Goal: Task Accomplishment & Management: Manage account settings

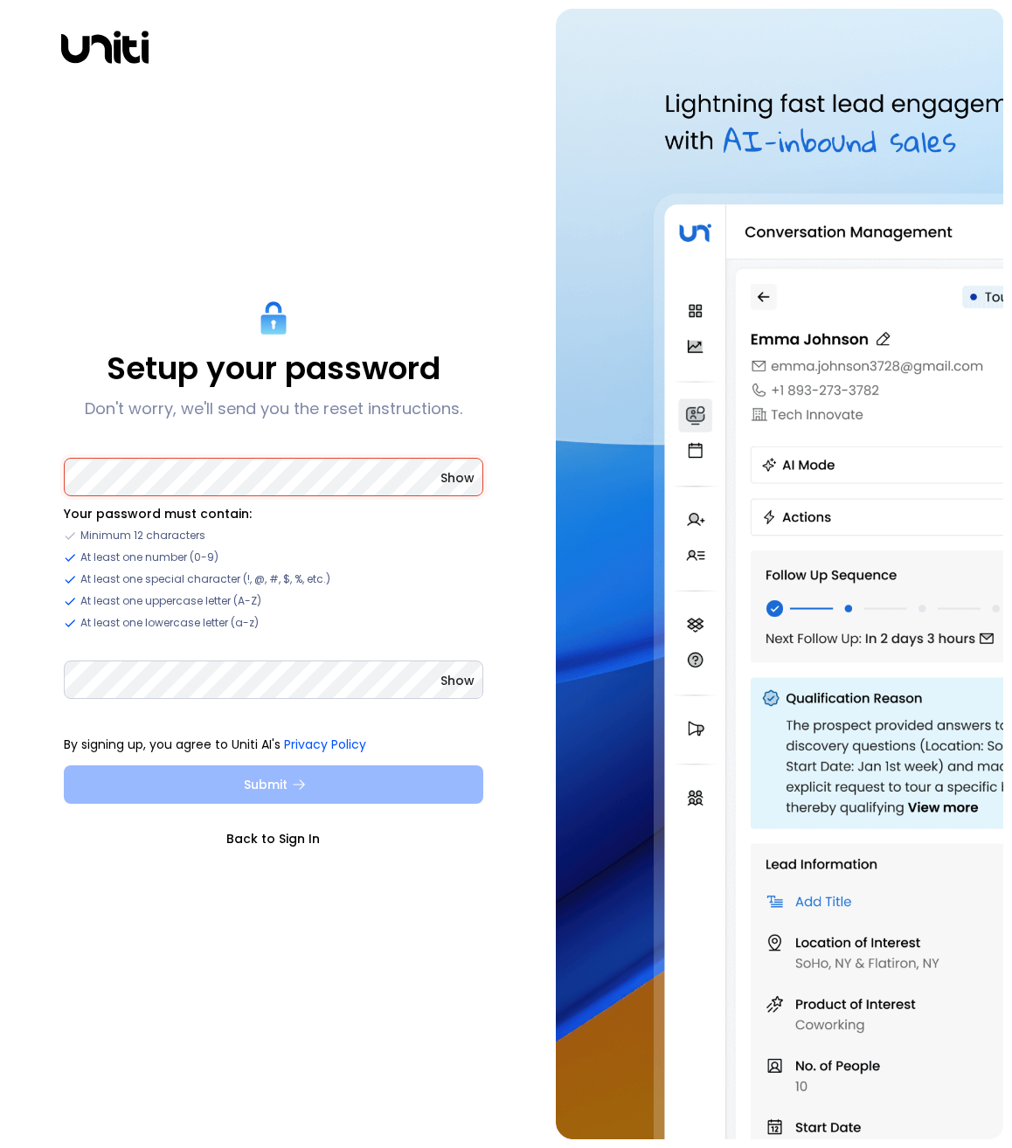
click at [248, 793] on button "Submit" at bounding box center [273, 785] width 419 height 38
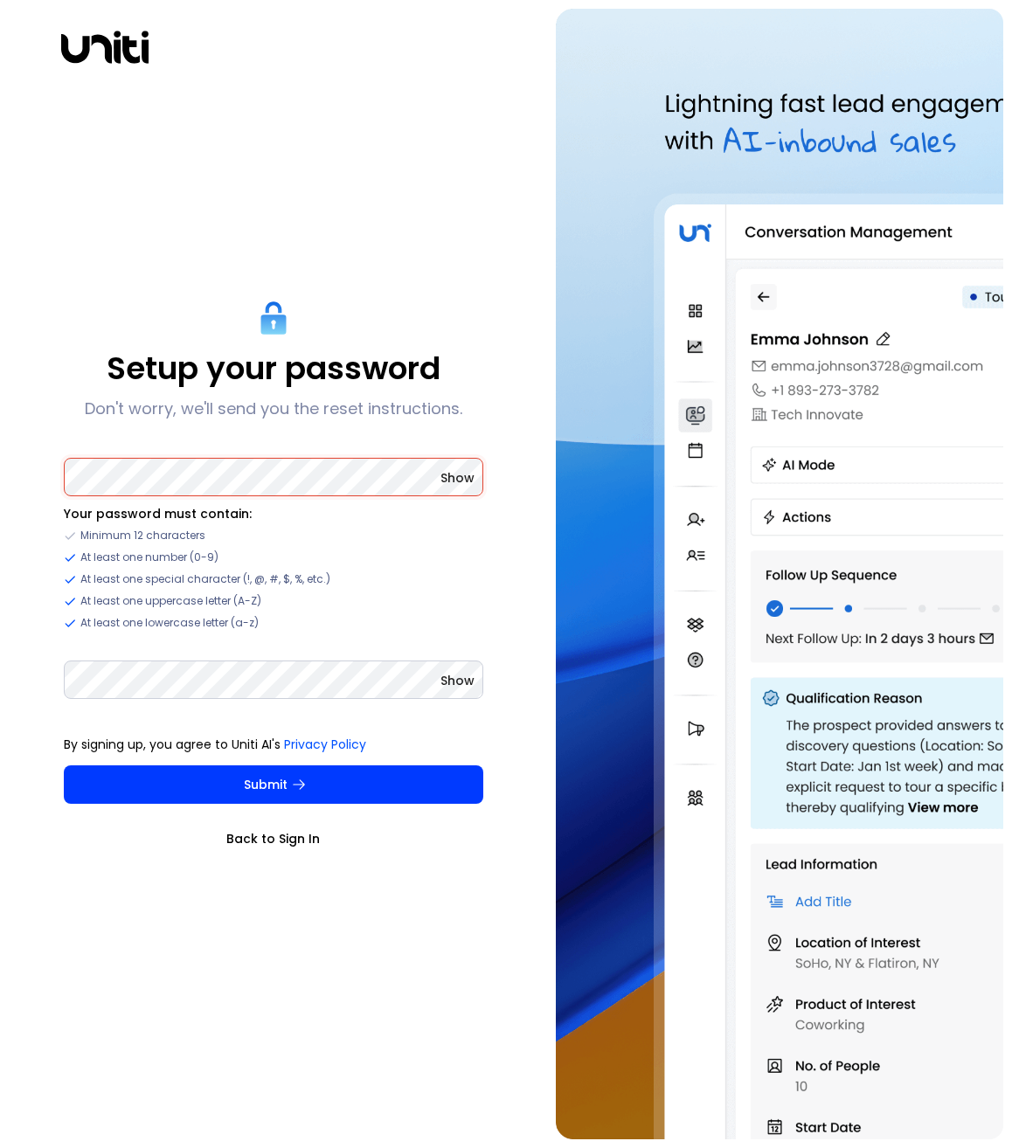
click at [42, 473] on div "Setup your password Don't worry, we'll send you the reset instructions. Show Yo…" at bounding box center [274, 574] width 530 height 1131
click at [0, 676] on html "Setup your password Don't worry, we'll send you the reset instructions. Show Yo…" at bounding box center [506, 574] width 1012 height 1148
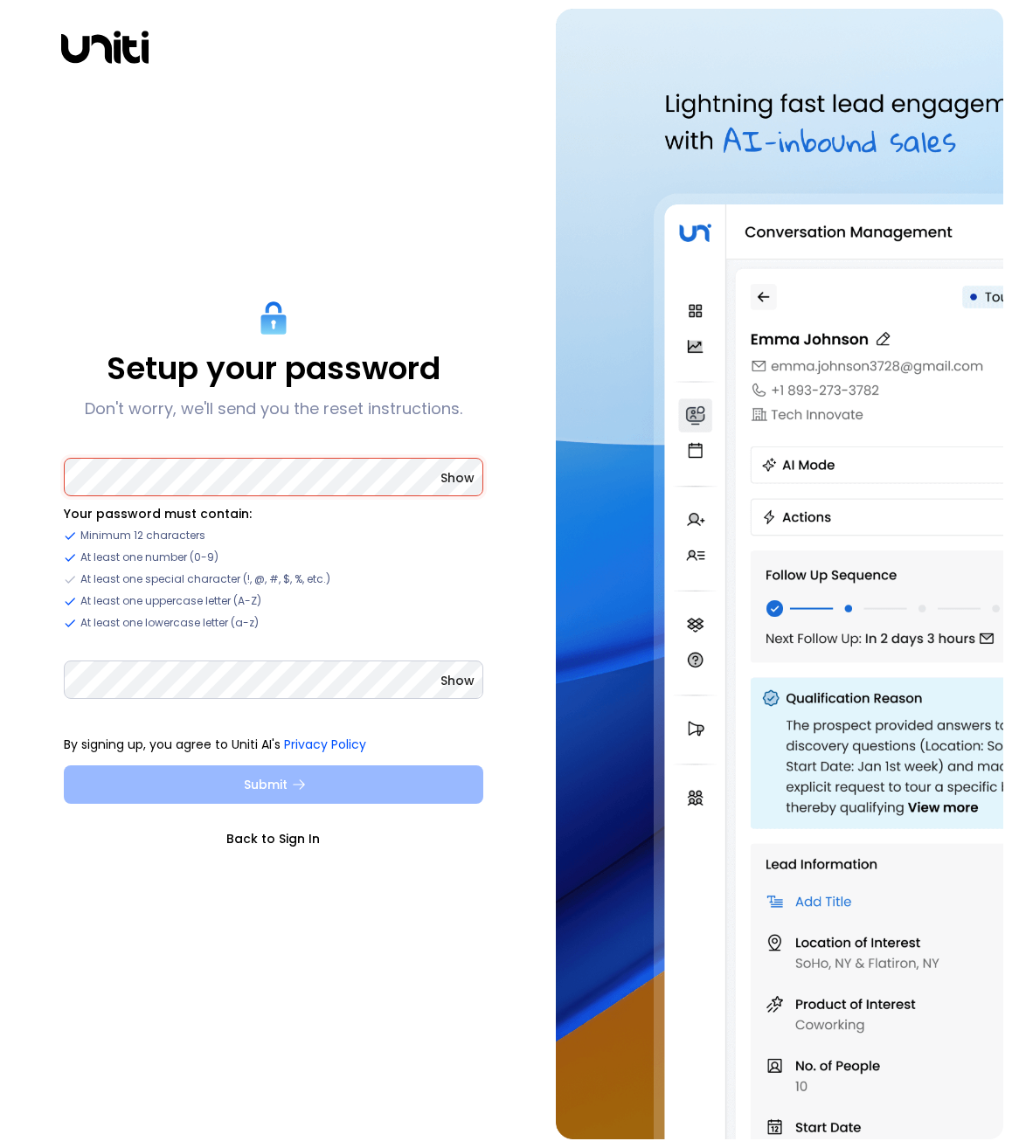
click at [325, 766] on button "Submit" at bounding box center [273, 785] width 419 height 38
click at [235, 786] on button "Submit" at bounding box center [273, 785] width 419 height 38
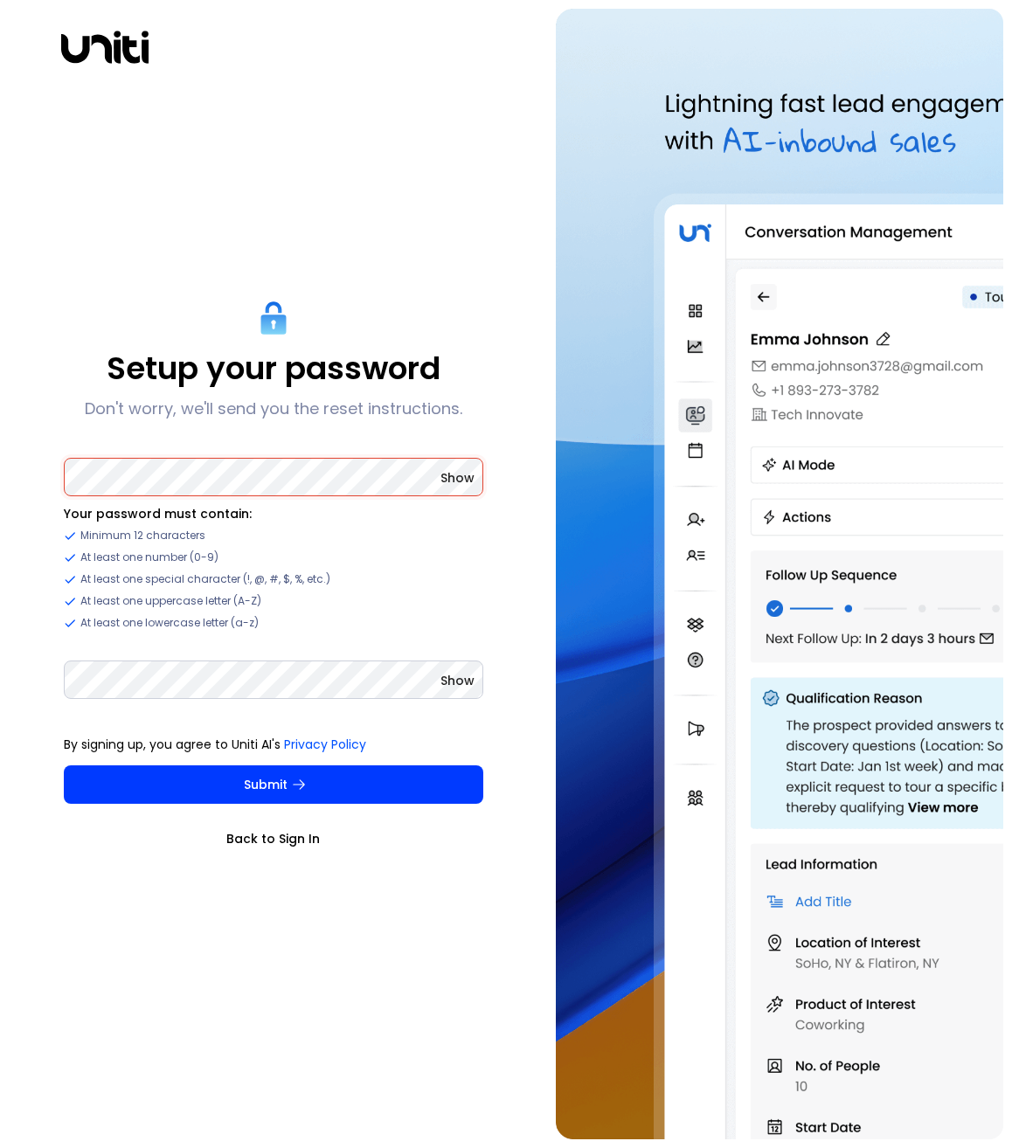
click at [401, 548] on ul "Your password must contain: Minimum 12 characters At least one number (0-9) At …" at bounding box center [273, 568] width 419 height 126
click at [431, 495] on div "Show" at bounding box center [273, 477] width 419 height 38
click at [440, 480] on span "Show" at bounding box center [457, 477] width 34 height 17
click at [445, 684] on span "Show" at bounding box center [457, 680] width 34 height 17
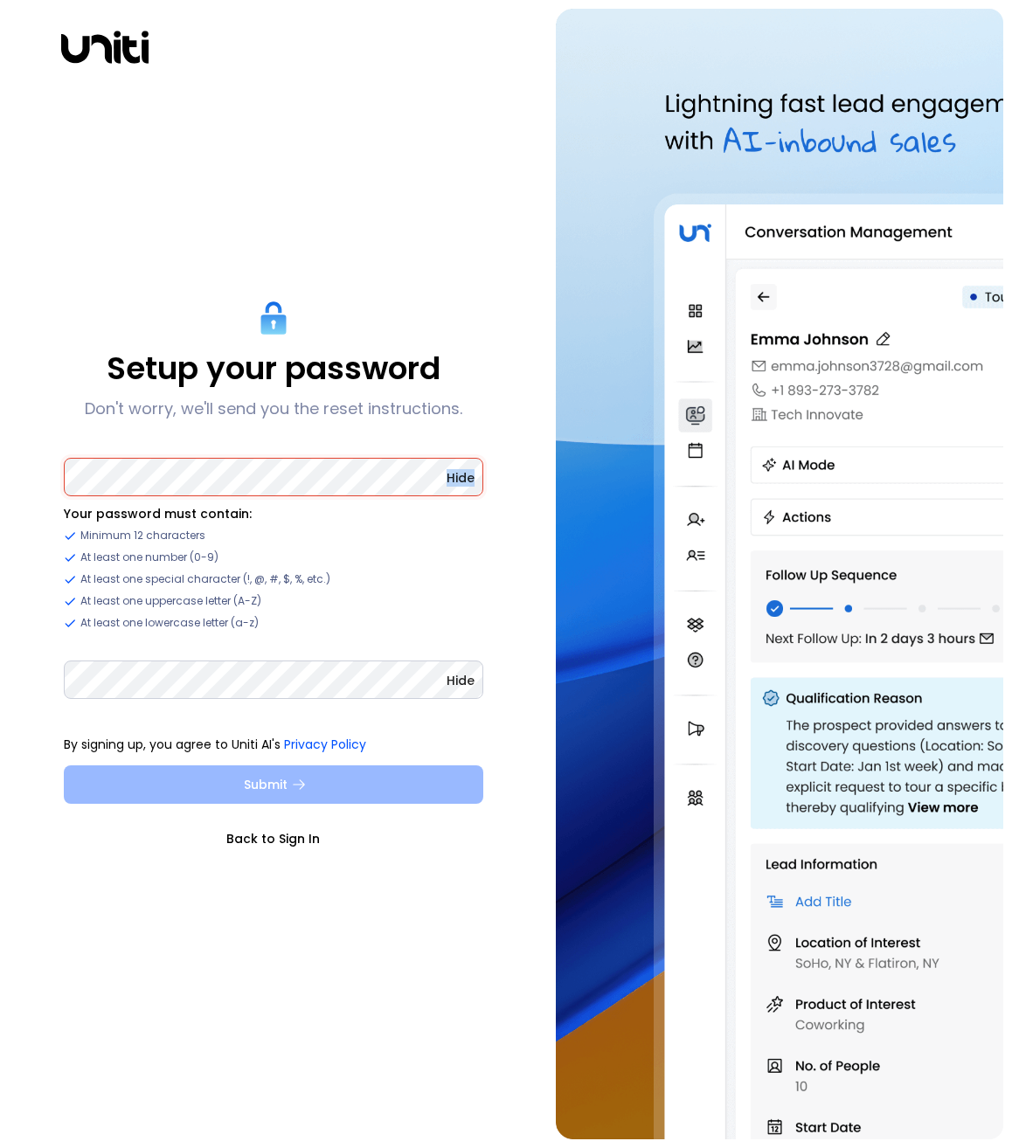
click at [221, 786] on button "Submit" at bounding box center [273, 785] width 419 height 38
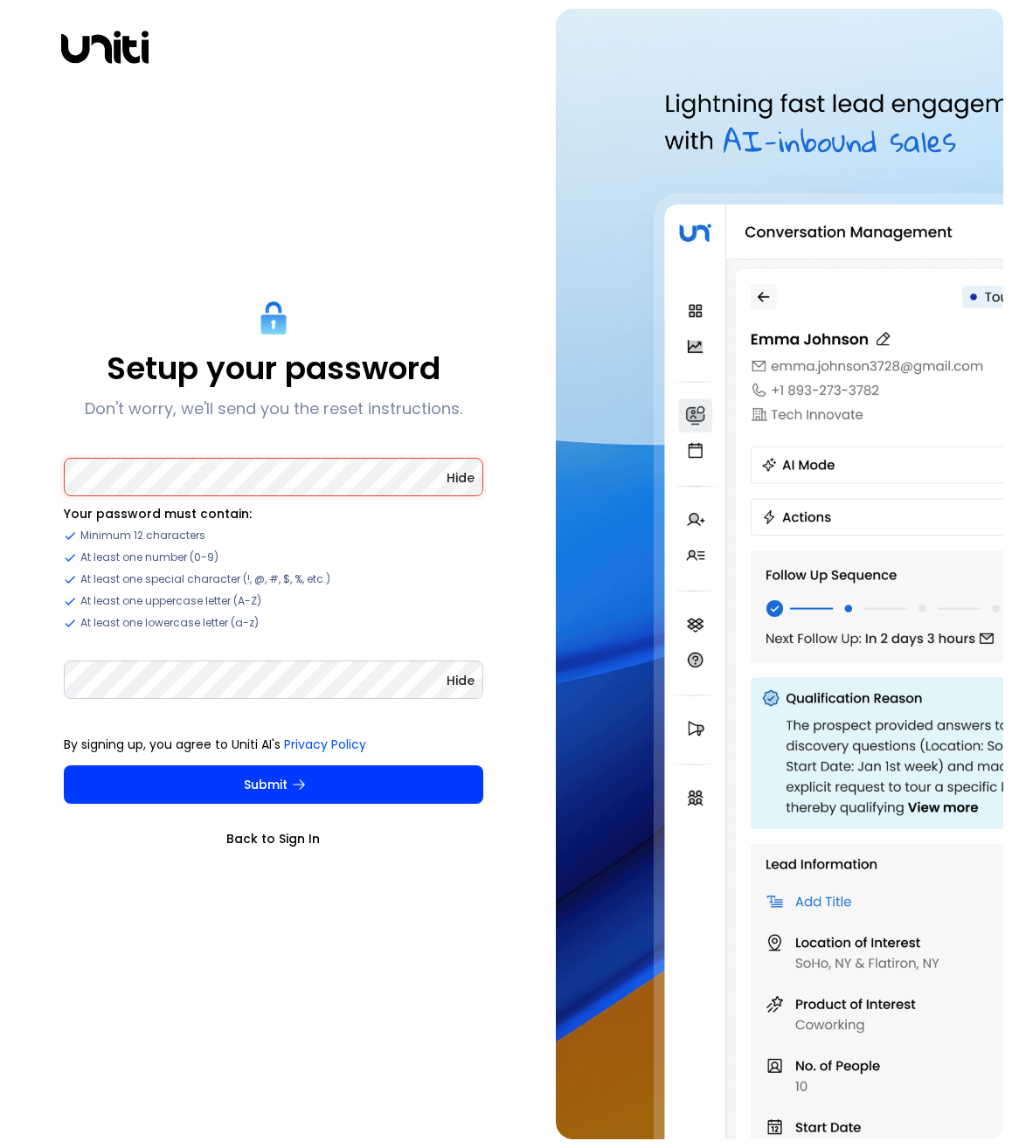
click at [10, 472] on div "Setup your password Don't worry, we'll send you the reset instructions. Hide Yo…" at bounding box center [274, 574] width 530 height 1131
click at [0, 672] on html "Setup your password Don't worry, we'll send you the reset instructions. Hide Yo…" at bounding box center [506, 574] width 1012 height 1148
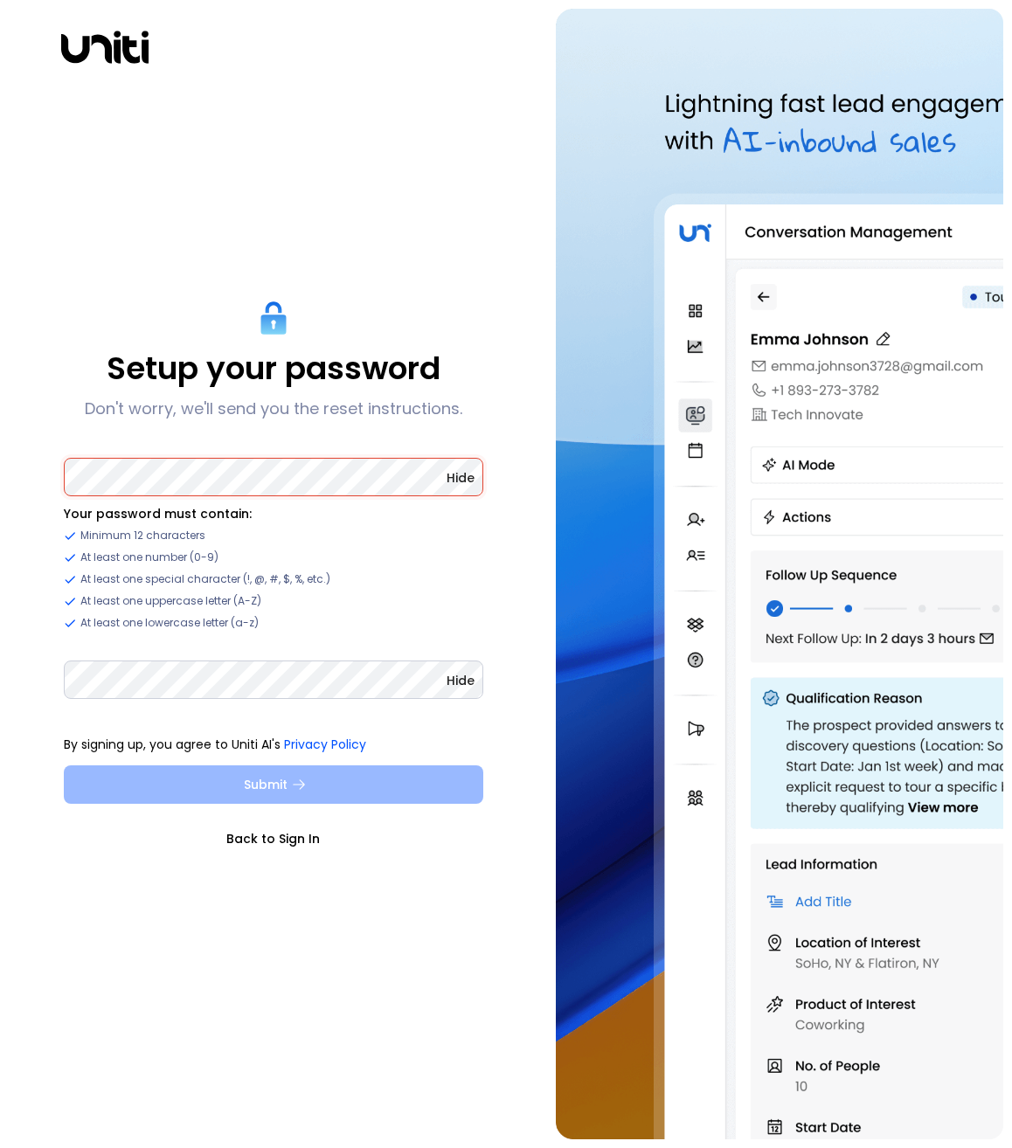
click at [232, 777] on button "Submit" at bounding box center [273, 785] width 419 height 38
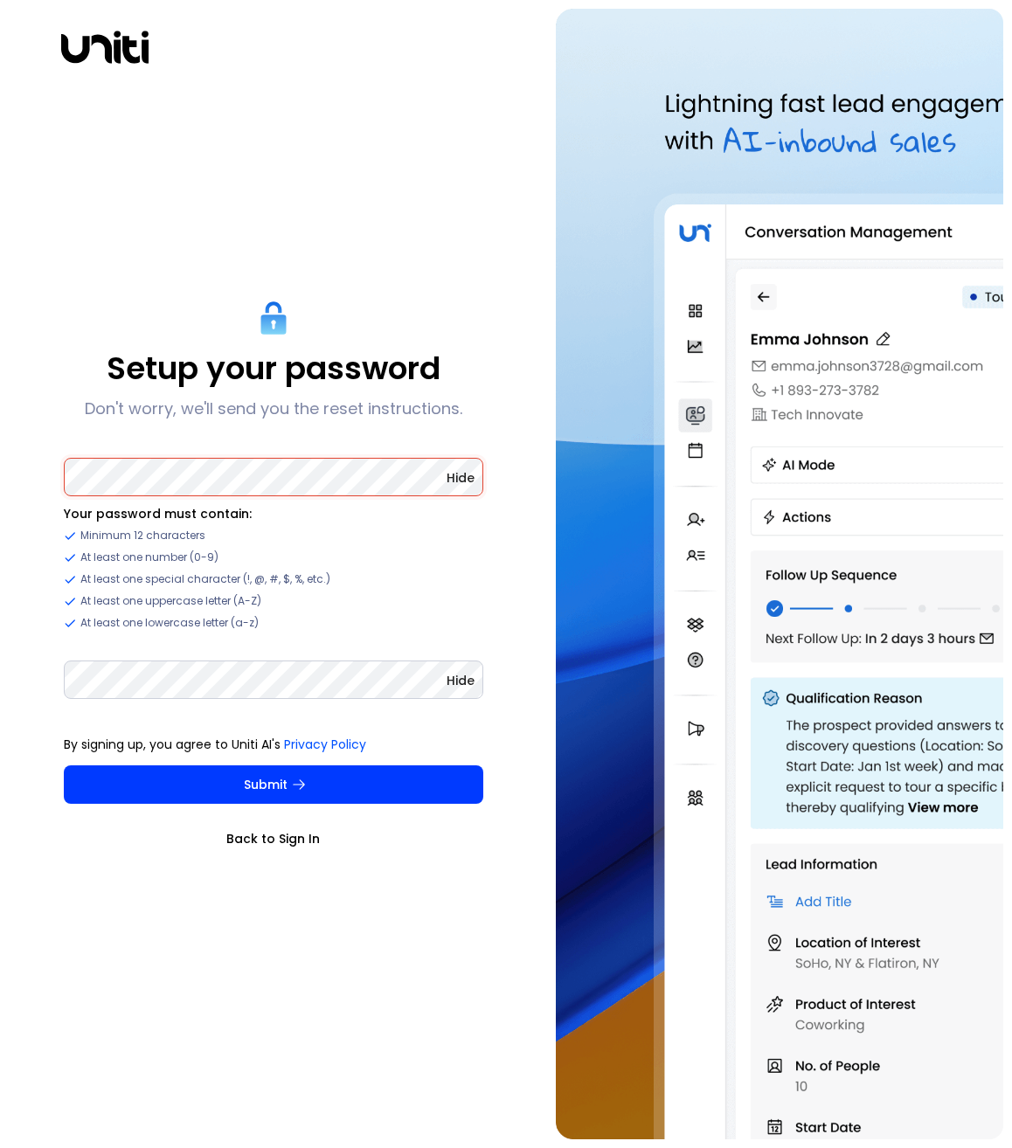
click at [256, 841] on link "Back to Sign In" at bounding box center [273, 838] width 419 height 17
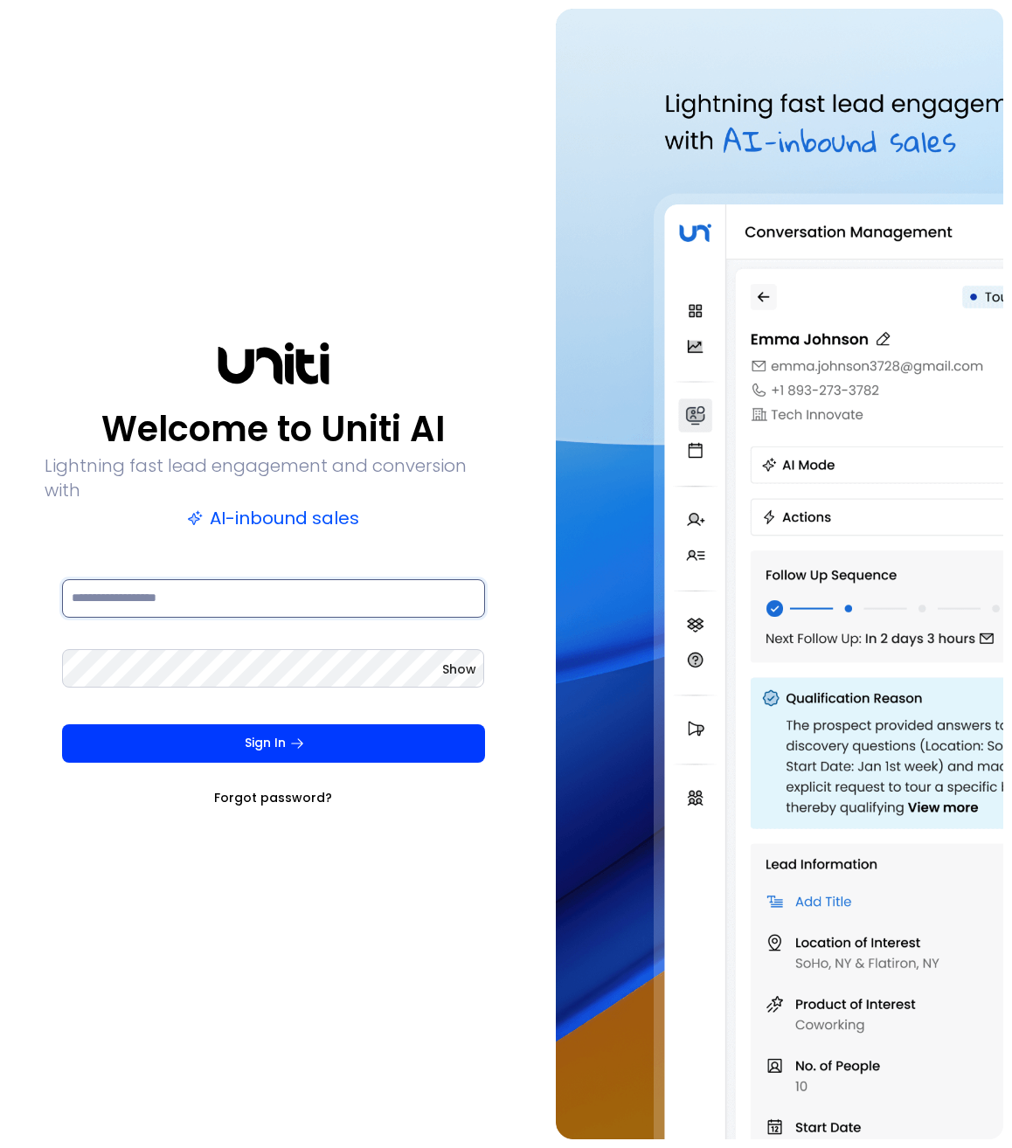
click at [129, 592] on input at bounding box center [273, 598] width 423 height 38
click at [73, 487] on p "Lightning fast lead engagement and conversion with" at bounding box center [274, 478] width 458 height 49
click at [105, 581] on input at bounding box center [273, 598] width 423 height 38
type input "**********"
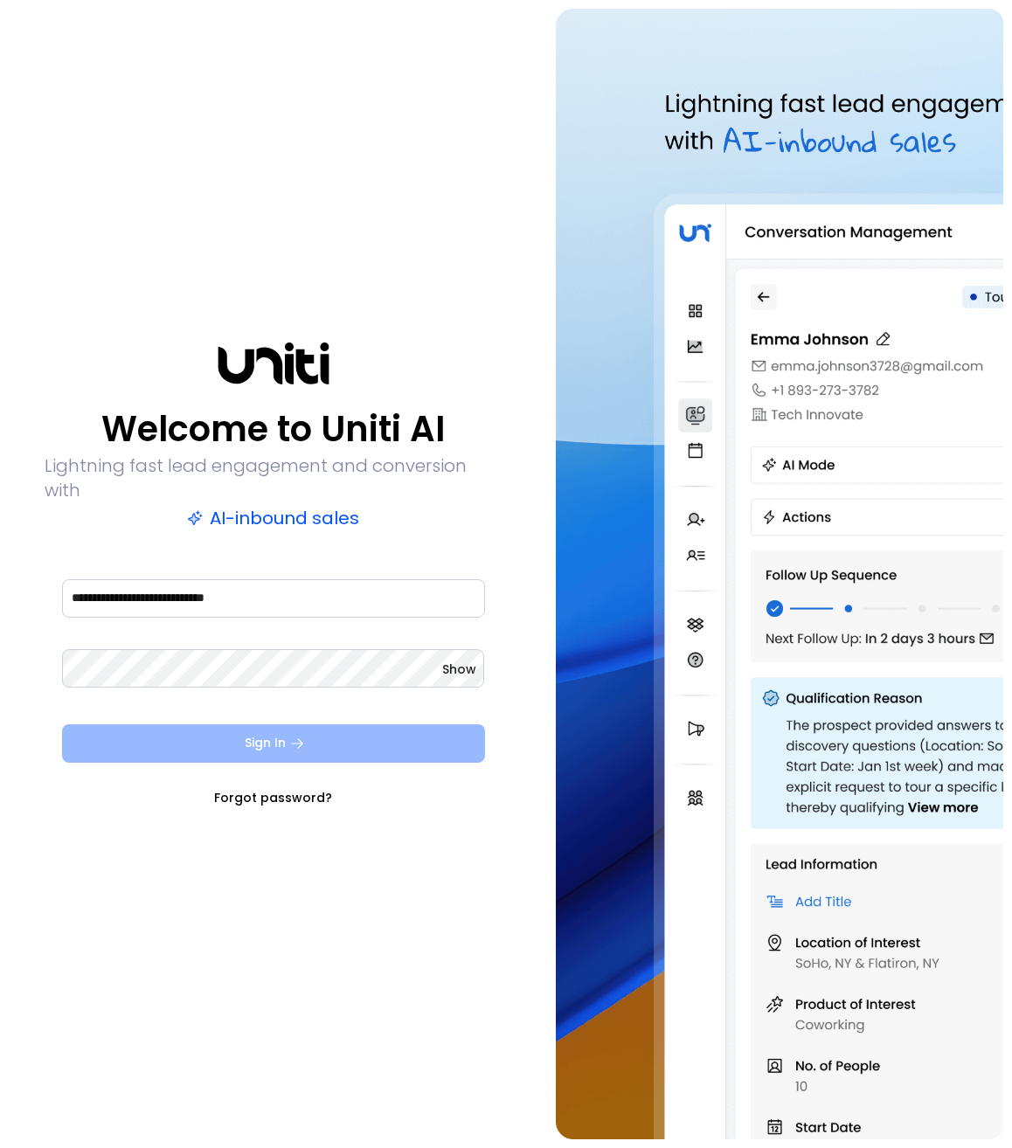
click at [158, 732] on button "Sign In" at bounding box center [273, 743] width 423 height 38
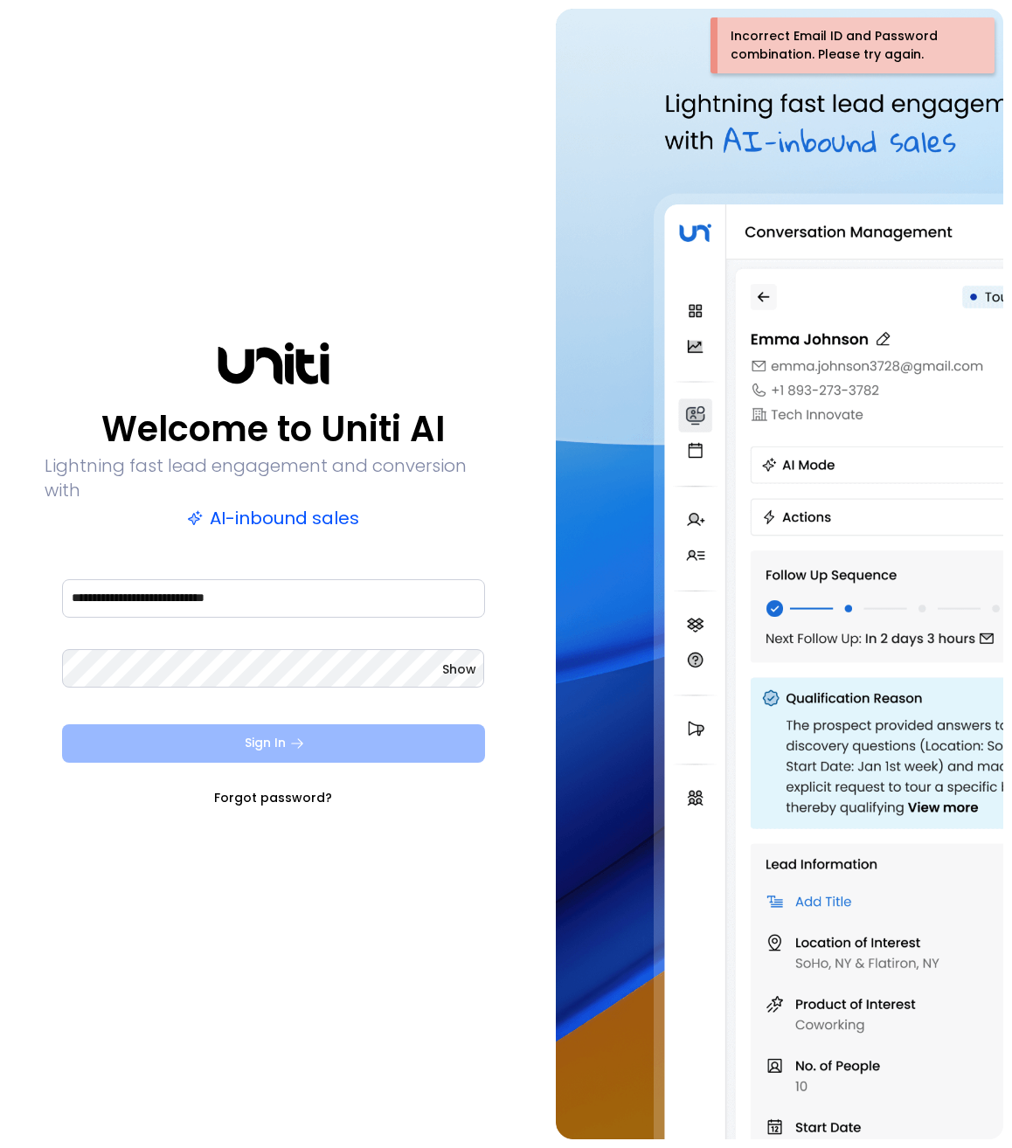
click at [188, 731] on button "Sign In" at bounding box center [273, 743] width 423 height 38
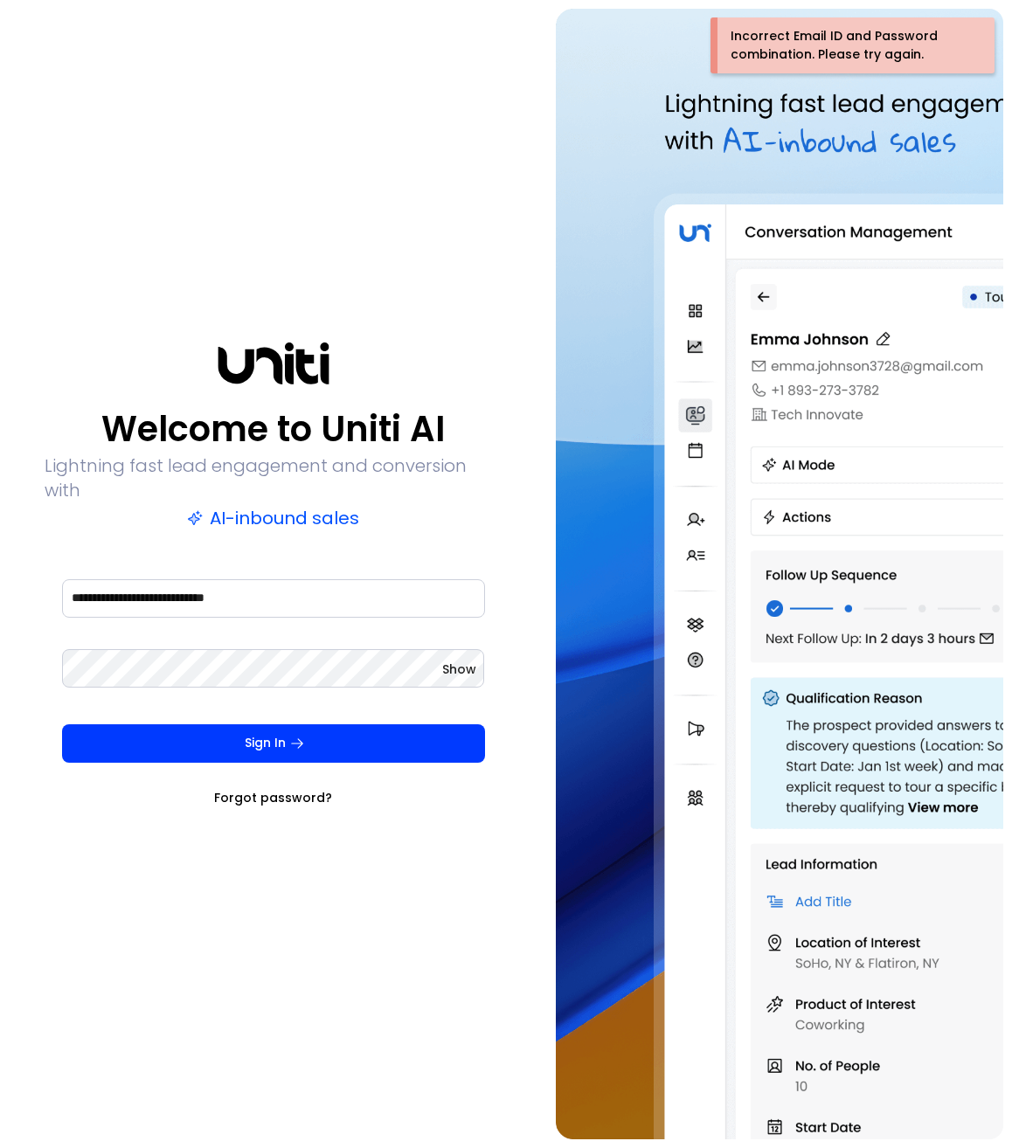
click at [249, 789] on link "Forgot password?" at bounding box center [273, 797] width 118 height 17
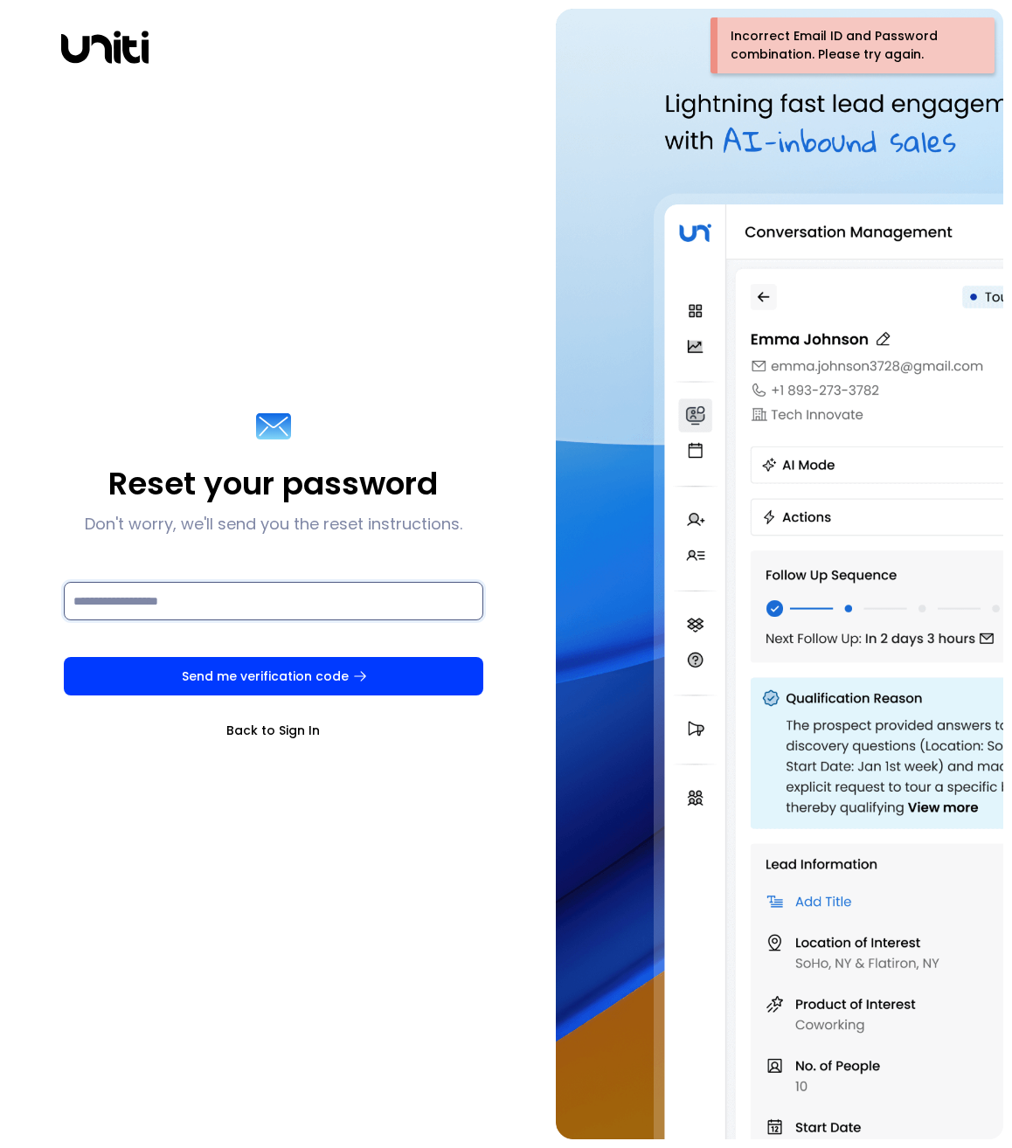
click at [174, 589] on input at bounding box center [273, 601] width 419 height 38
type input "**********"
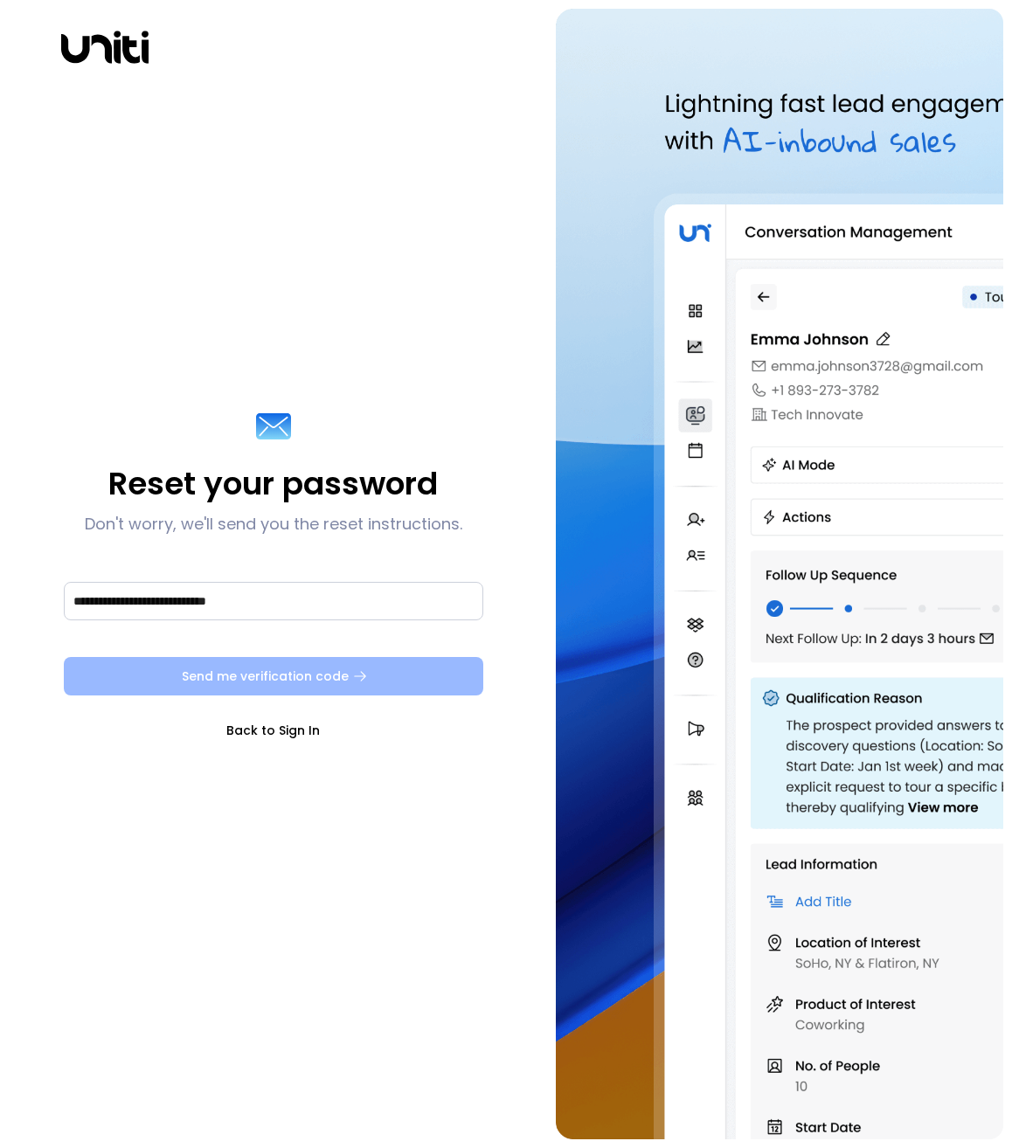
click at [184, 667] on button "Send me verification code" at bounding box center [273, 676] width 419 height 38
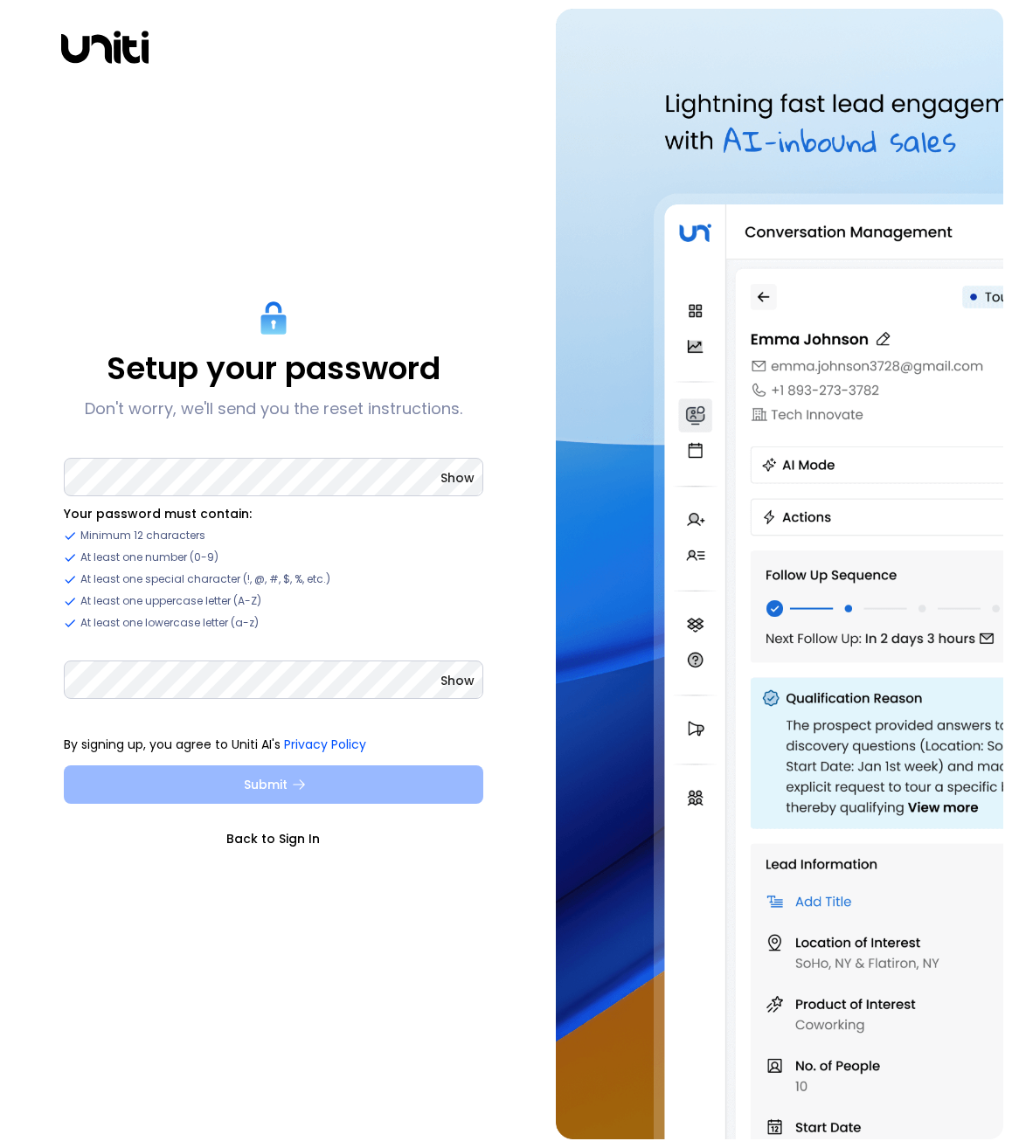
click at [230, 787] on button "Submit" at bounding box center [273, 785] width 419 height 38
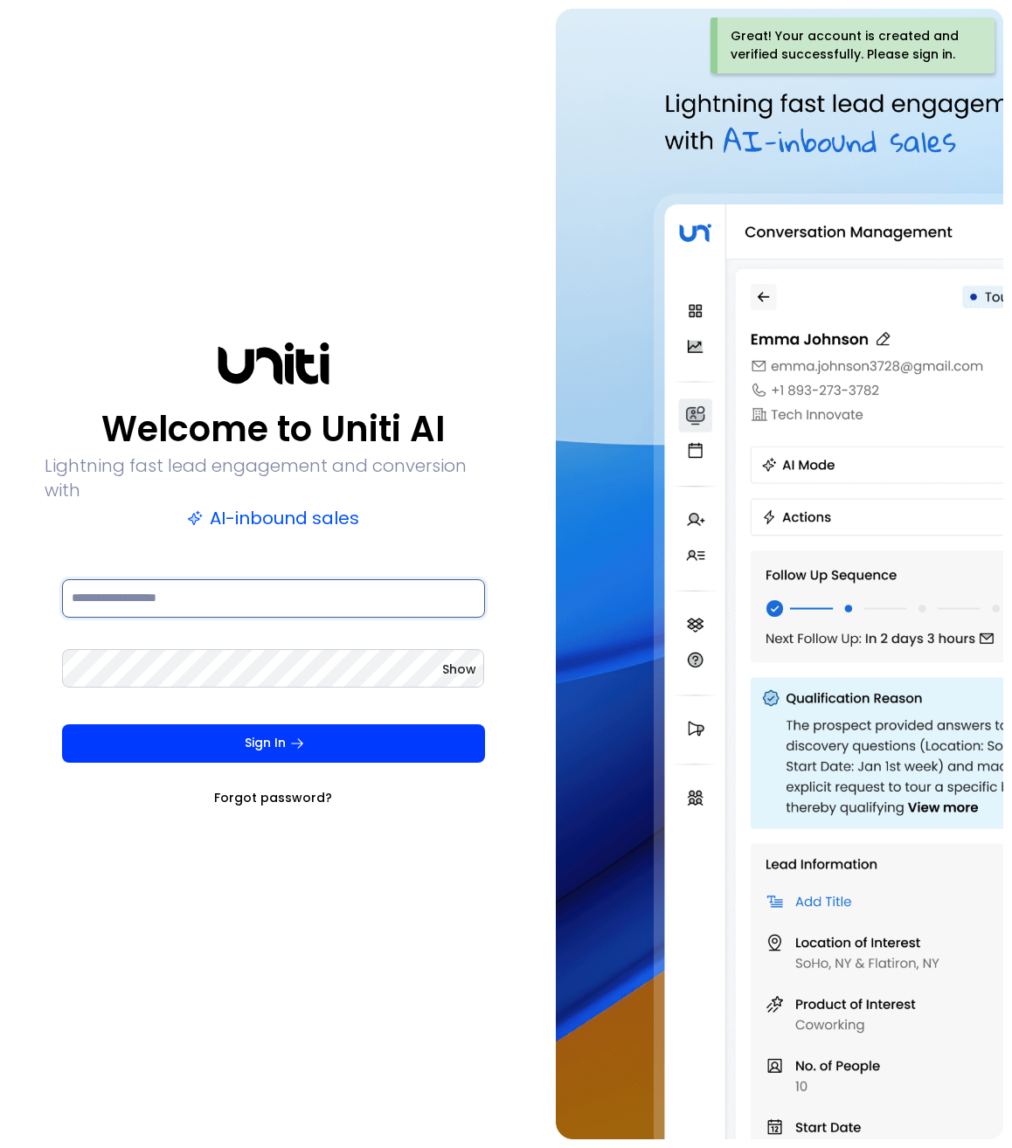
click at [201, 584] on input at bounding box center [273, 598] width 423 height 38
type input "**********"
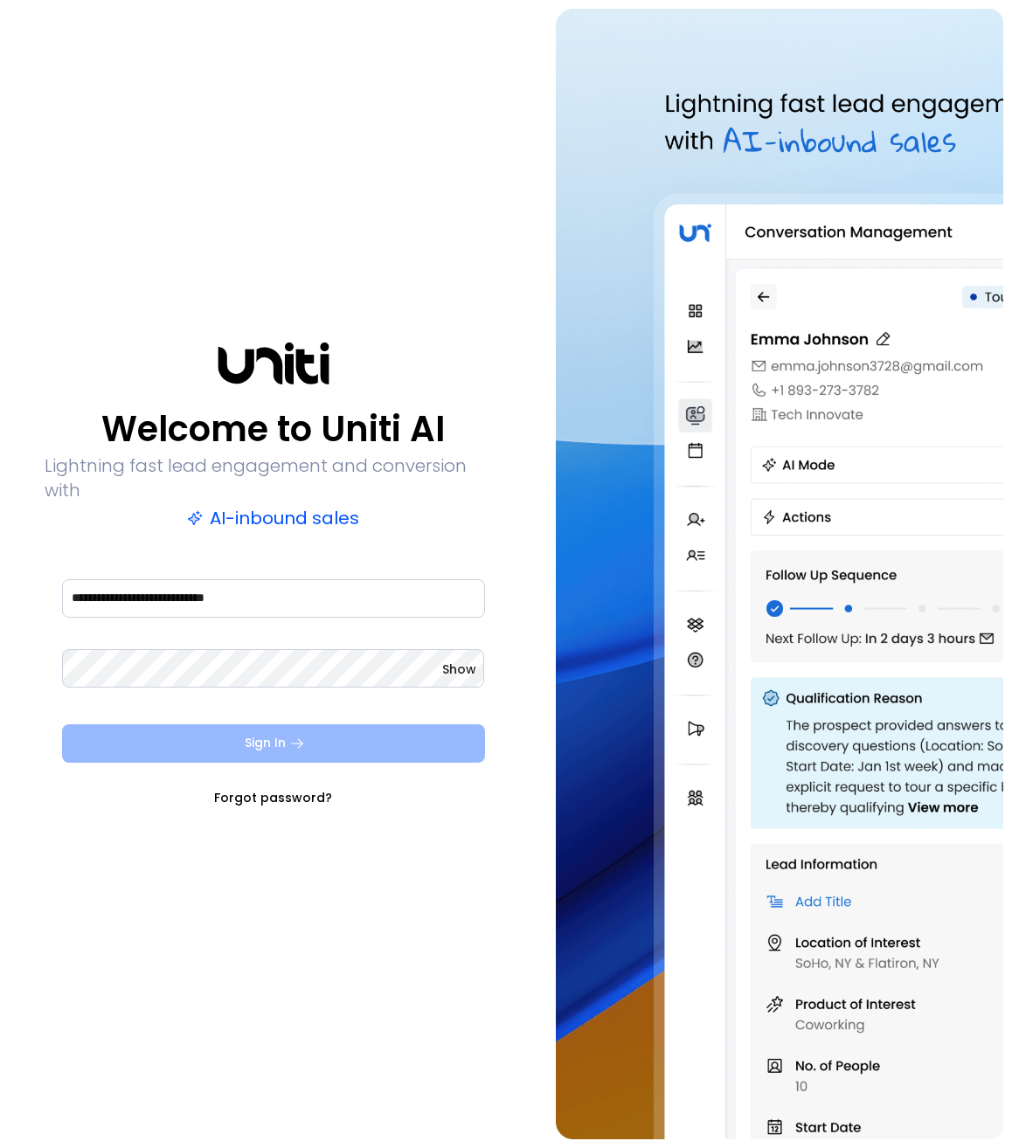
click at [178, 727] on button "Sign In" at bounding box center [273, 743] width 423 height 38
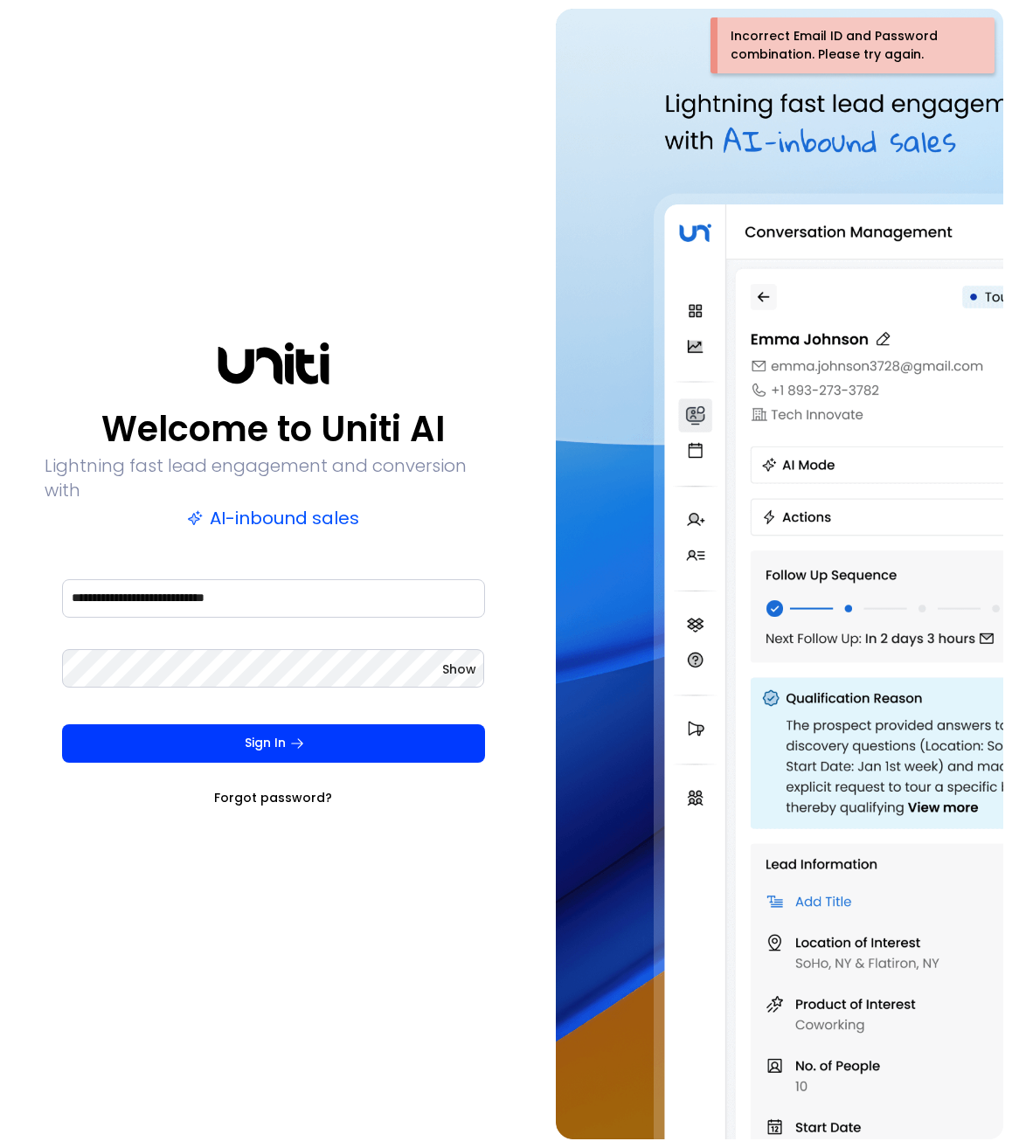
click at [451, 667] on div "Show" at bounding box center [459, 669] width 34 height 21
click at [444, 661] on span "Show" at bounding box center [459, 669] width 34 height 17
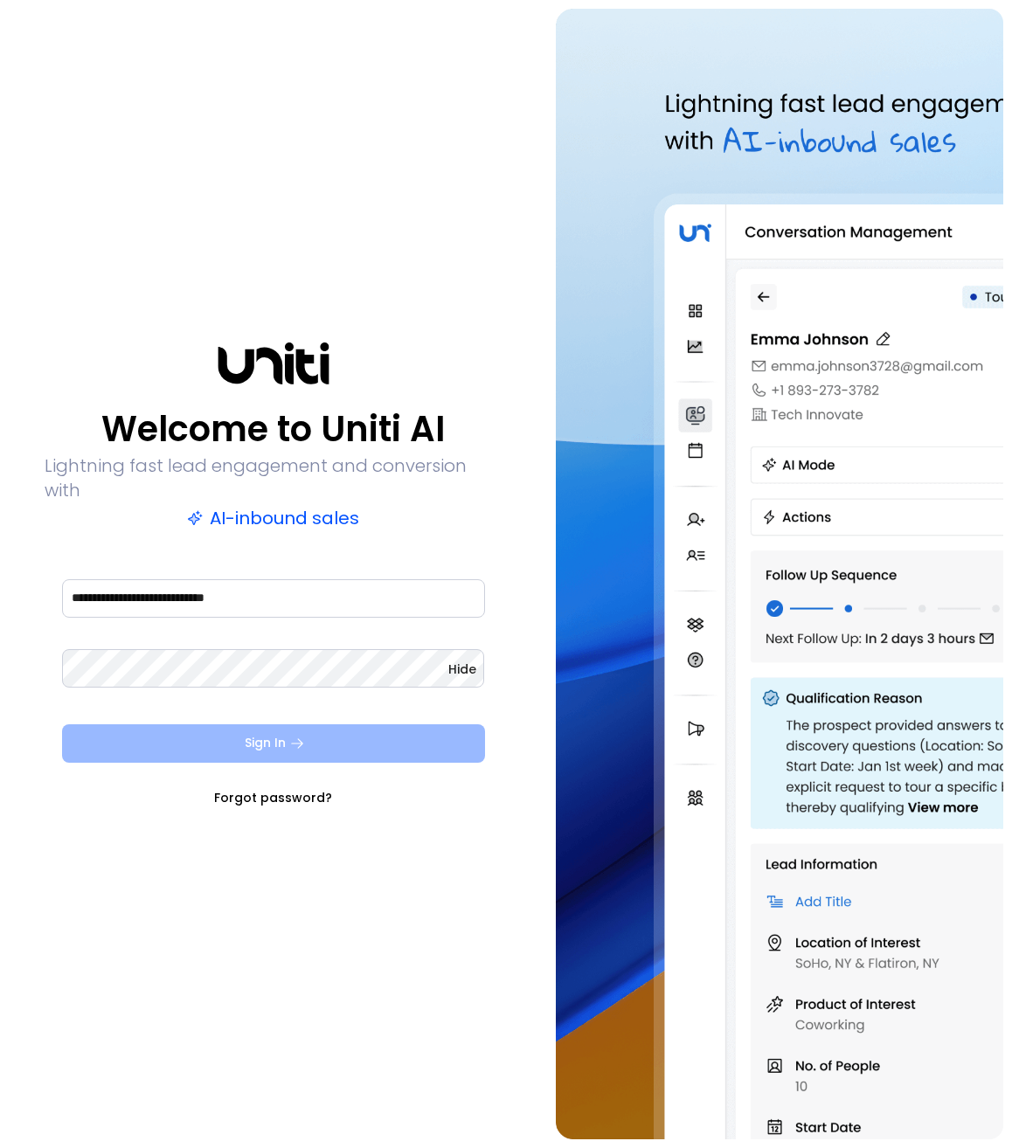
click at [216, 735] on button "Sign In" at bounding box center [273, 743] width 423 height 38
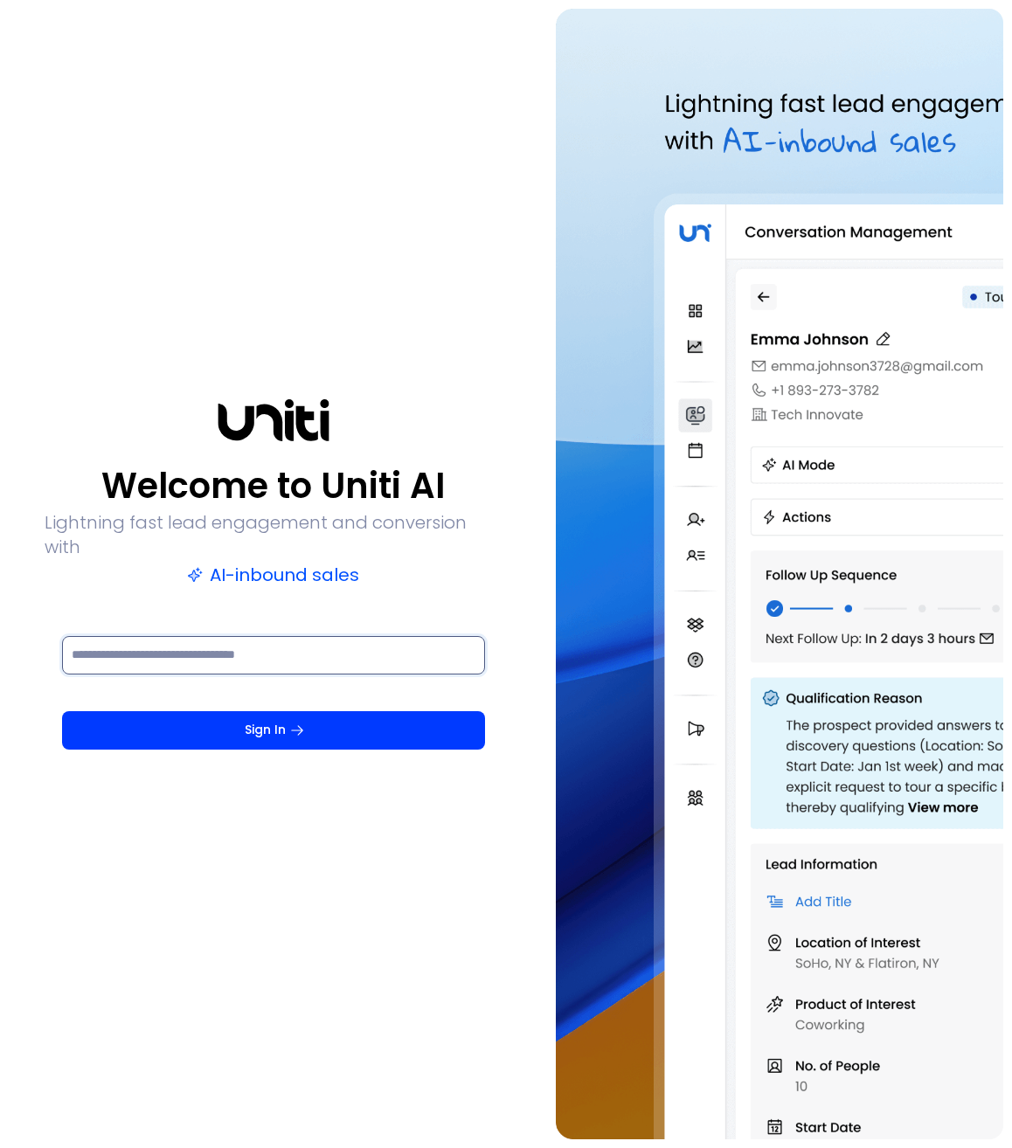
drag, startPoint x: 134, startPoint y: 640, endPoint x: 151, endPoint y: 650, distance: 20.4
click at [134, 640] on input at bounding box center [273, 655] width 423 height 38
paste input "******"
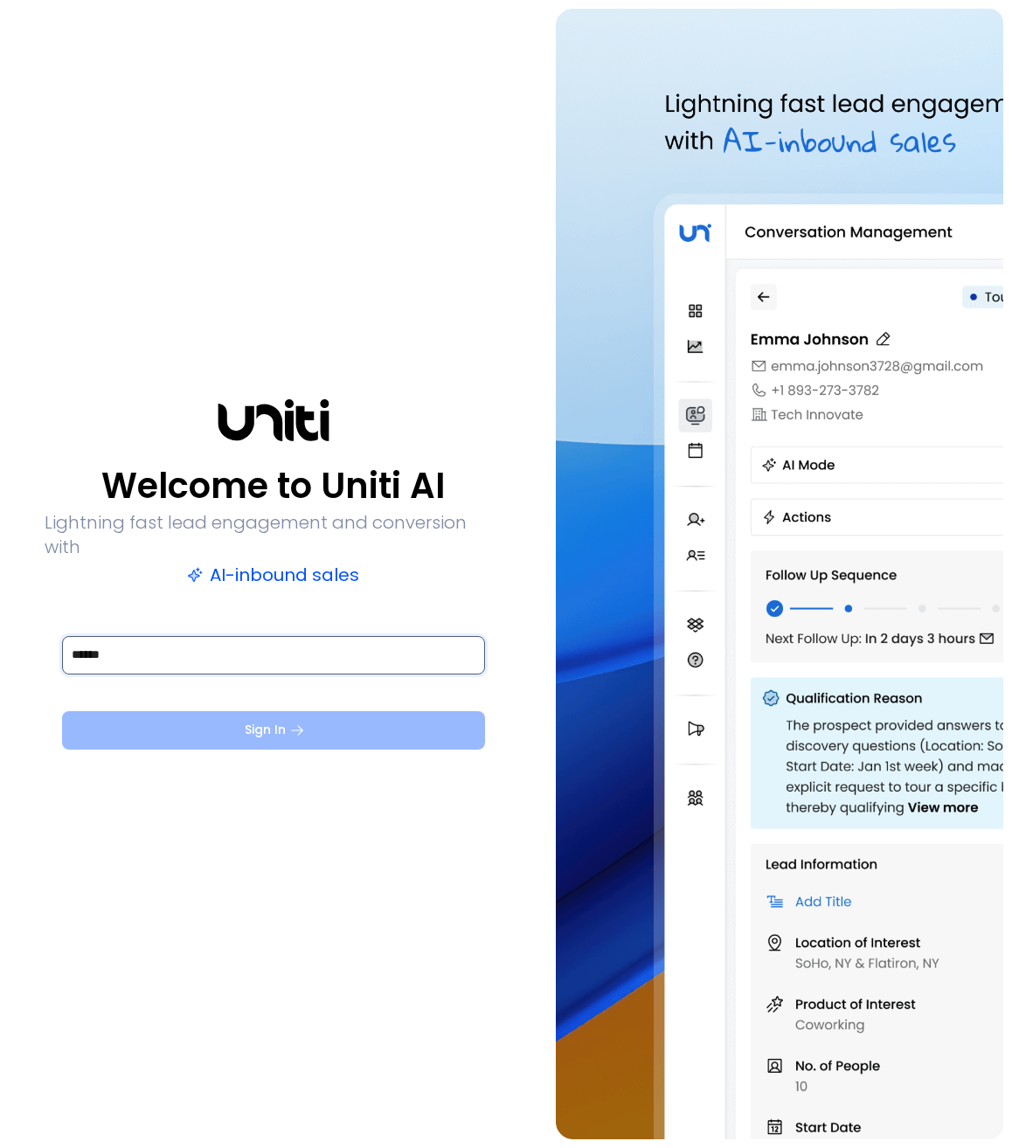
type input "******"
click at [133, 724] on button "Sign In" at bounding box center [273, 730] width 423 height 38
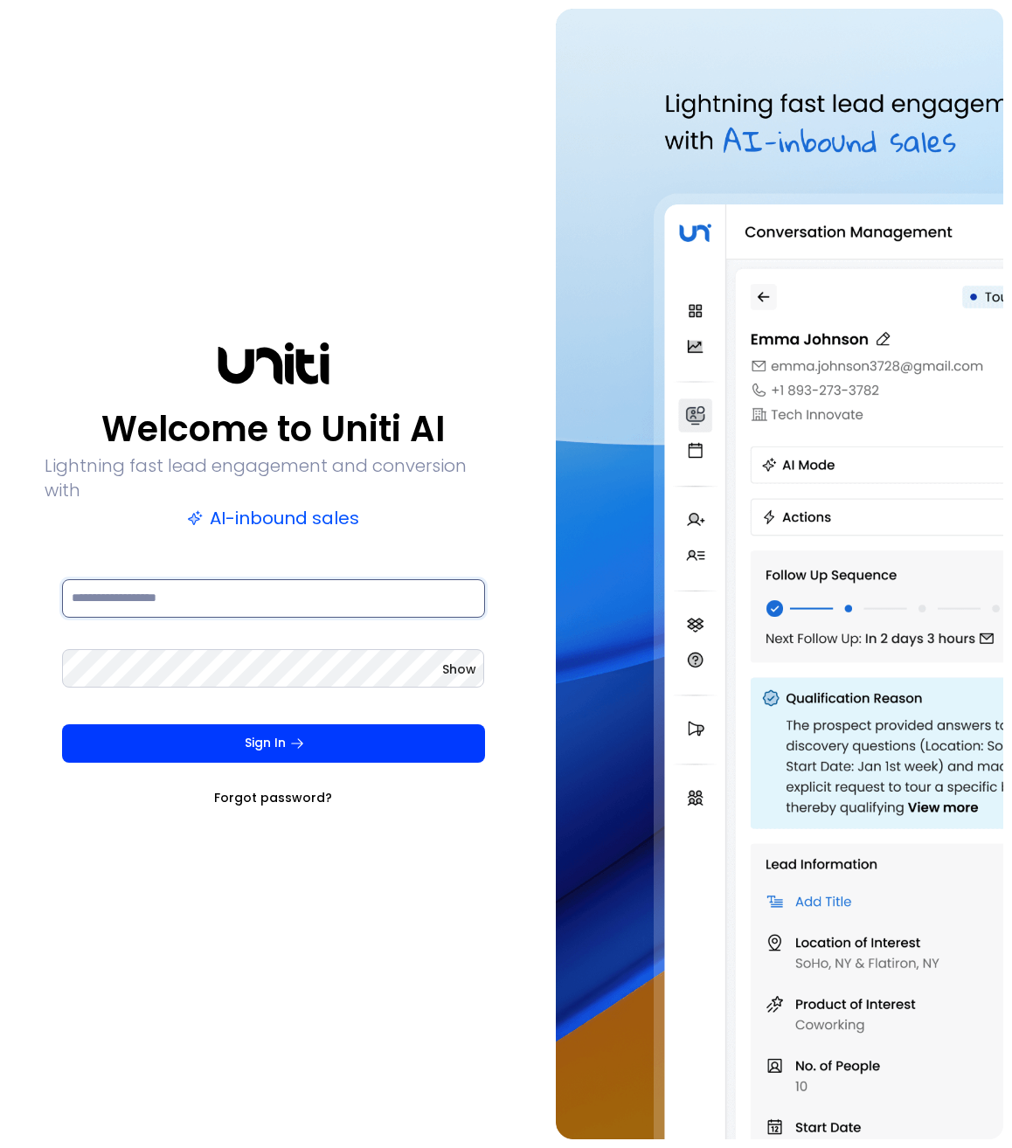
click at [183, 592] on input at bounding box center [273, 598] width 423 height 38
type input "**********"
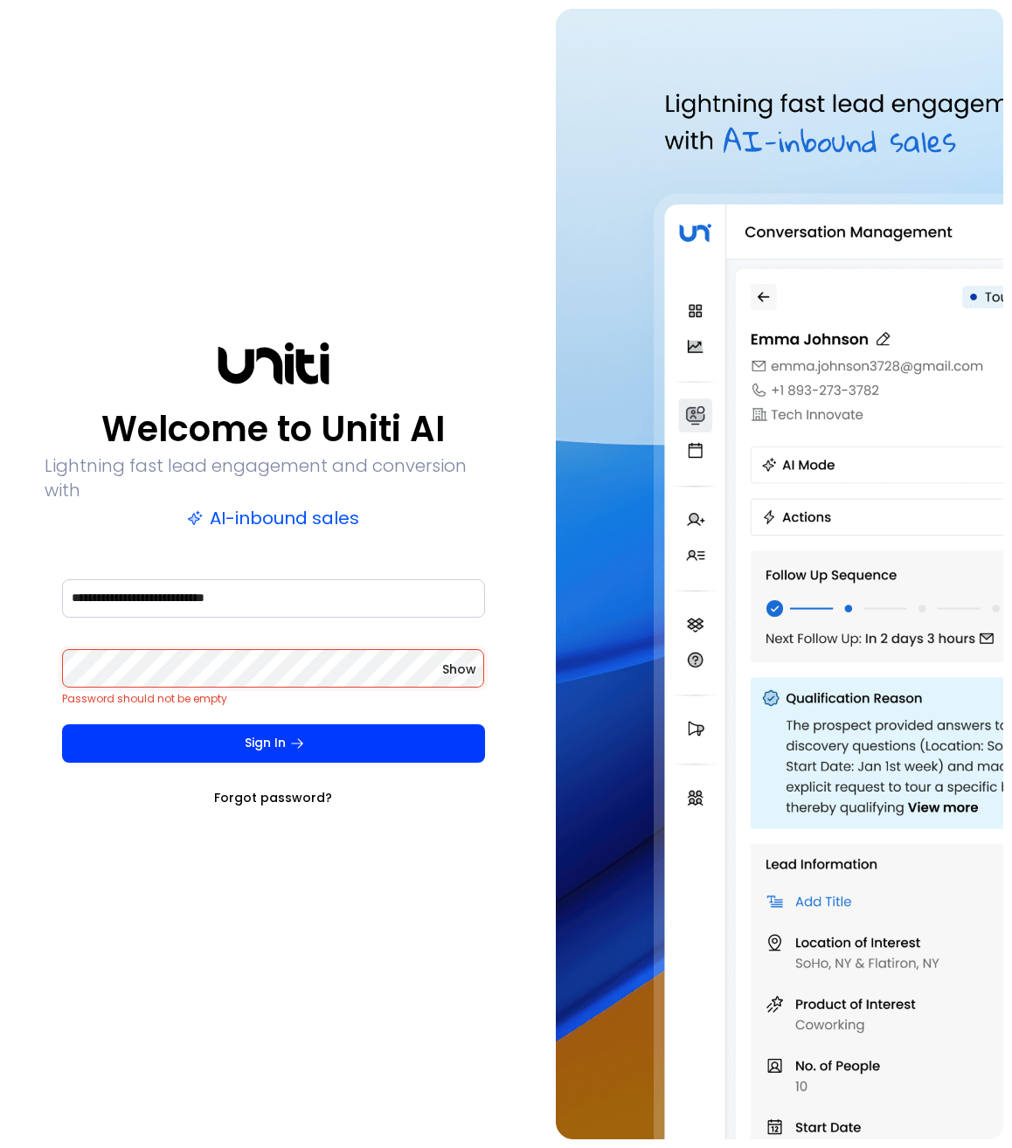
click at [450, 661] on span "Show" at bounding box center [459, 669] width 34 height 17
click at [461, 658] on keeper-lock "Open Keeper Popup" at bounding box center [465, 668] width 21 height 21
click at [464, 658] on keeper-lock "Open Keeper Popup" at bounding box center [465, 668] width 21 height 21
drag, startPoint x: 205, startPoint y: 730, endPoint x: 219, endPoint y: 729, distance: 14.0
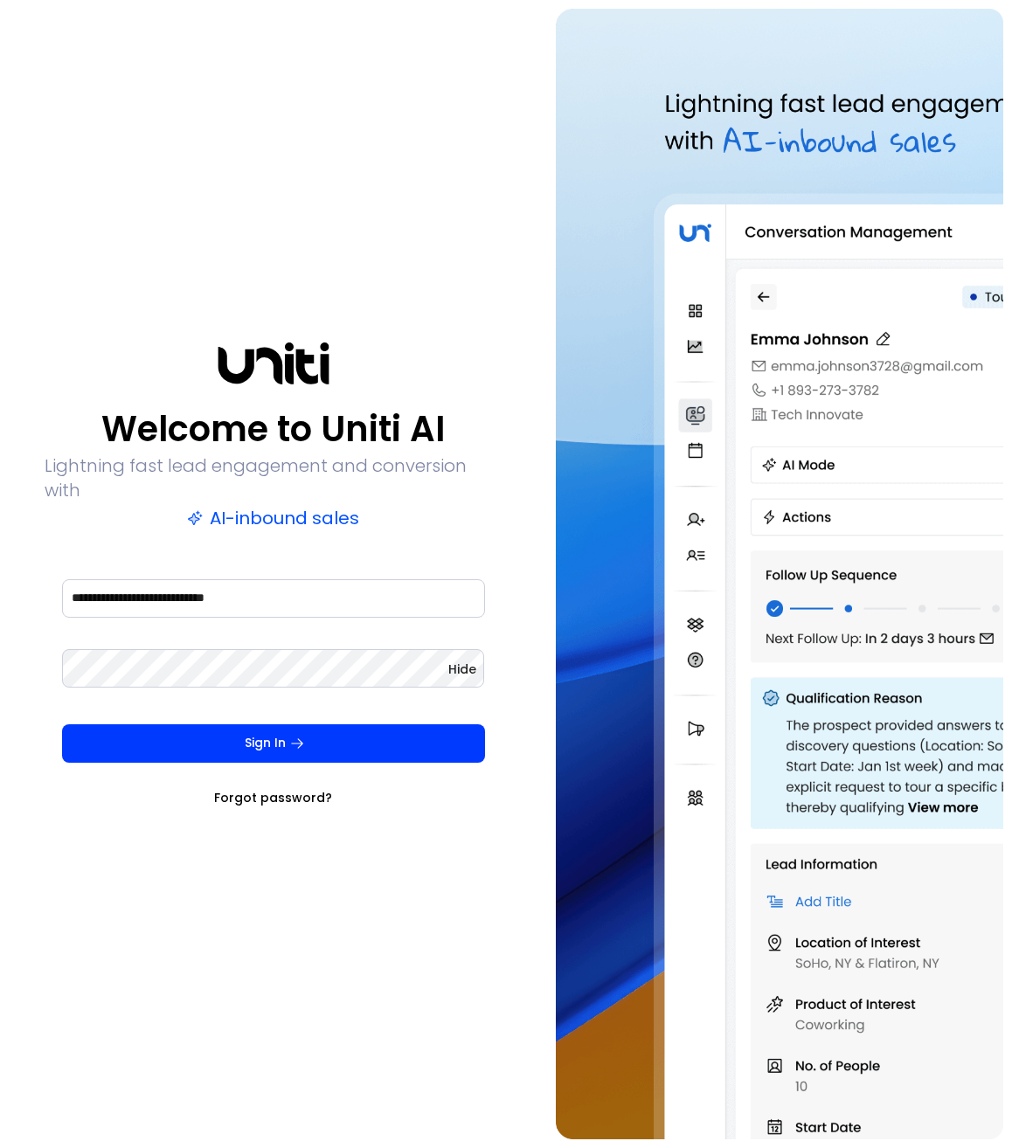
click at [206, 730] on button "Sign In" at bounding box center [273, 743] width 423 height 38
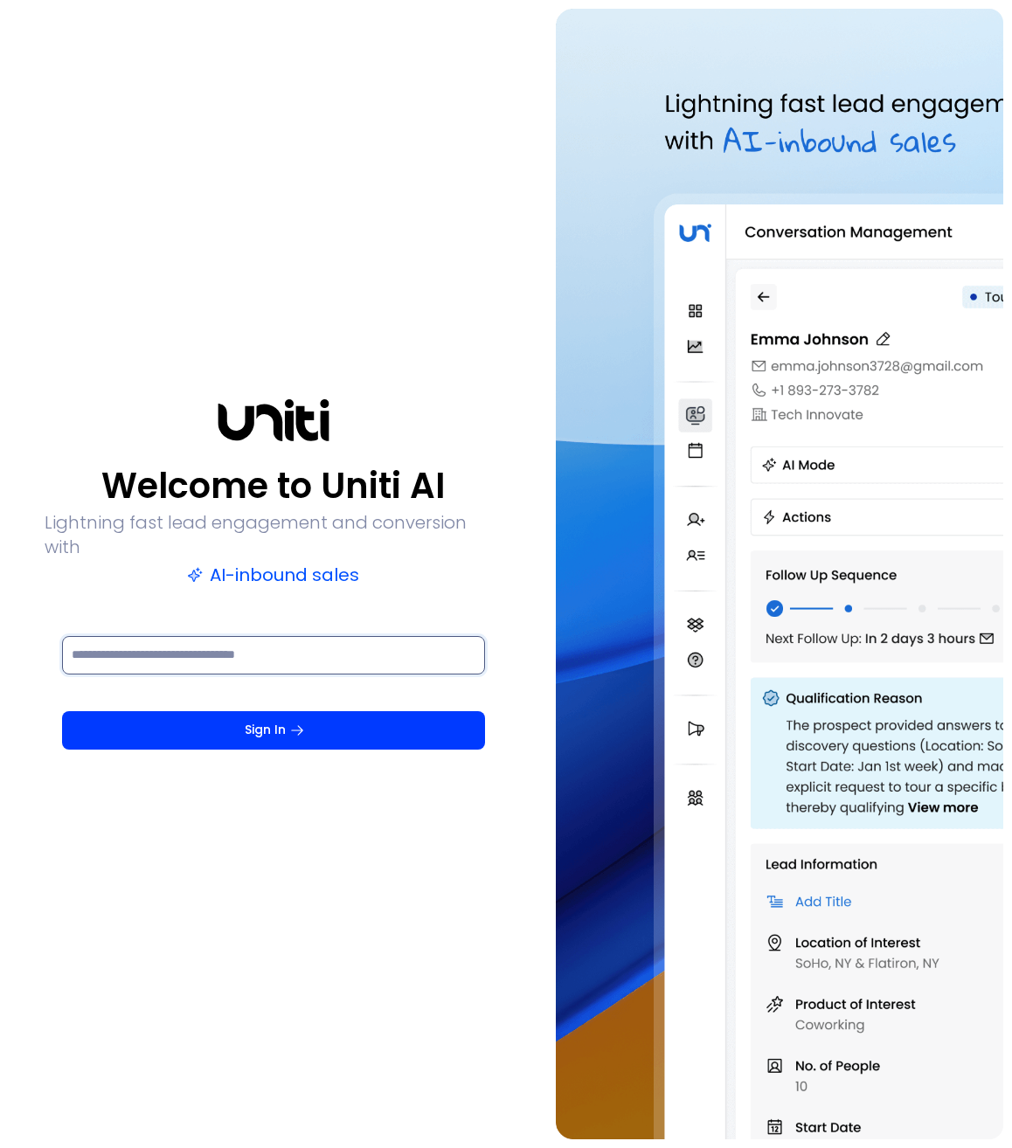
click at [202, 650] on input at bounding box center [273, 655] width 423 height 38
paste input "******"
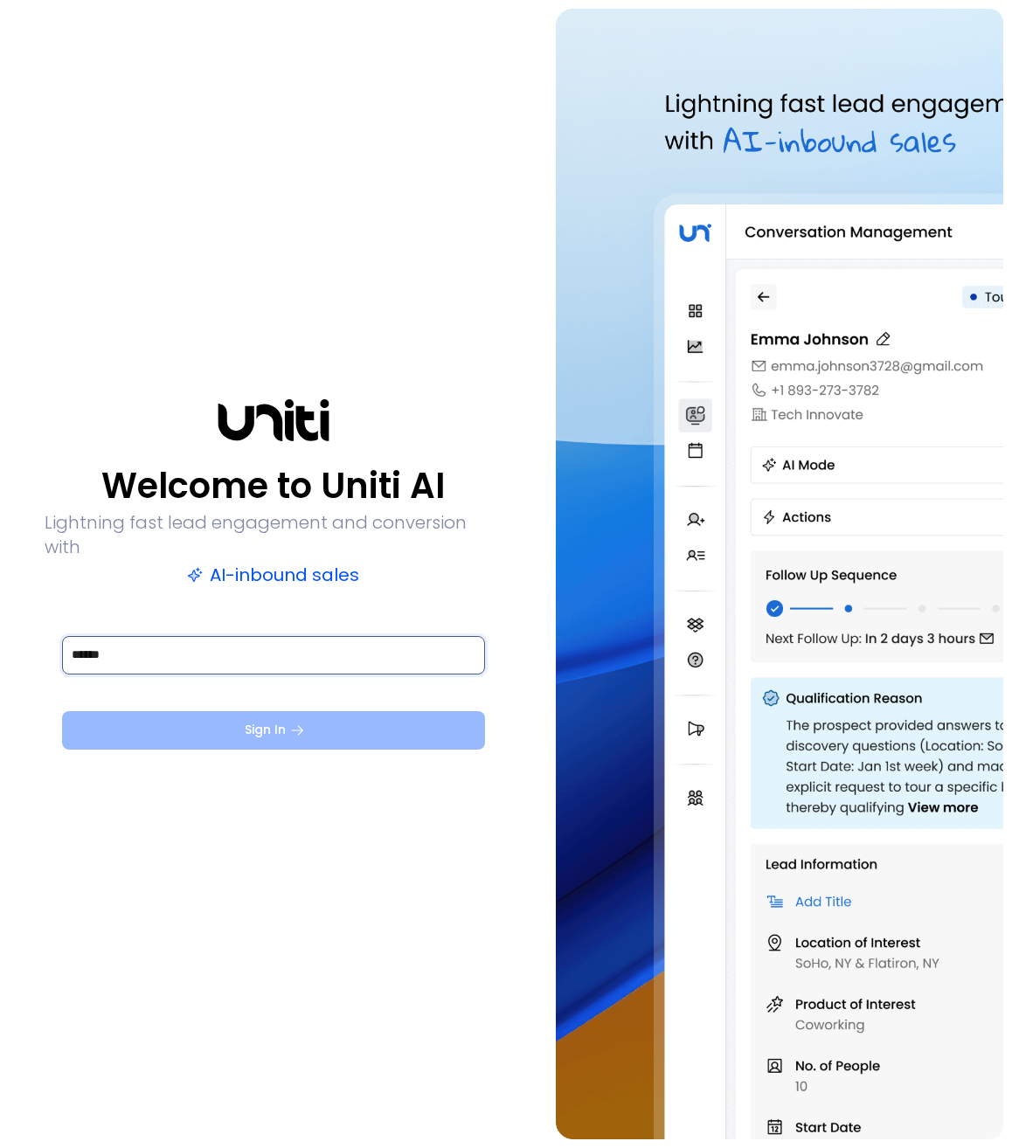
type input "******"
click at [382, 711] on button "Sign In" at bounding box center [273, 730] width 423 height 38
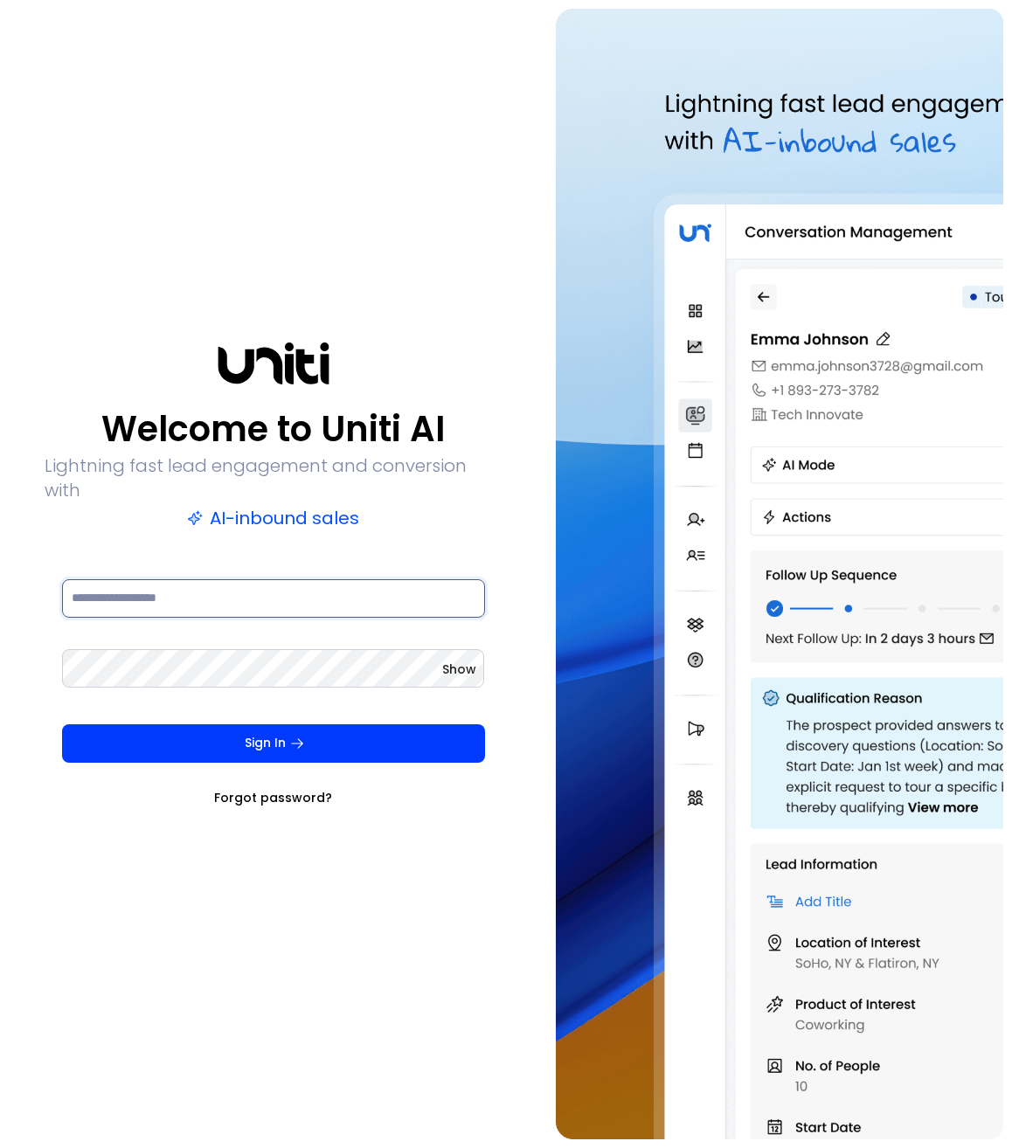
click at [137, 589] on input at bounding box center [273, 598] width 423 height 38
type input "**********"
click at [463, 666] on keeper-lock "Open Keeper Popup" at bounding box center [465, 668] width 21 height 21
click at [444, 661] on span "Show" at bounding box center [459, 669] width 34 height 17
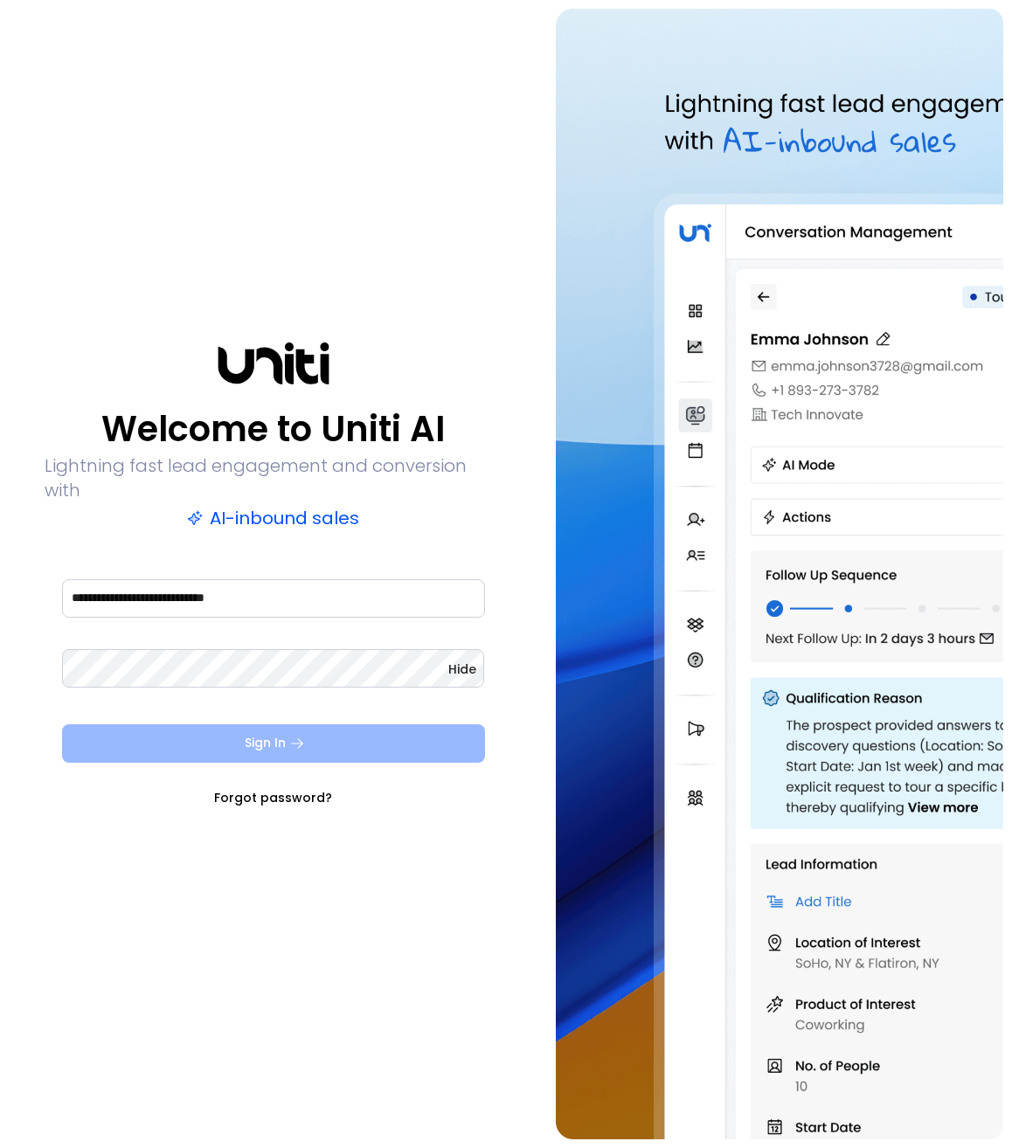
click at [295, 724] on button "Sign In" at bounding box center [273, 743] width 423 height 38
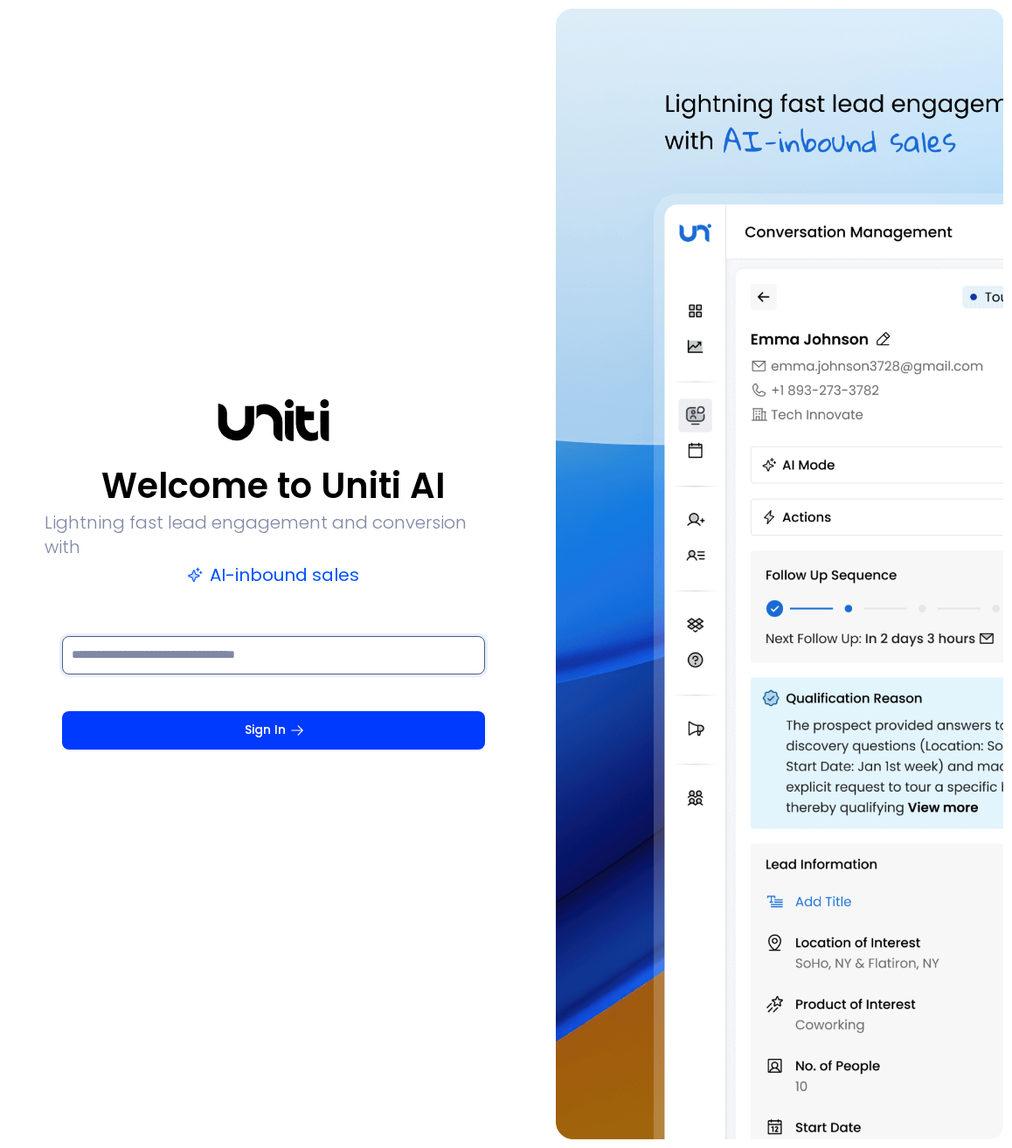
drag, startPoint x: 128, startPoint y: 641, endPoint x: 158, endPoint y: 654, distance: 32.1
click at [128, 641] on input at bounding box center [273, 655] width 423 height 38
paste input "******"
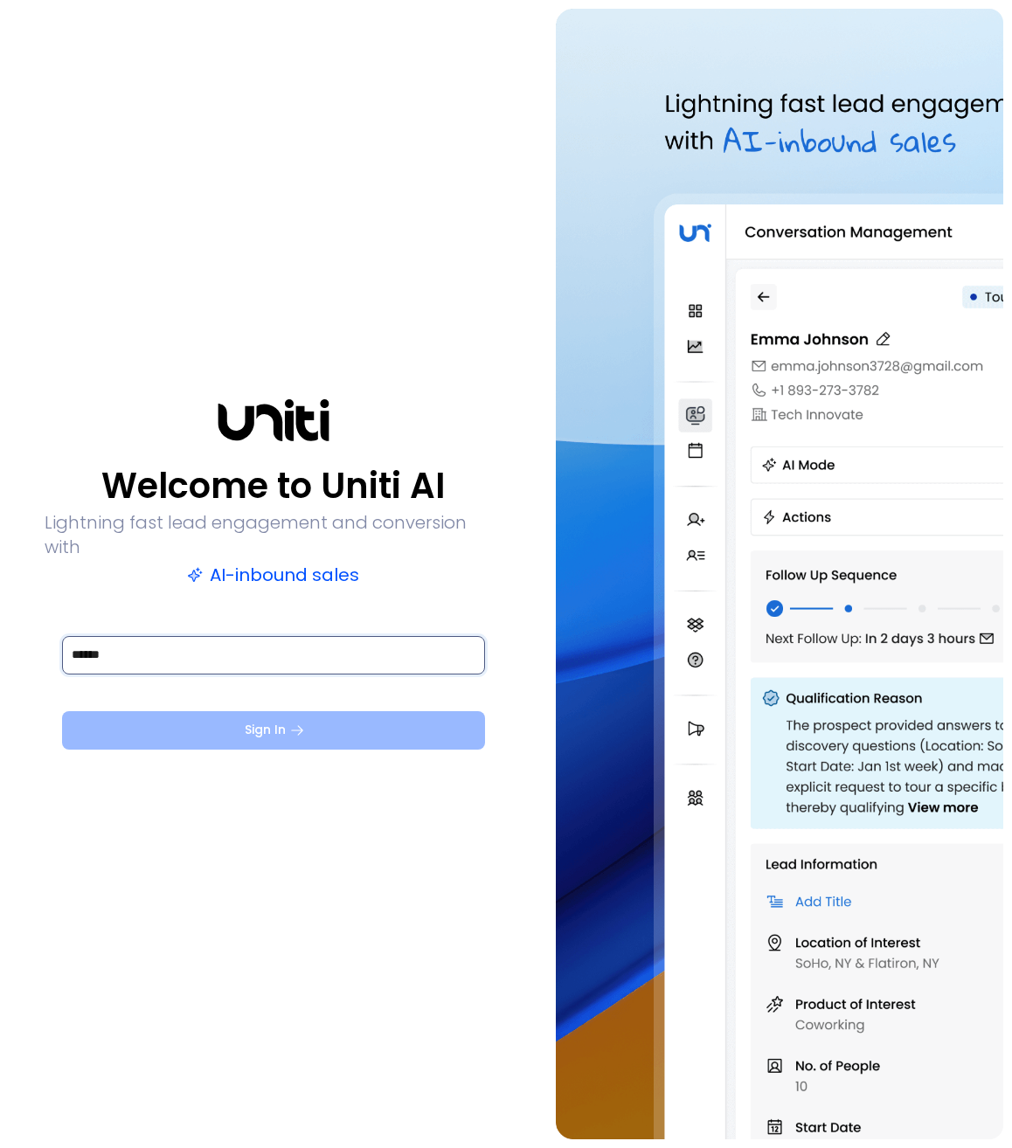
type input "******"
click at [300, 723] on icon "submit" at bounding box center [297, 731] width 16 height 16
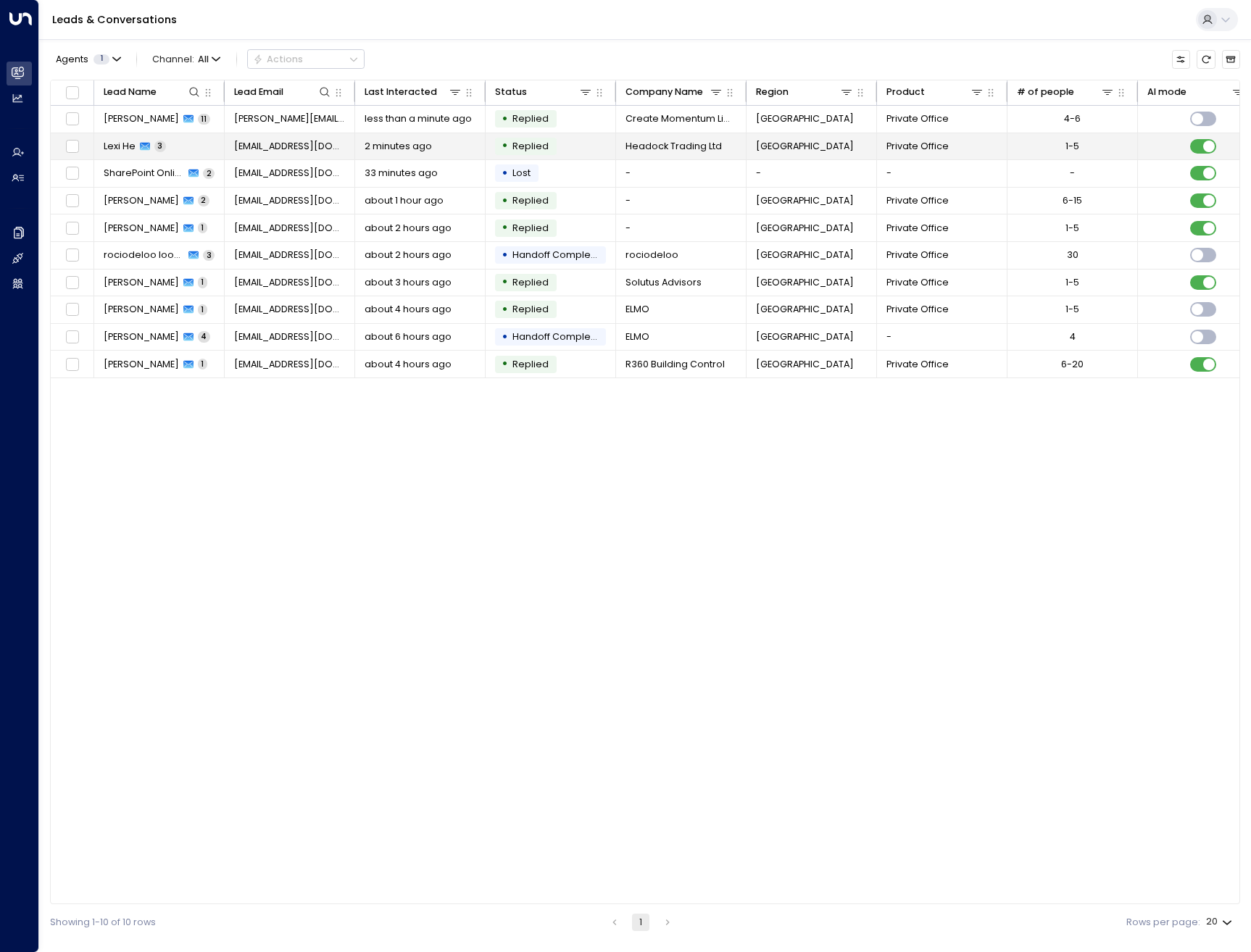
click at [122, 147] on span "Lexi He" at bounding box center [119, 147] width 32 height 13
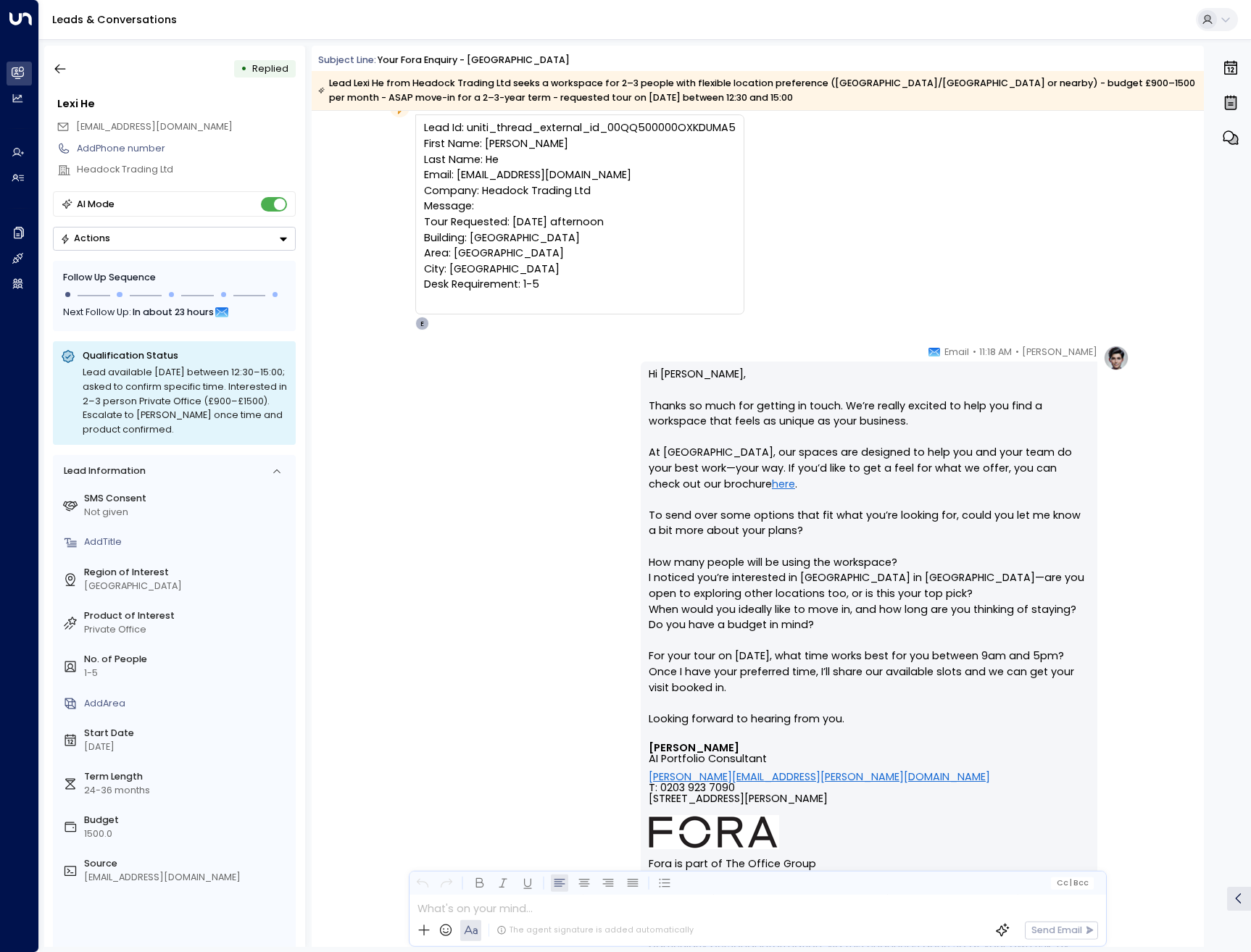
scroll to position [145, 0]
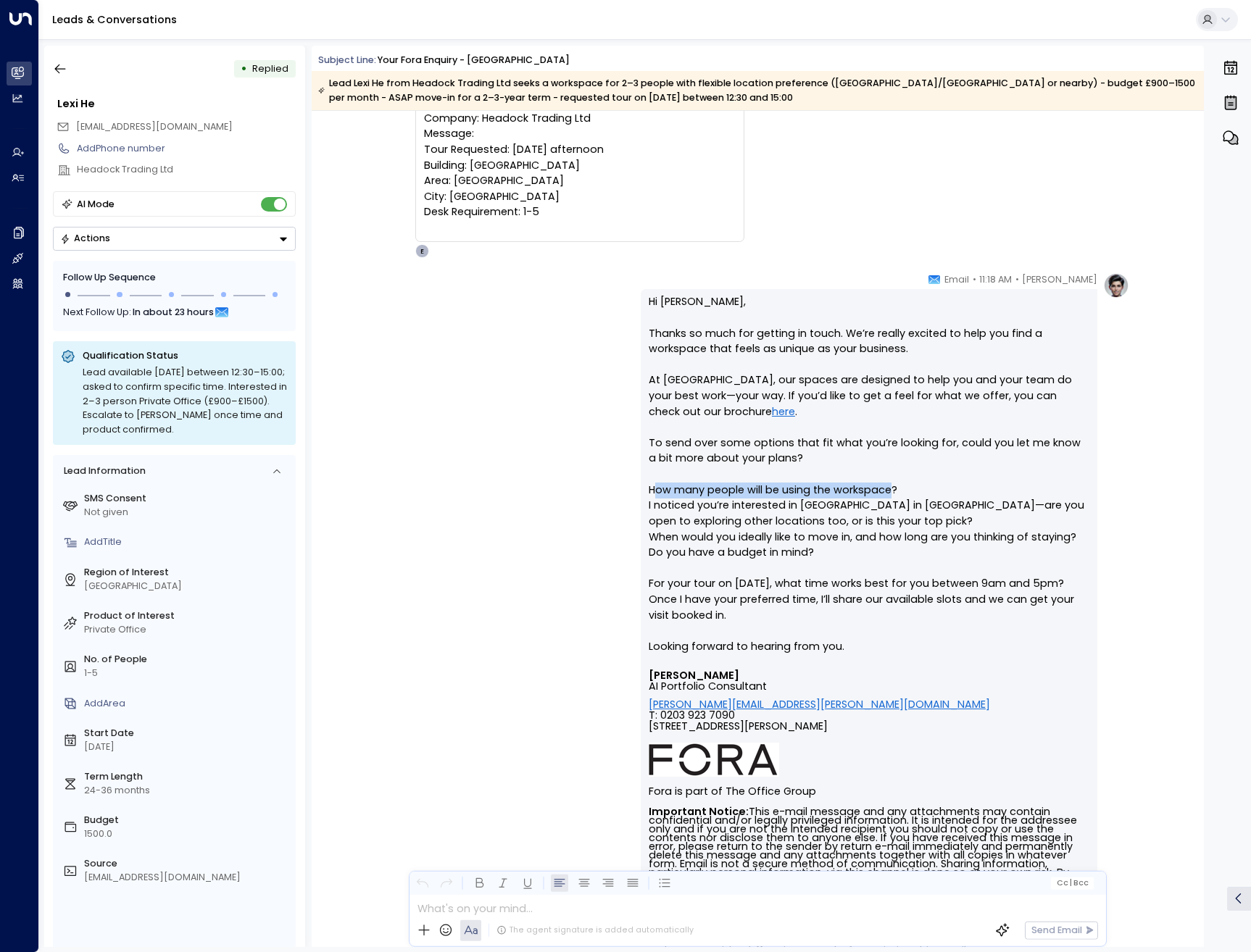
drag, startPoint x: 889, startPoint y: 474, endPoint x: 655, endPoint y: 480, distance: 234.1
click at [655, 480] on p "Hi Lexi, Thanks so much for getting in touch. We’re really excited to help you …" at bounding box center [869, 483] width 441 height 376
drag, startPoint x: 544, startPoint y: 211, endPoint x: 422, endPoint y: 216, distance: 122.1
click at [424, 216] on div "Lead Id: uniti_thread_external_id_00QQ500000OXKDUMA5 First Name: Lexi Last Name…" at bounding box center [580, 142] width 312 height 187
click at [824, 442] on p "Hi Lexi, Thanks so much for getting in touch. We’re really excited to help you …" at bounding box center [869, 483] width 441 height 376
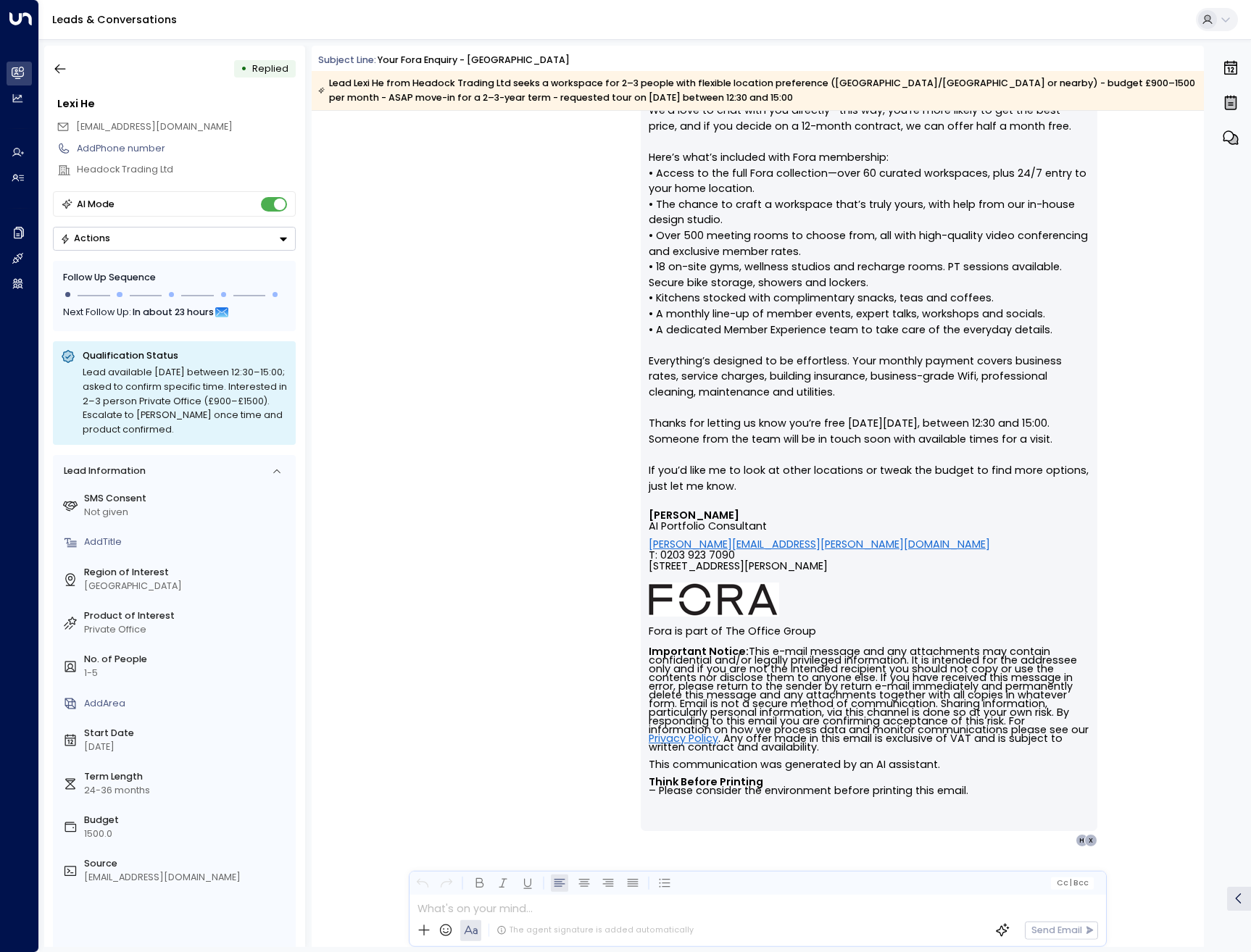
scroll to position [1477, 0]
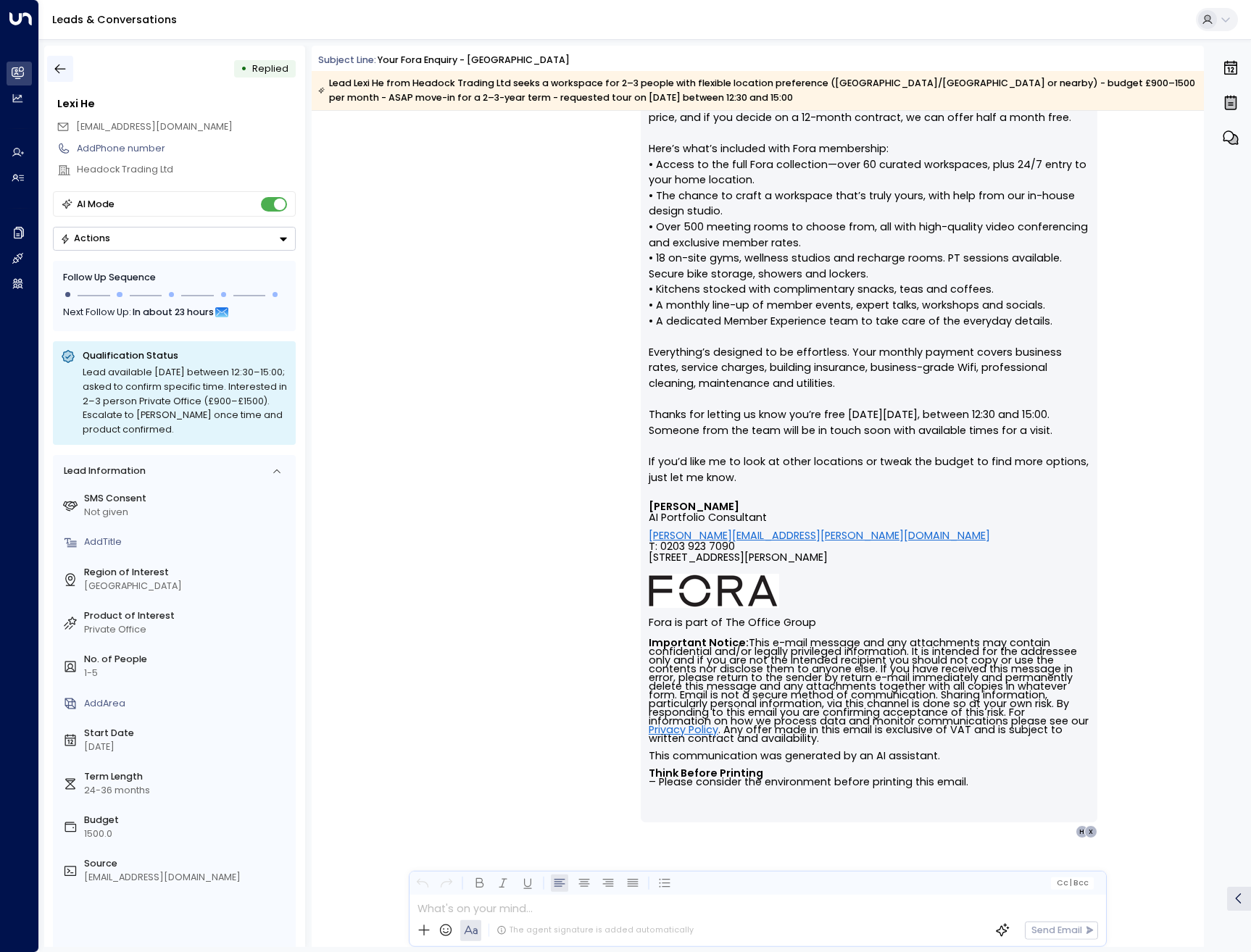
click at [66, 73] on icon "button" at bounding box center [60, 68] width 14 height 14
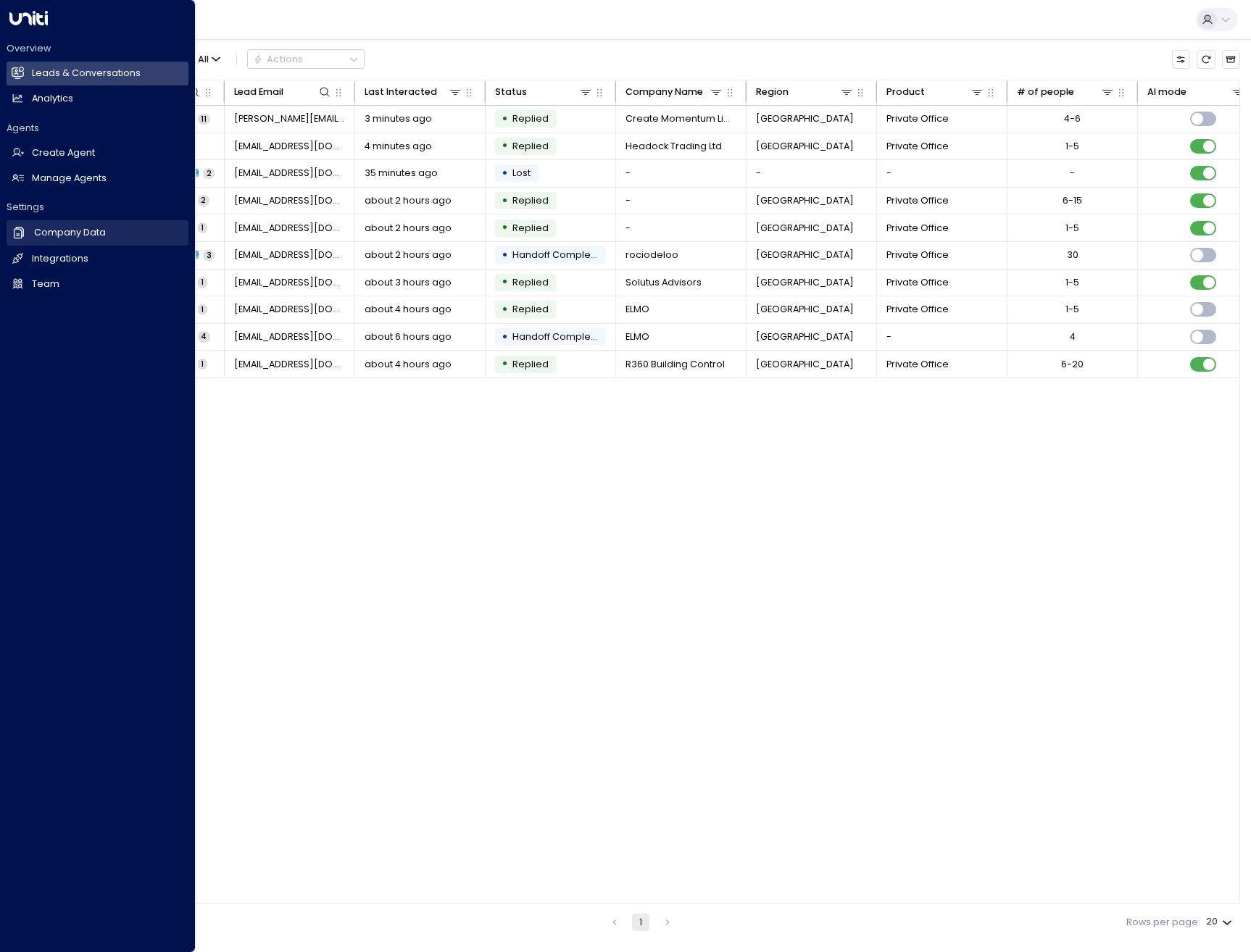
click at [79, 235] on h2 "Company Data" at bounding box center [70, 233] width 72 height 14
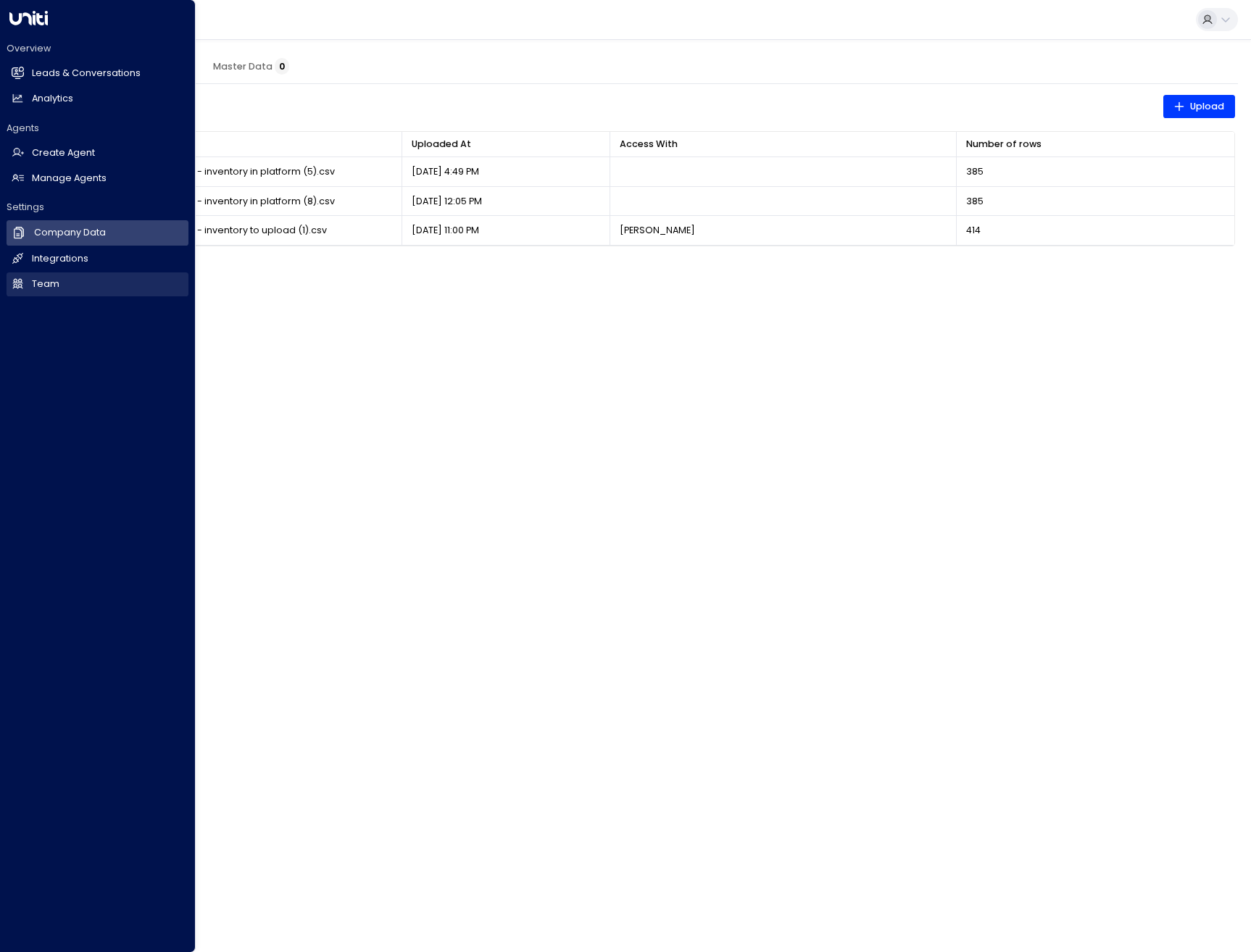
click at [36, 273] on link "Team Team" at bounding box center [97, 284] width 182 height 24
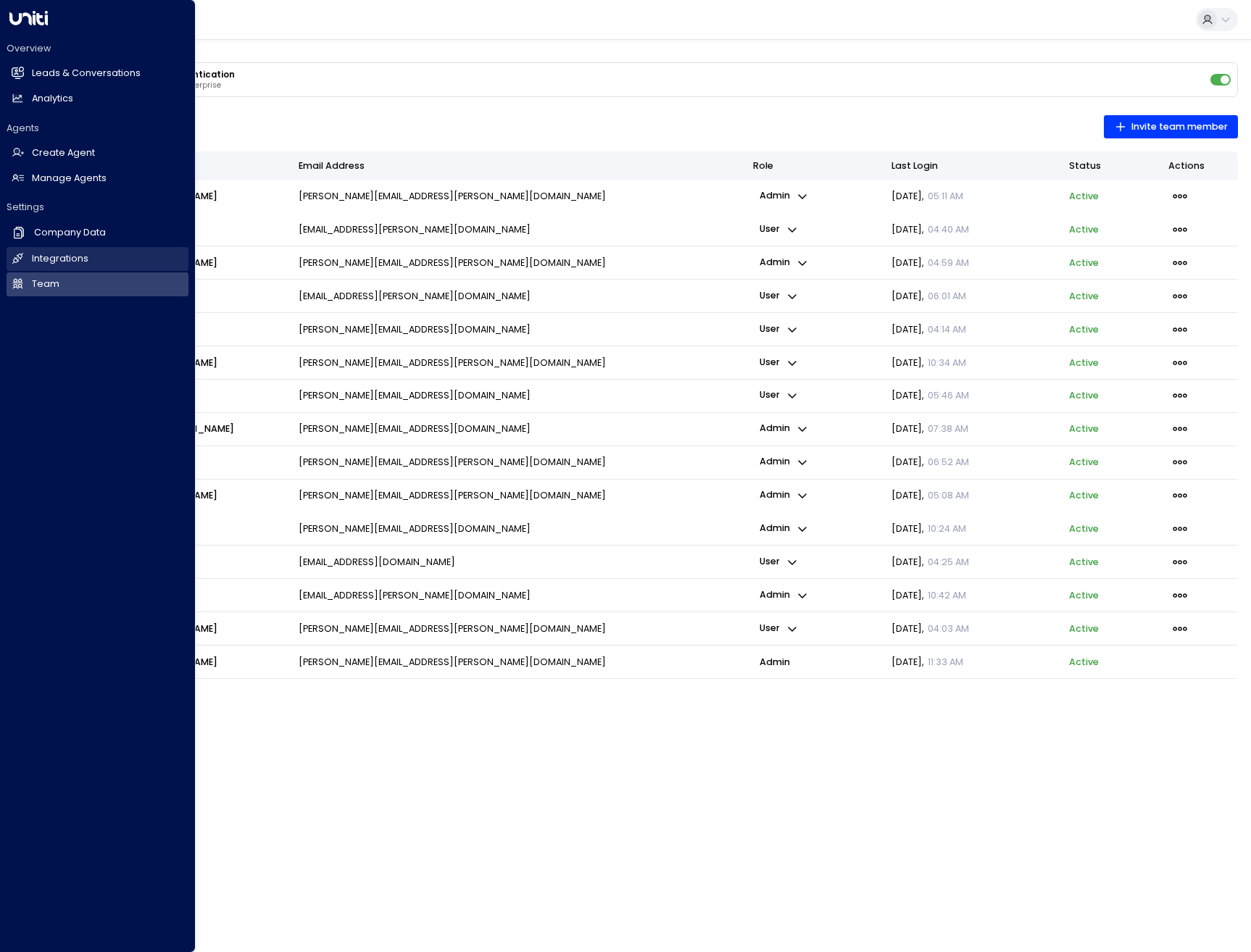
click at [37, 256] on h2 "Integrations" at bounding box center [60, 259] width 56 height 14
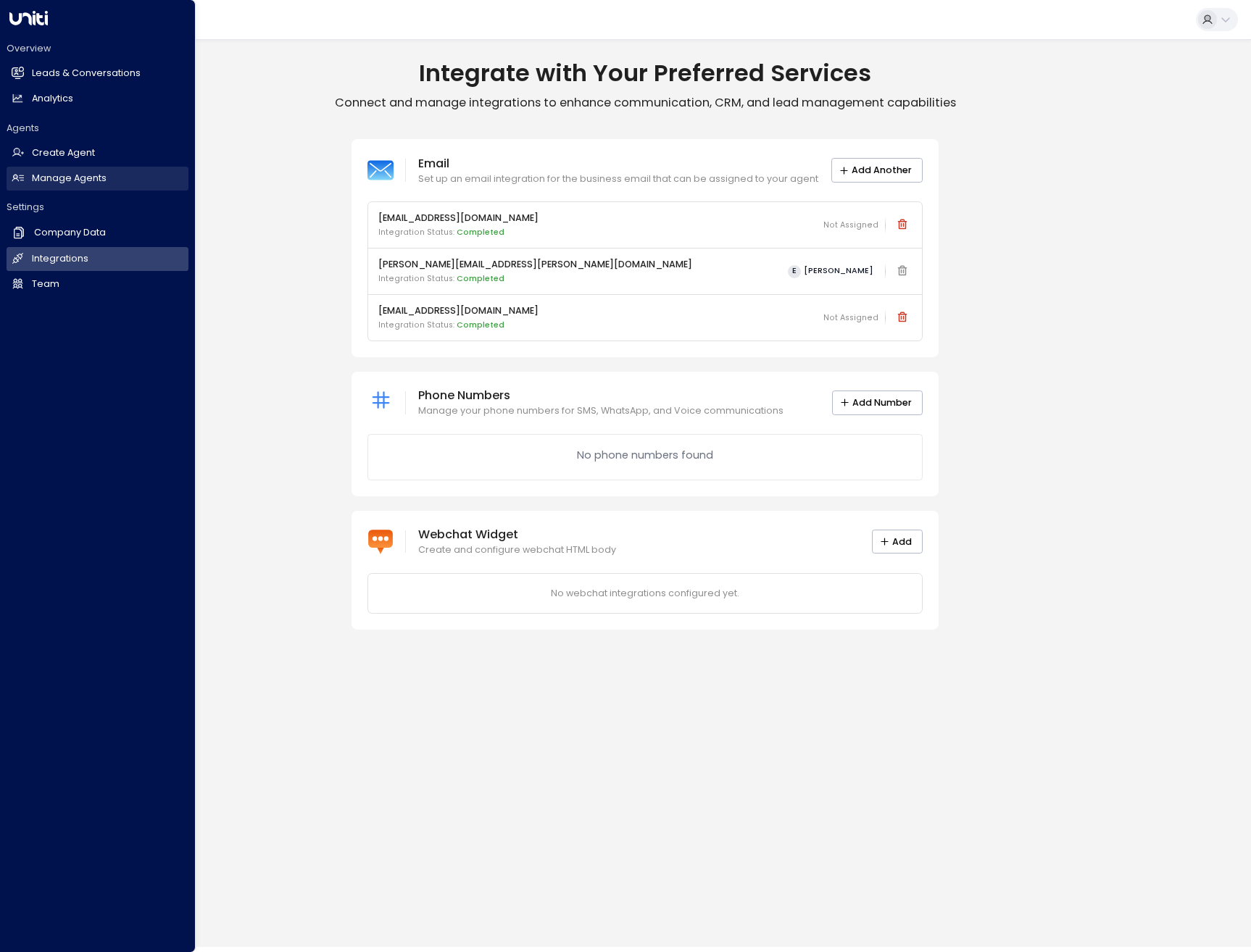
click at [44, 170] on link "Manage Agents Manage Agents" at bounding box center [97, 178] width 182 height 24
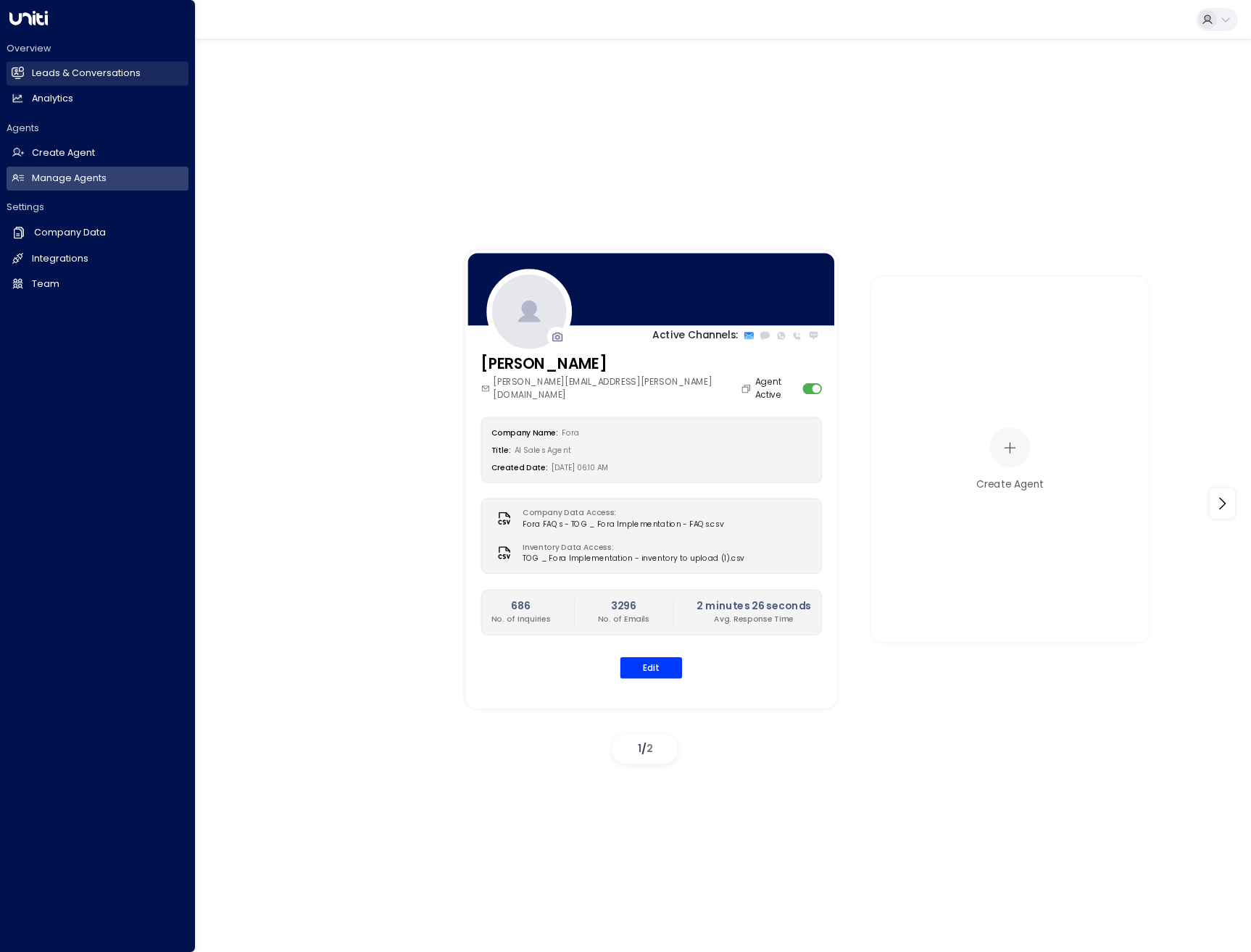
click at [46, 70] on h2 "Leads & Conversations" at bounding box center [85, 73] width 109 height 14
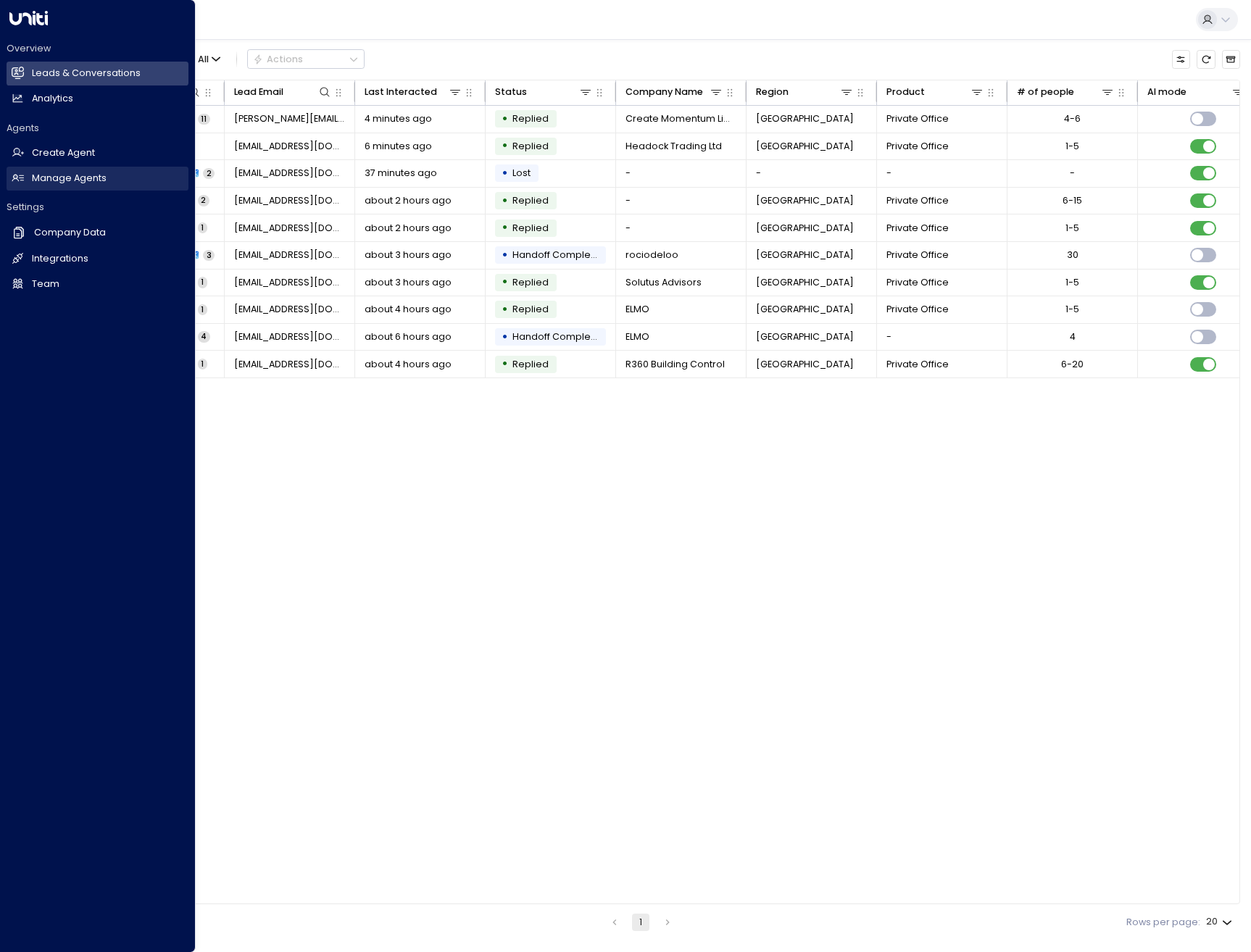
click at [94, 177] on h2 "Manage Agents" at bounding box center [69, 178] width 75 height 14
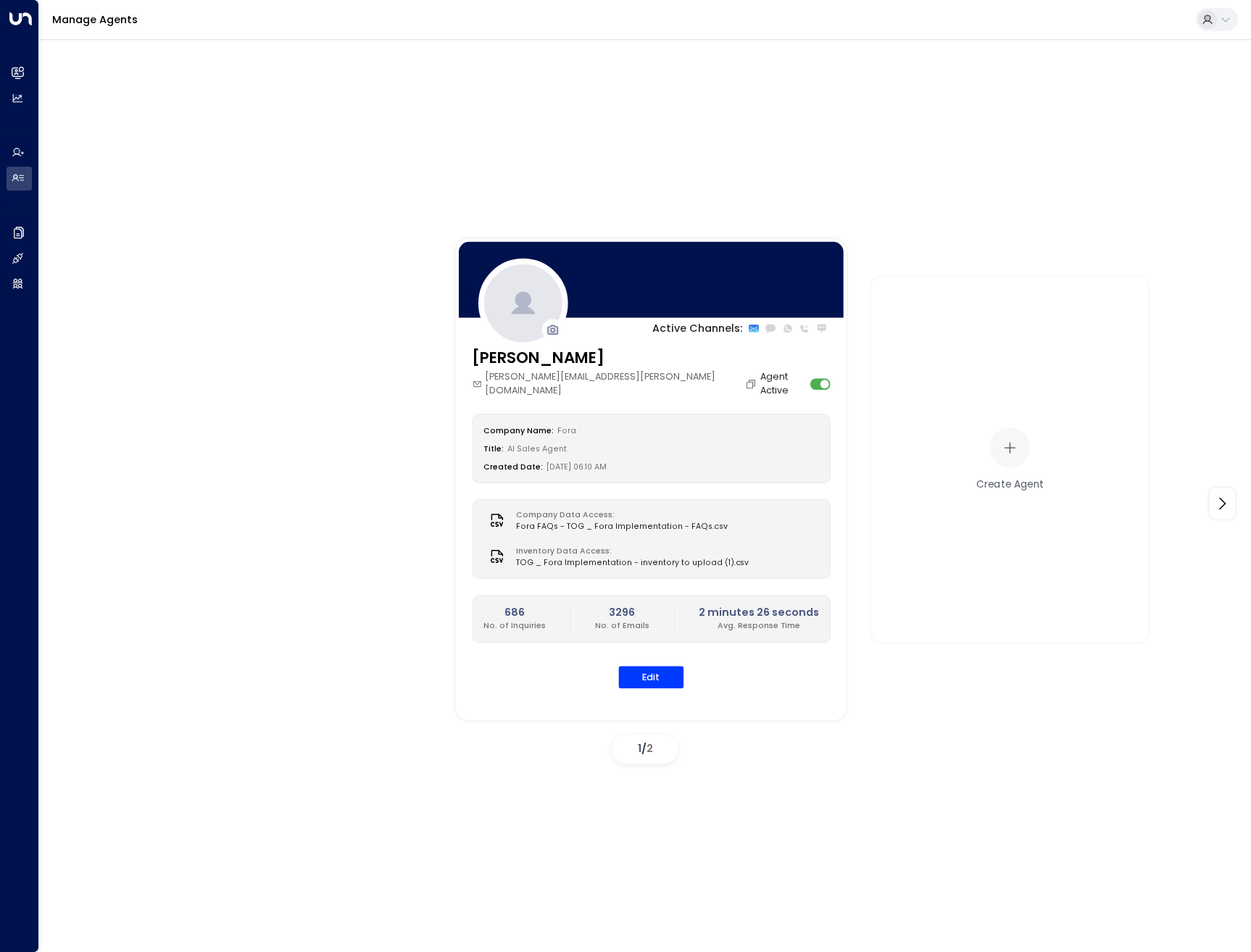
click at [580, 323] on div "Active Channels:" at bounding box center [651, 328] width 391 height 16
click at [649, 666] on button "Edit" at bounding box center [650, 677] width 66 height 22
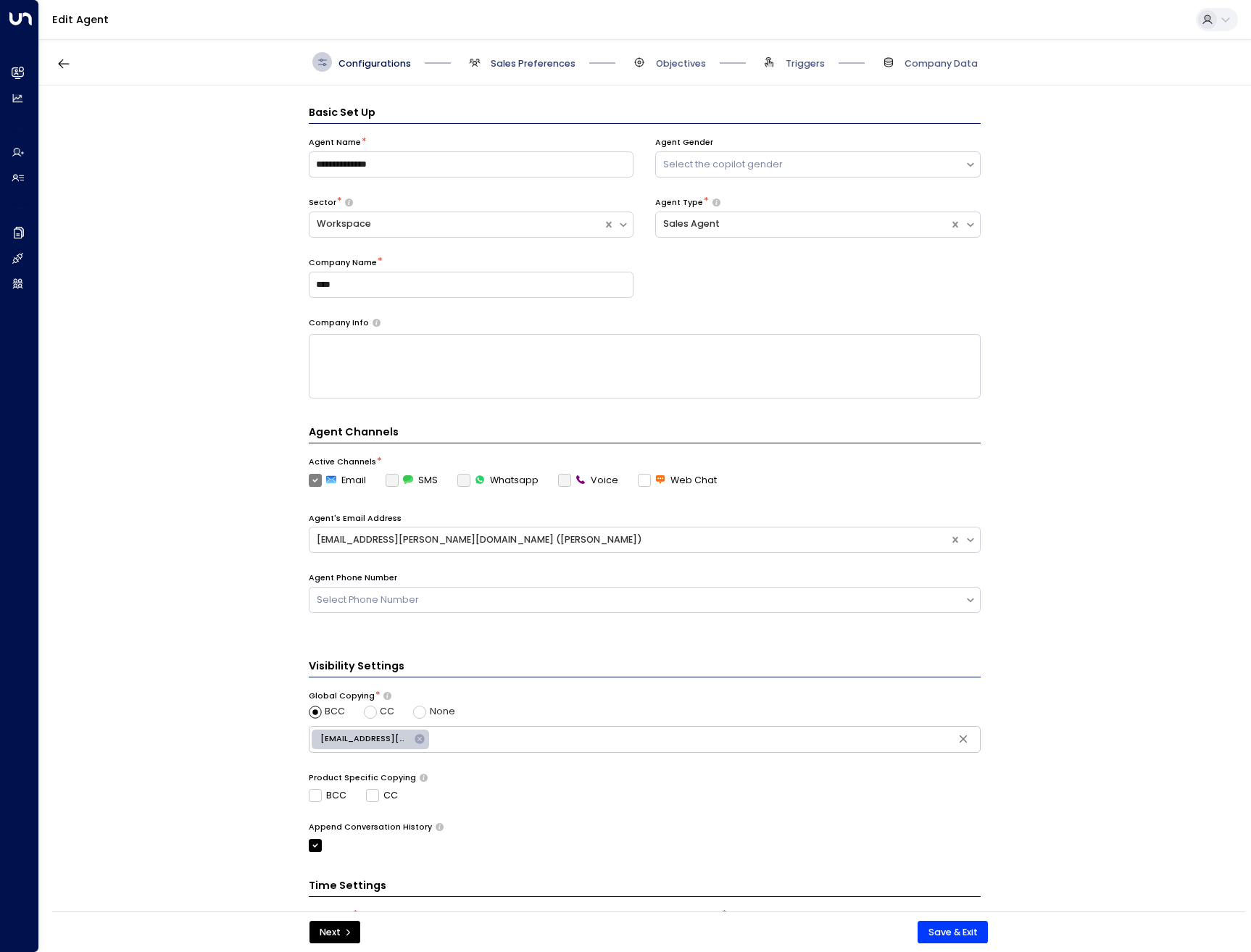
click at [529, 62] on span "Sales Preferences" at bounding box center [533, 64] width 85 height 13
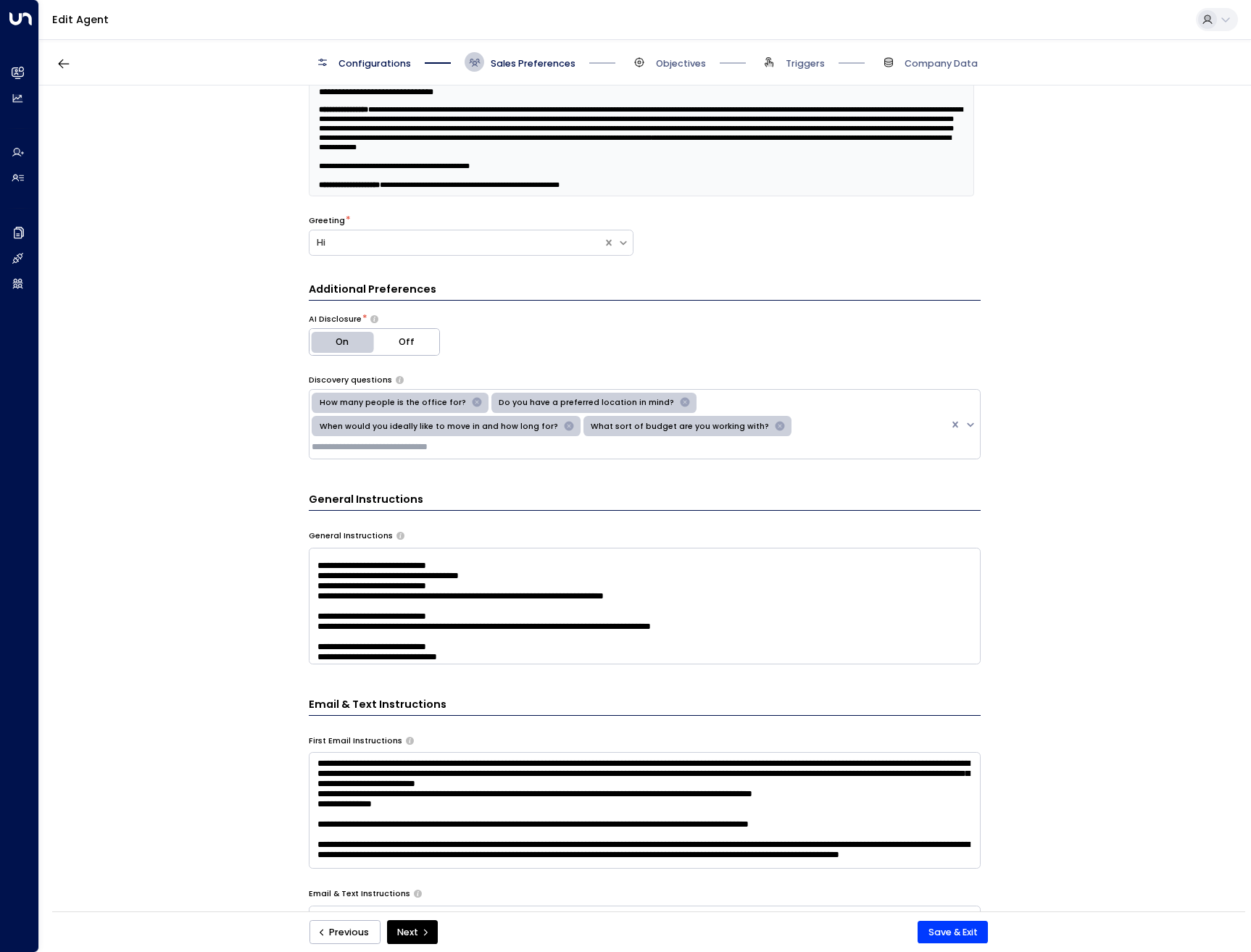
scroll to position [653, 0]
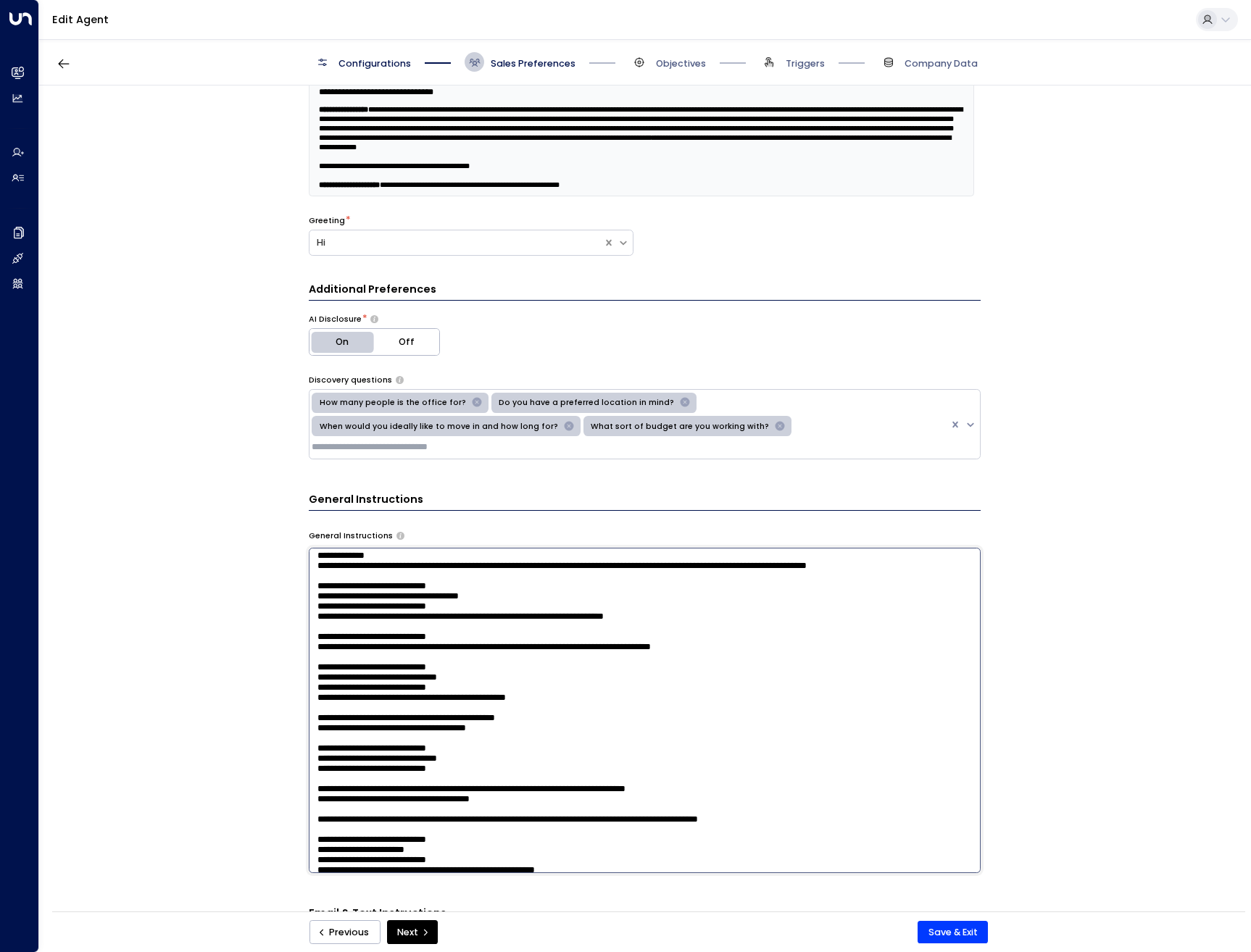
drag, startPoint x: 423, startPoint y: 615, endPoint x: 321, endPoint y: 570, distance: 111.5
click at [321, 570] on textarea at bounding box center [645, 711] width 672 height 325
click at [419, 575] on textarea at bounding box center [645, 711] width 672 height 325
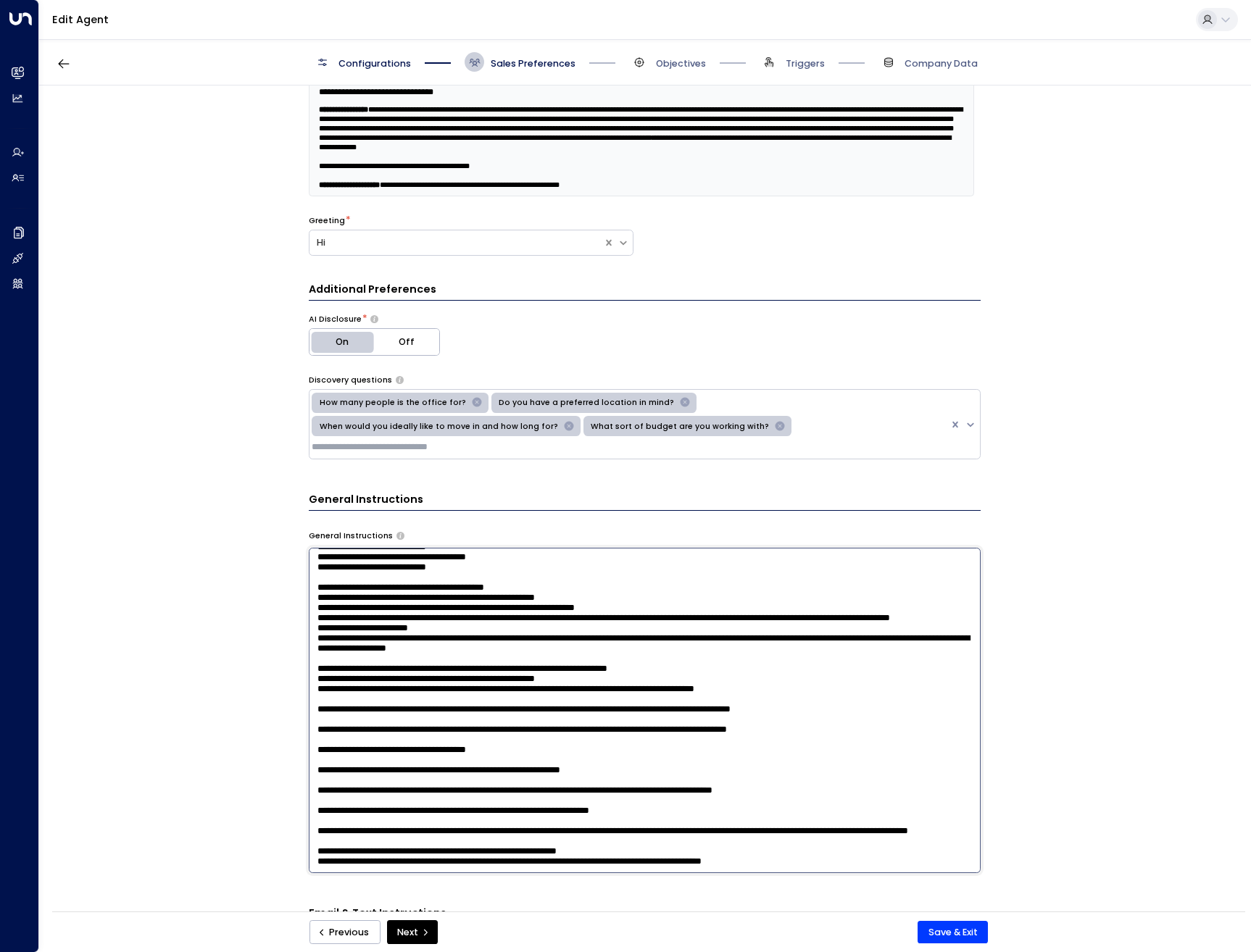
scroll to position [1304, 0]
click at [795, 60] on span "Triggers" at bounding box center [805, 64] width 39 height 13
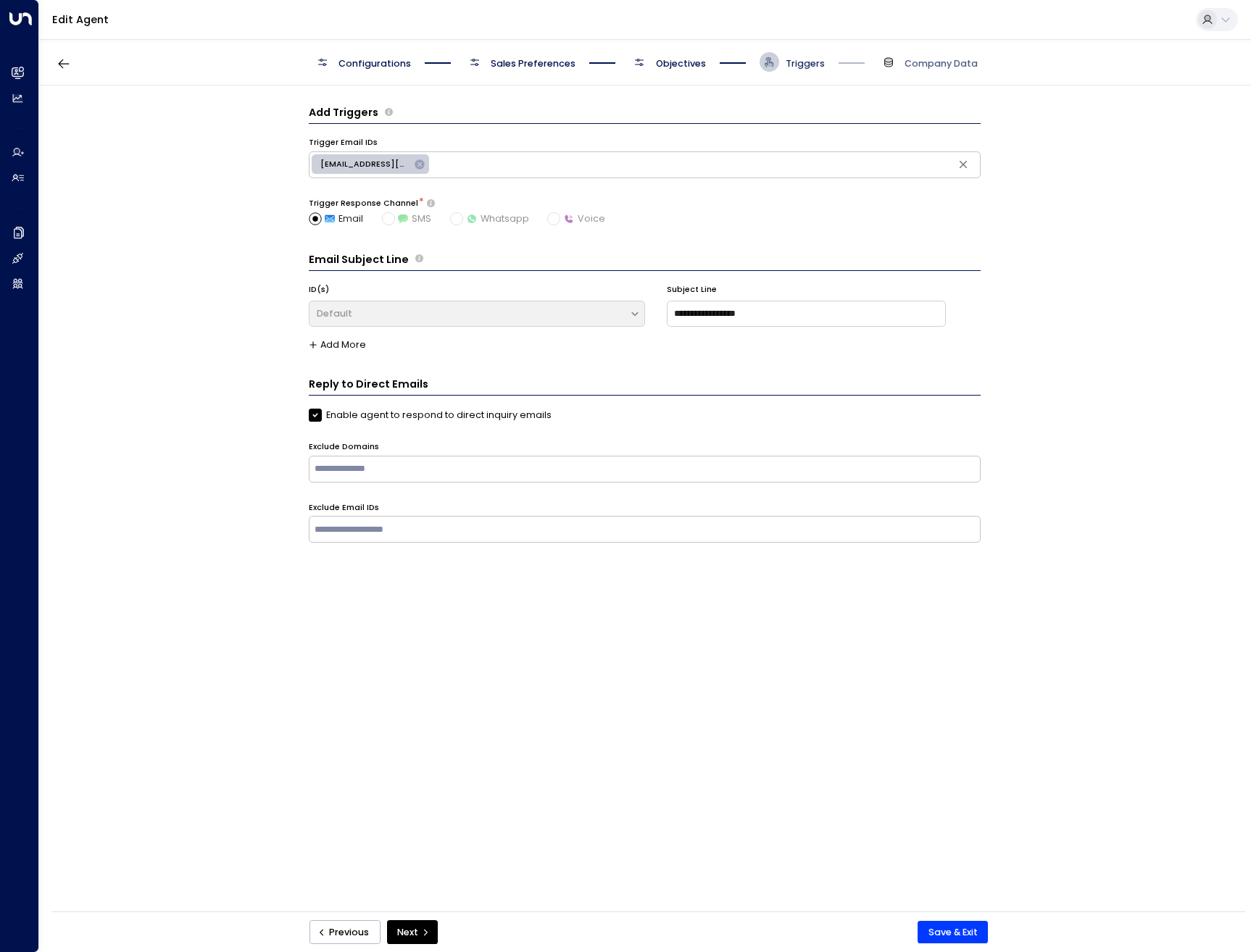
scroll to position [0, 0]
click at [675, 62] on span "Objectives" at bounding box center [681, 64] width 50 height 13
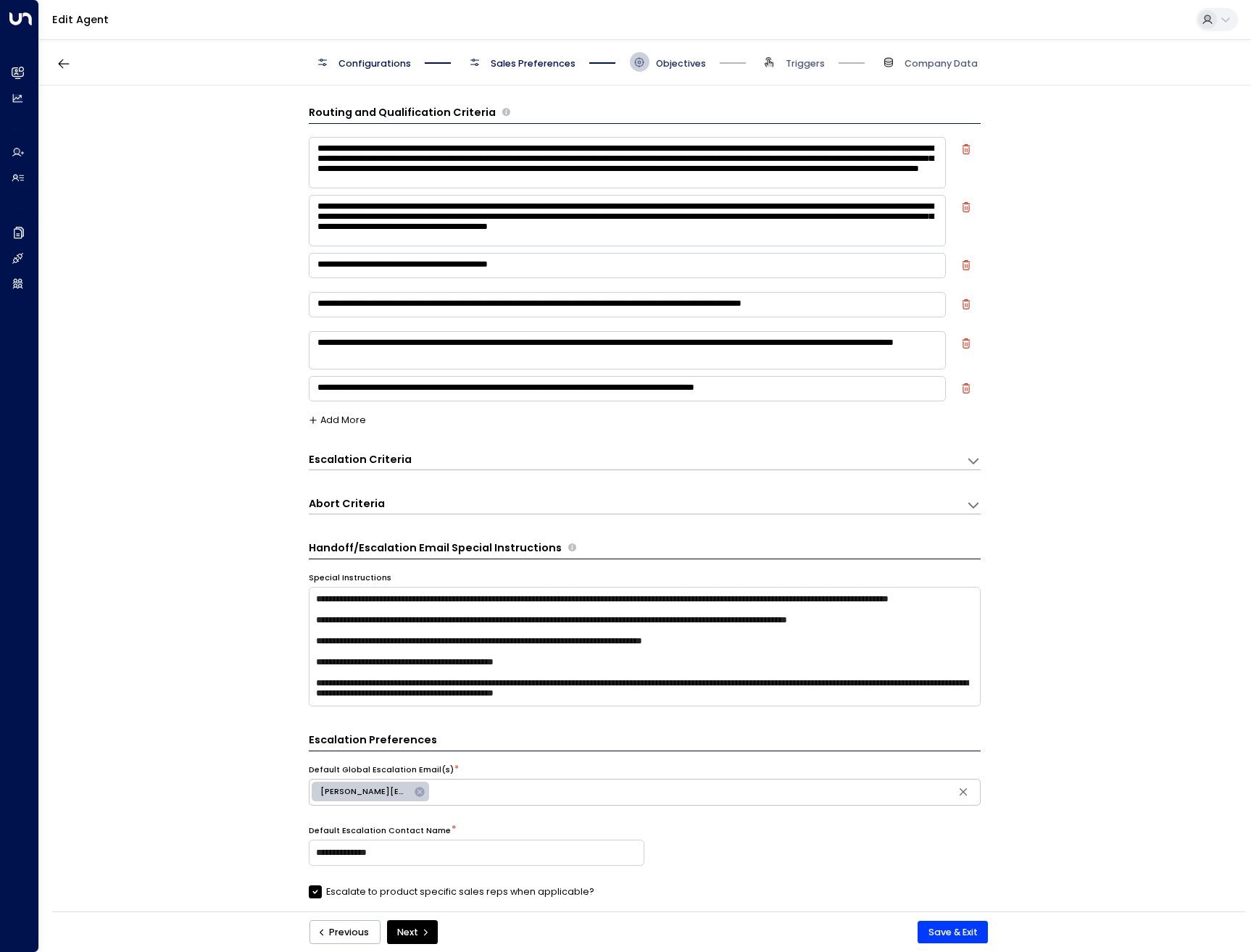
scroll to position [20, 0]
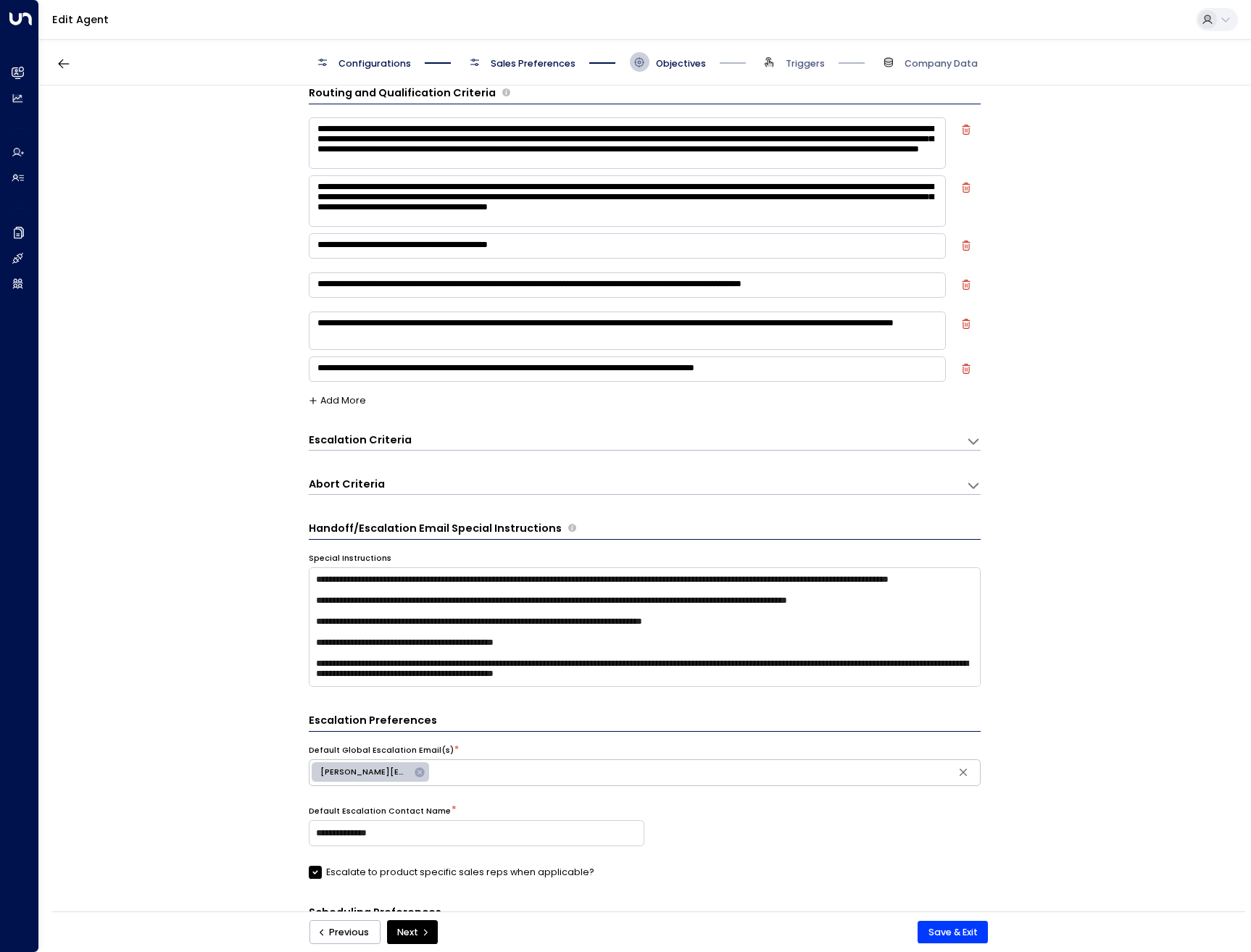
click at [355, 486] on h3 "Abort Criteria" at bounding box center [347, 484] width 76 height 15
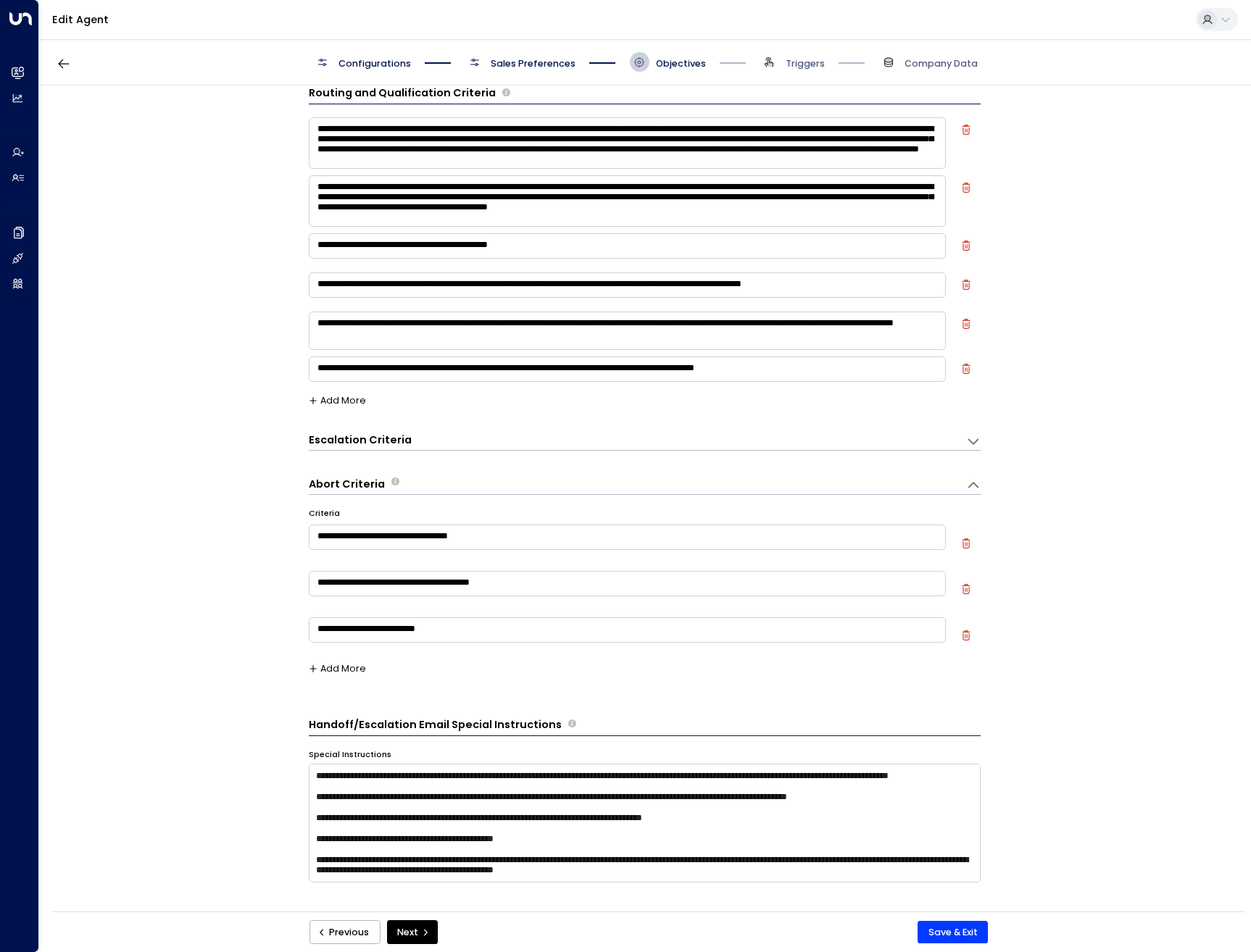
click at [355, 486] on h3 "Abort Criteria" at bounding box center [347, 484] width 76 height 15
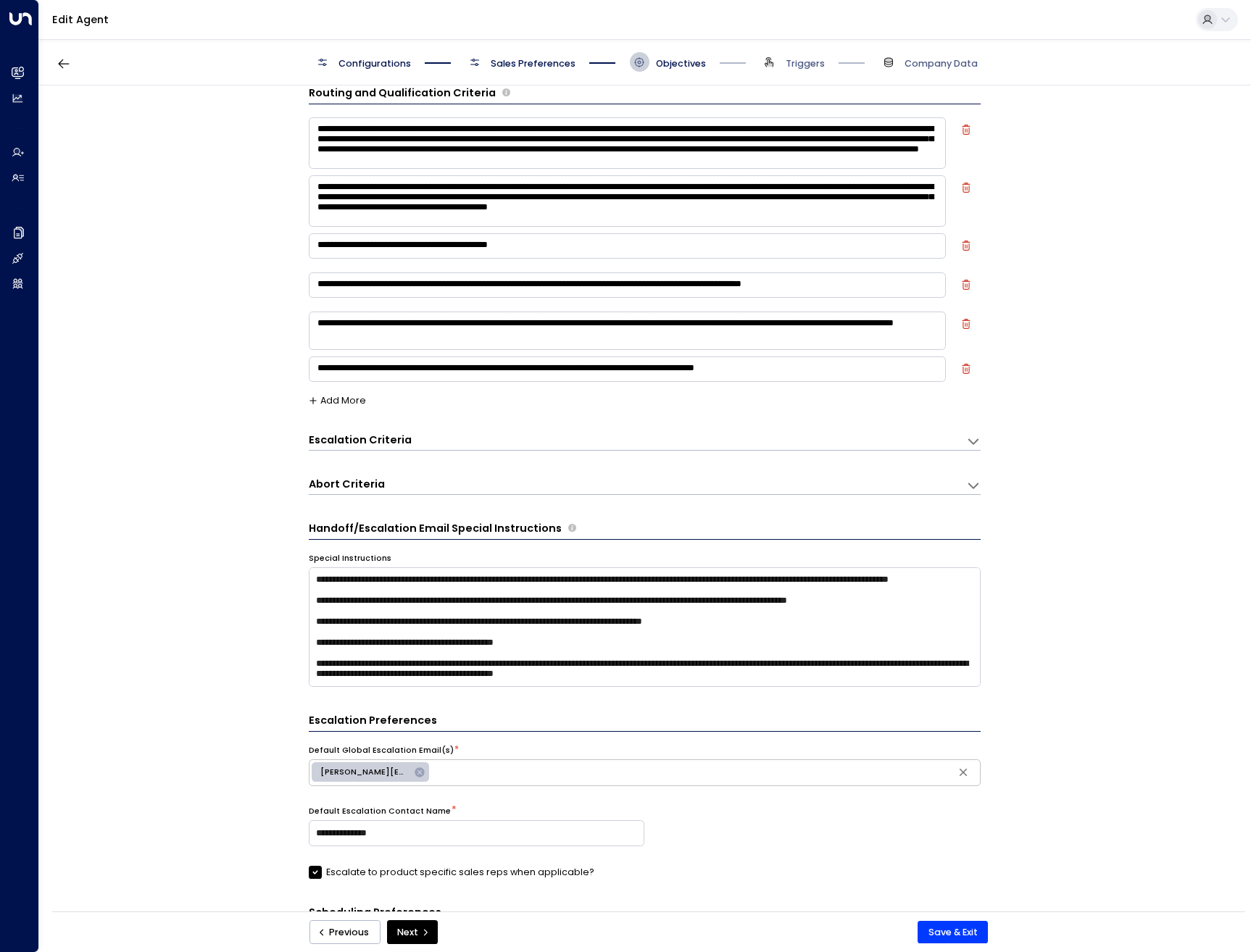
click at [306, 489] on div "**********" at bounding box center [644, 503] width 1210 height 835
click at [324, 486] on h3 "Abort Criteria" at bounding box center [347, 484] width 76 height 15
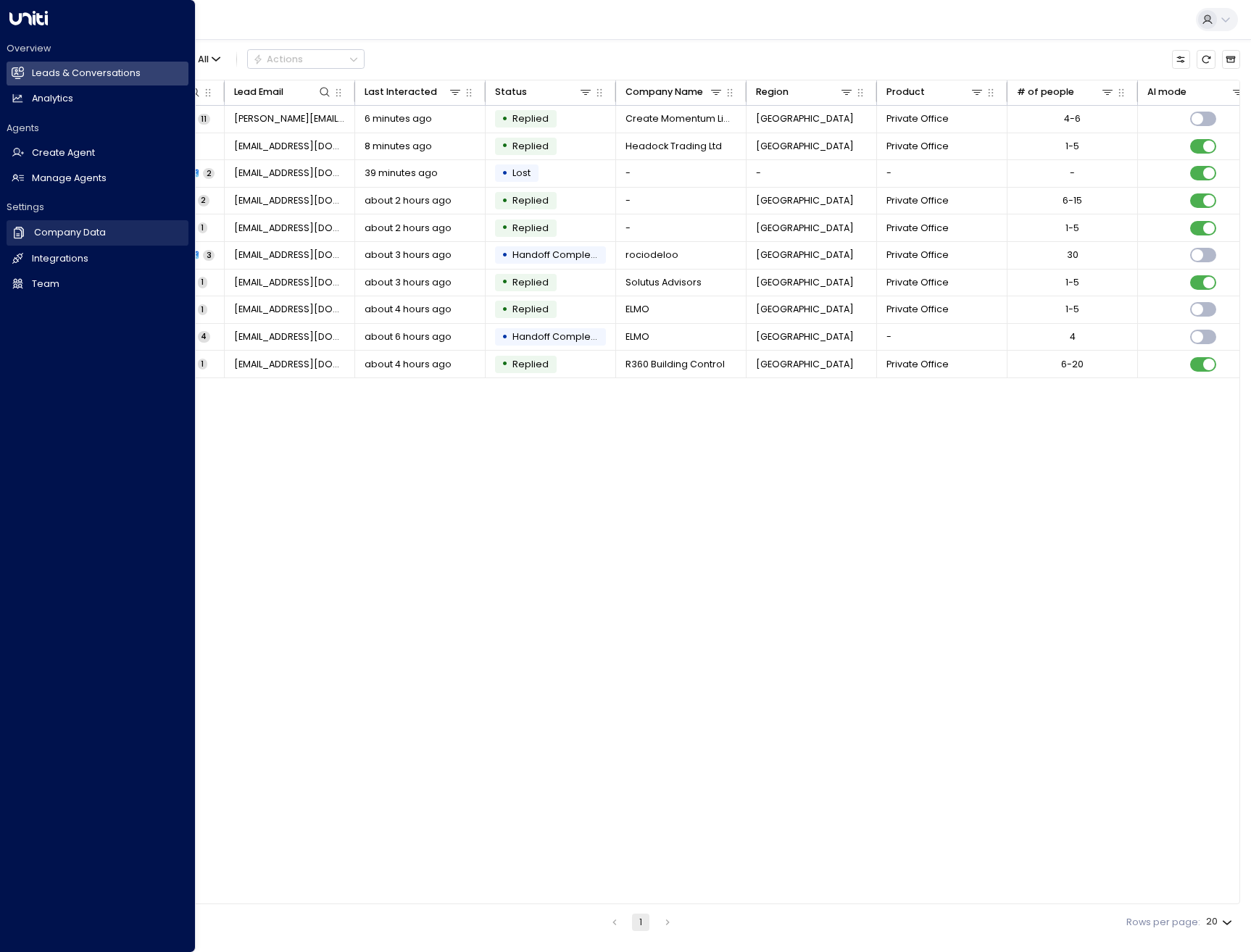
click at [68, 223] on link "Company Data Company Data" at bounding box center [97, 233] width 182 height 25
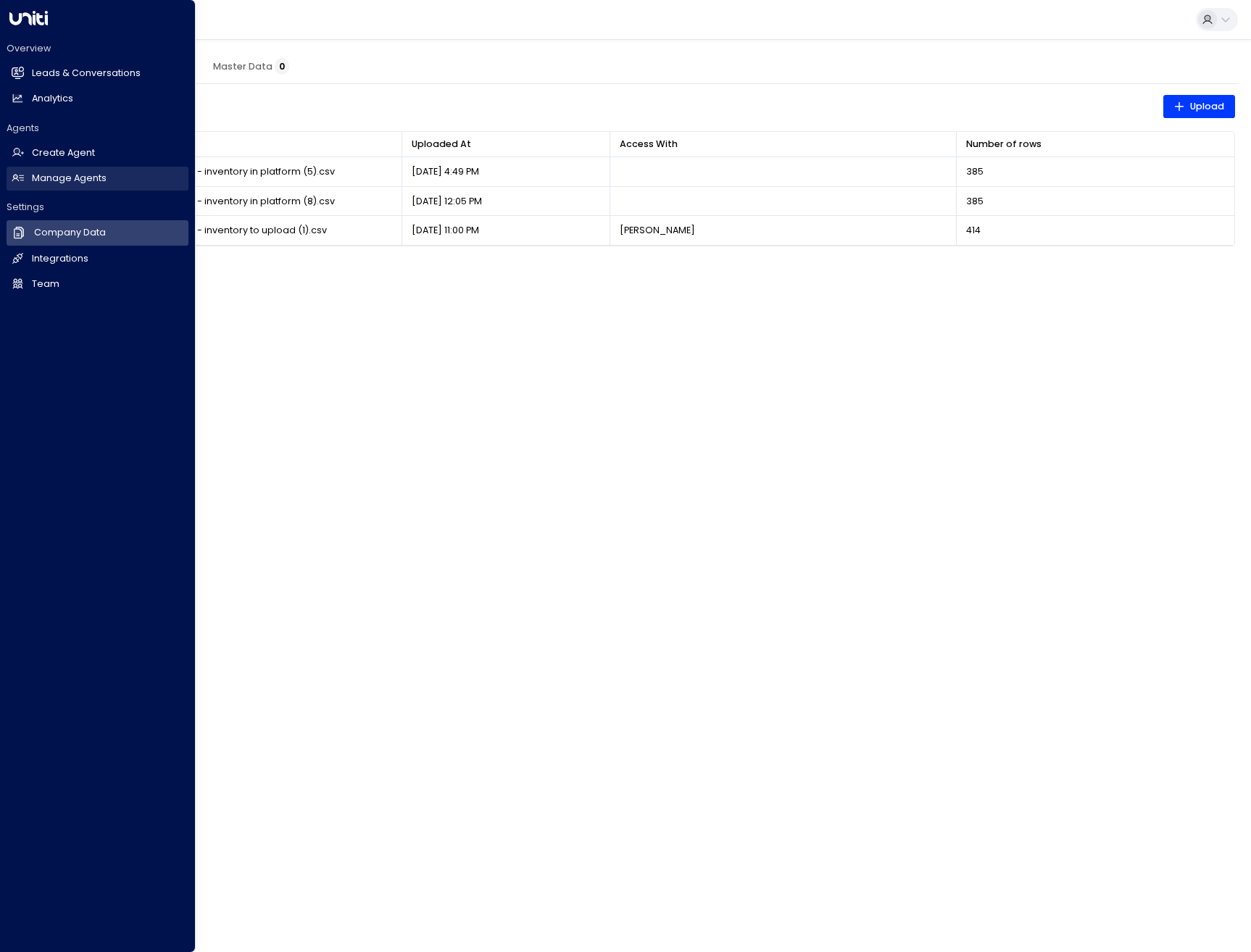
click at [50, 177] on h2 "Manage Agents" at bounding box center [69, 178] width 75 height 14
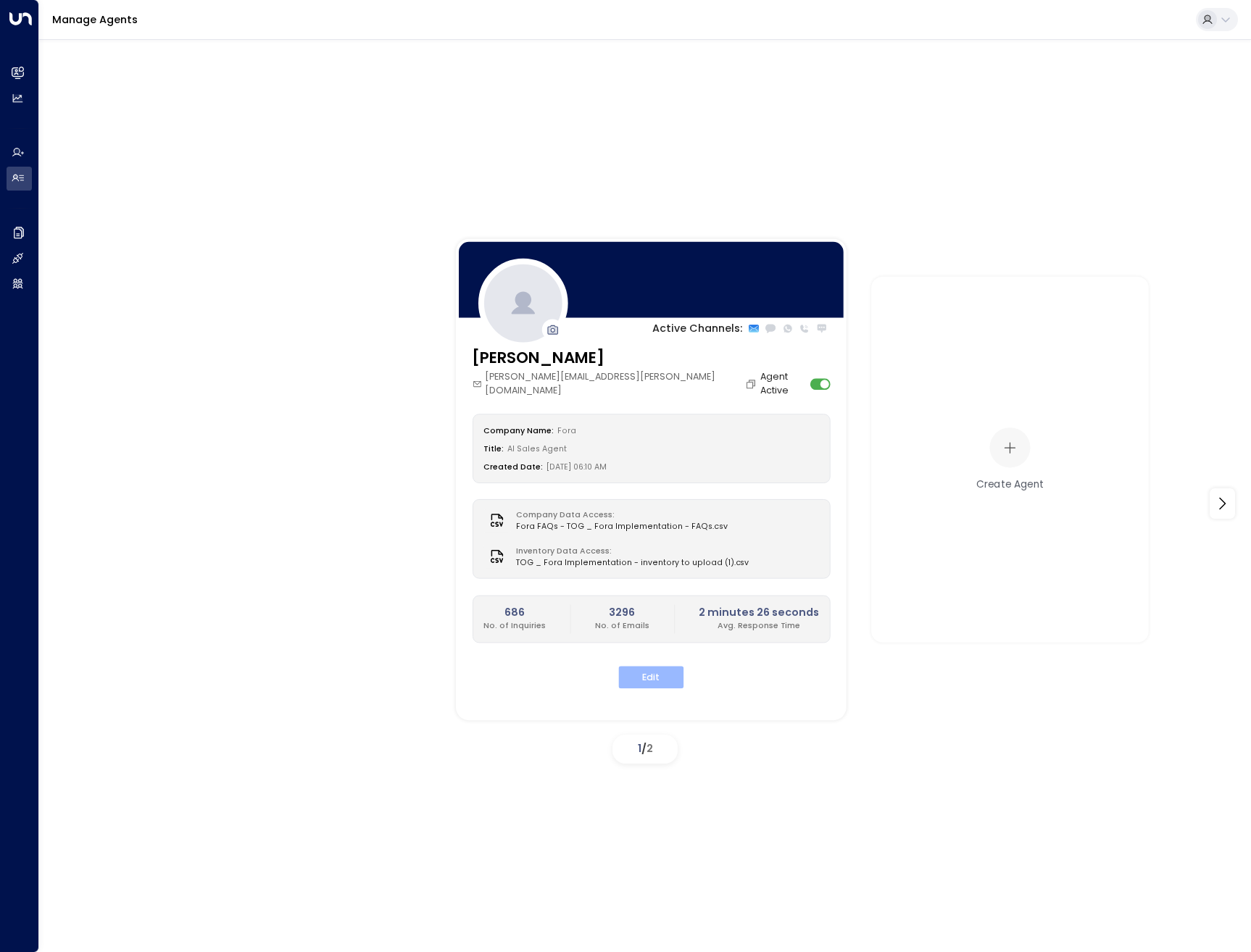
click at [646, 666] on button "Edit" at bounding box center [650, 677] width 66 height 22
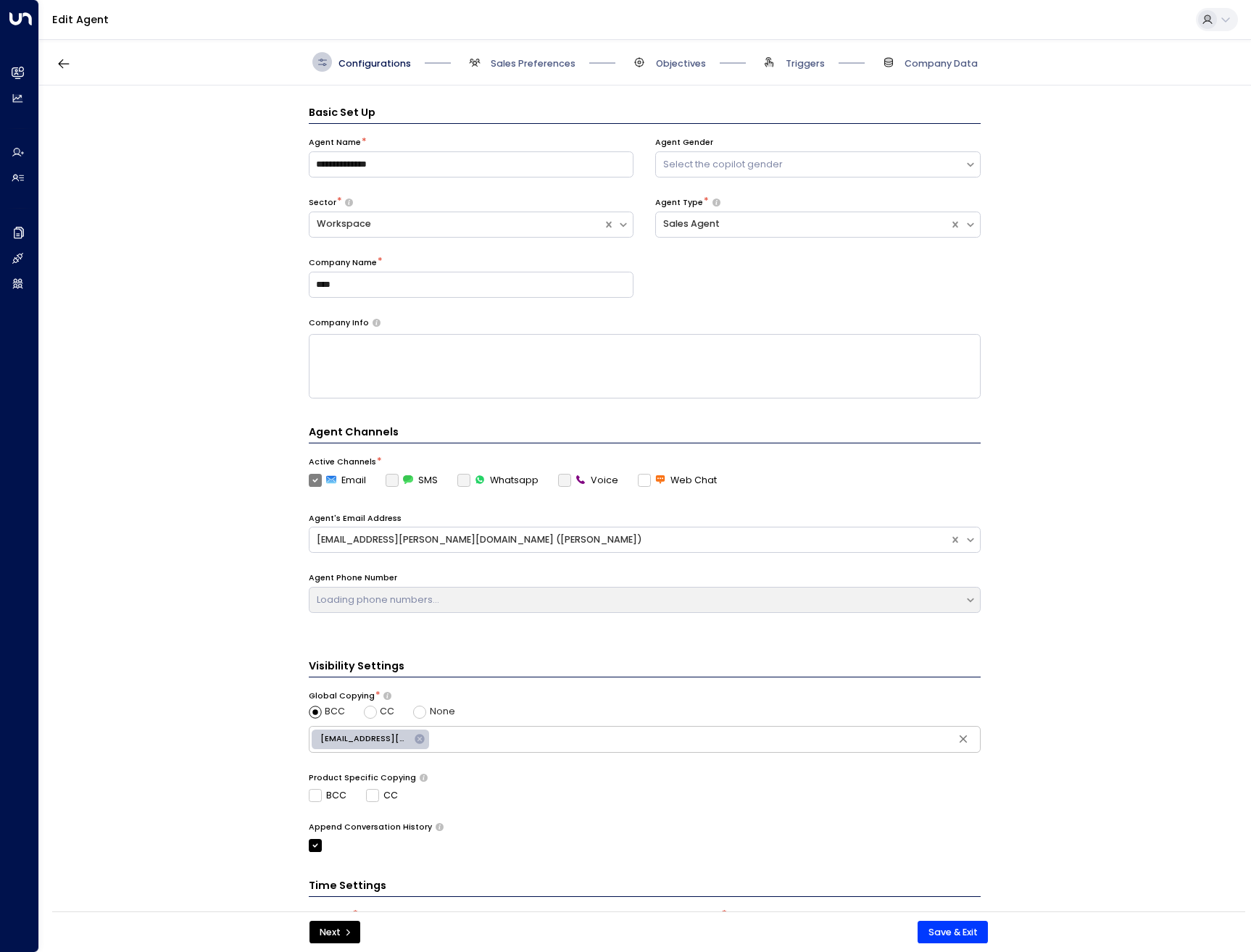
scroll to position [20, 0]
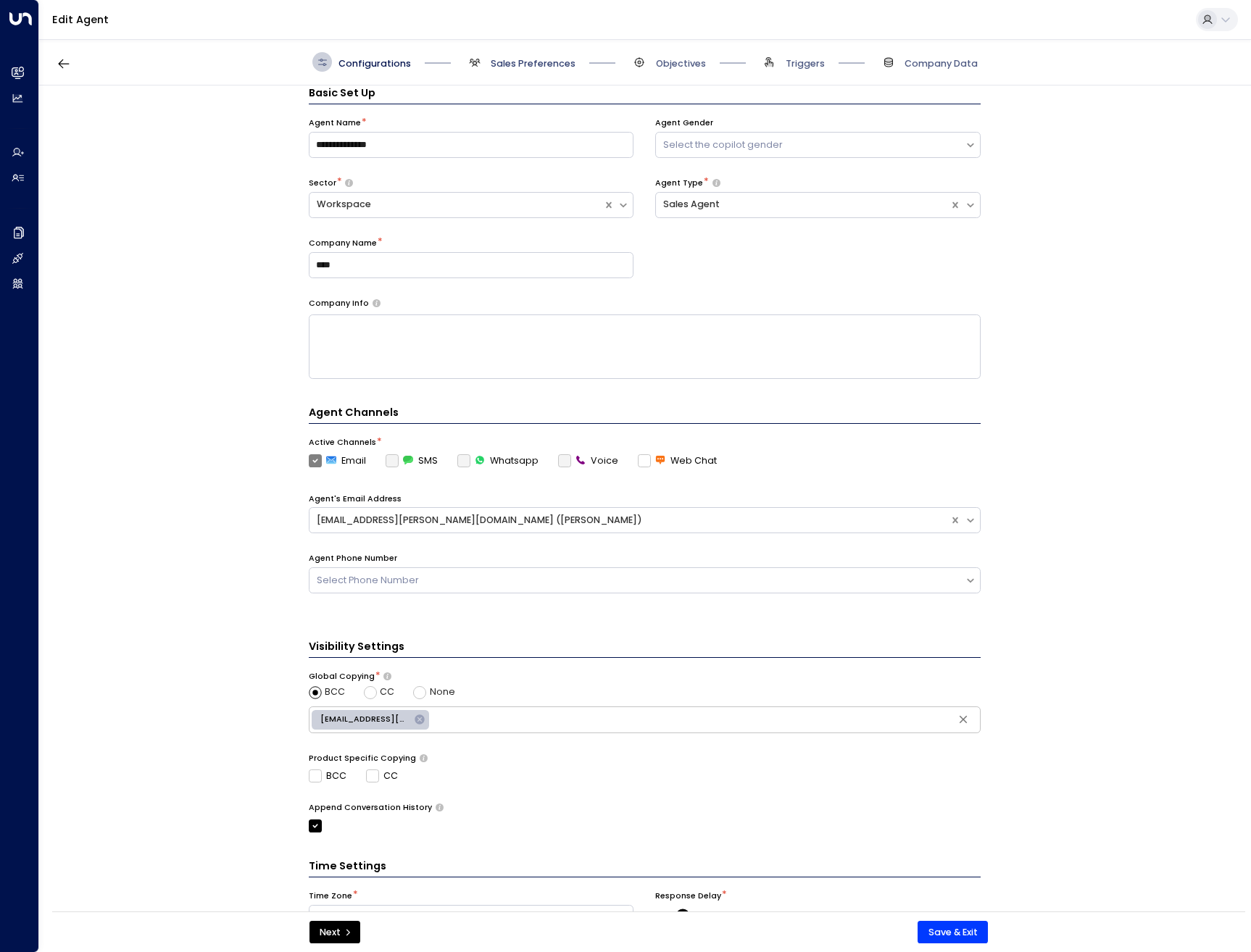
click at [543, 59] on span "Sales Preferences" at bounding box center [533, 64] width 85 height 13
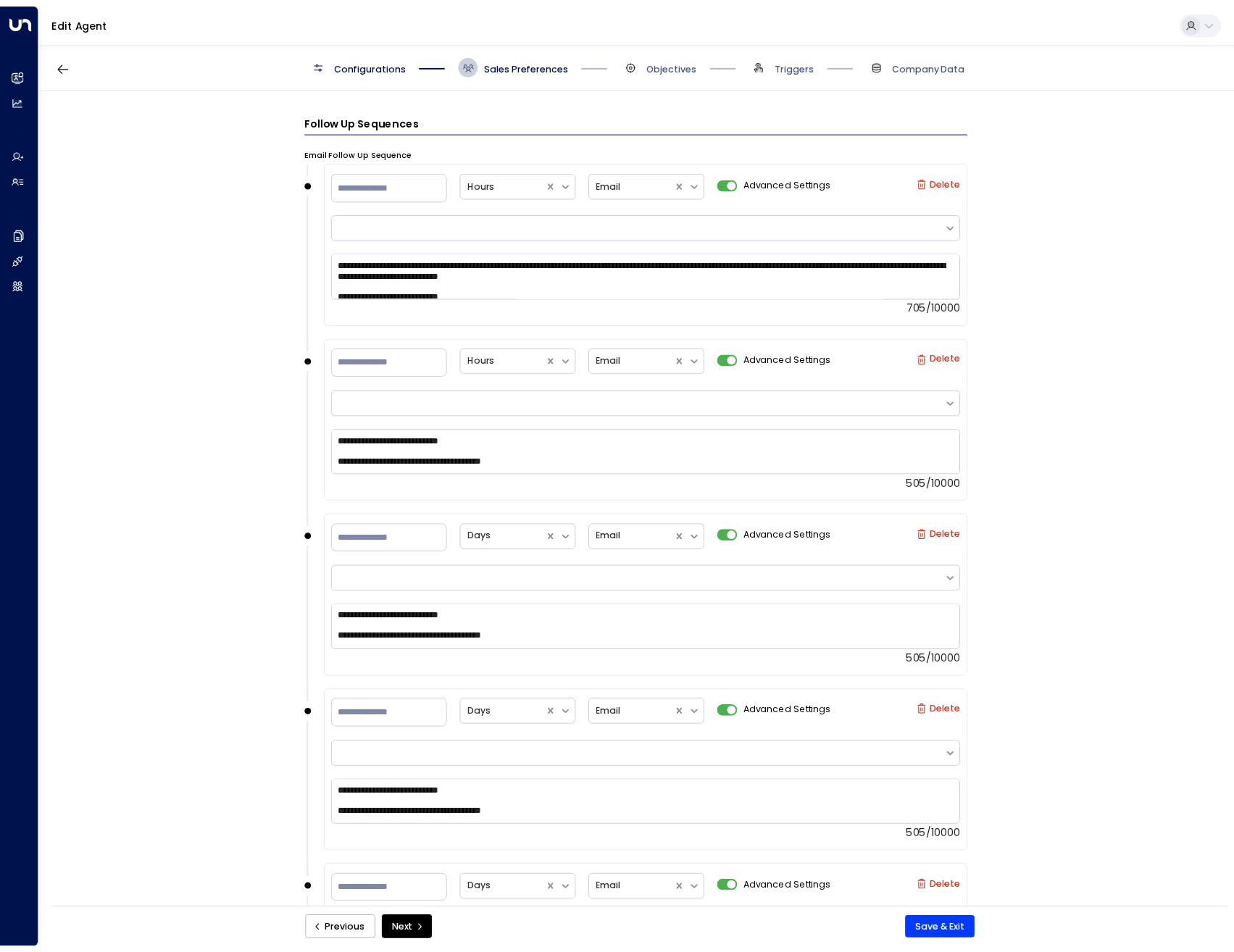
scroll to position [1392, 0]
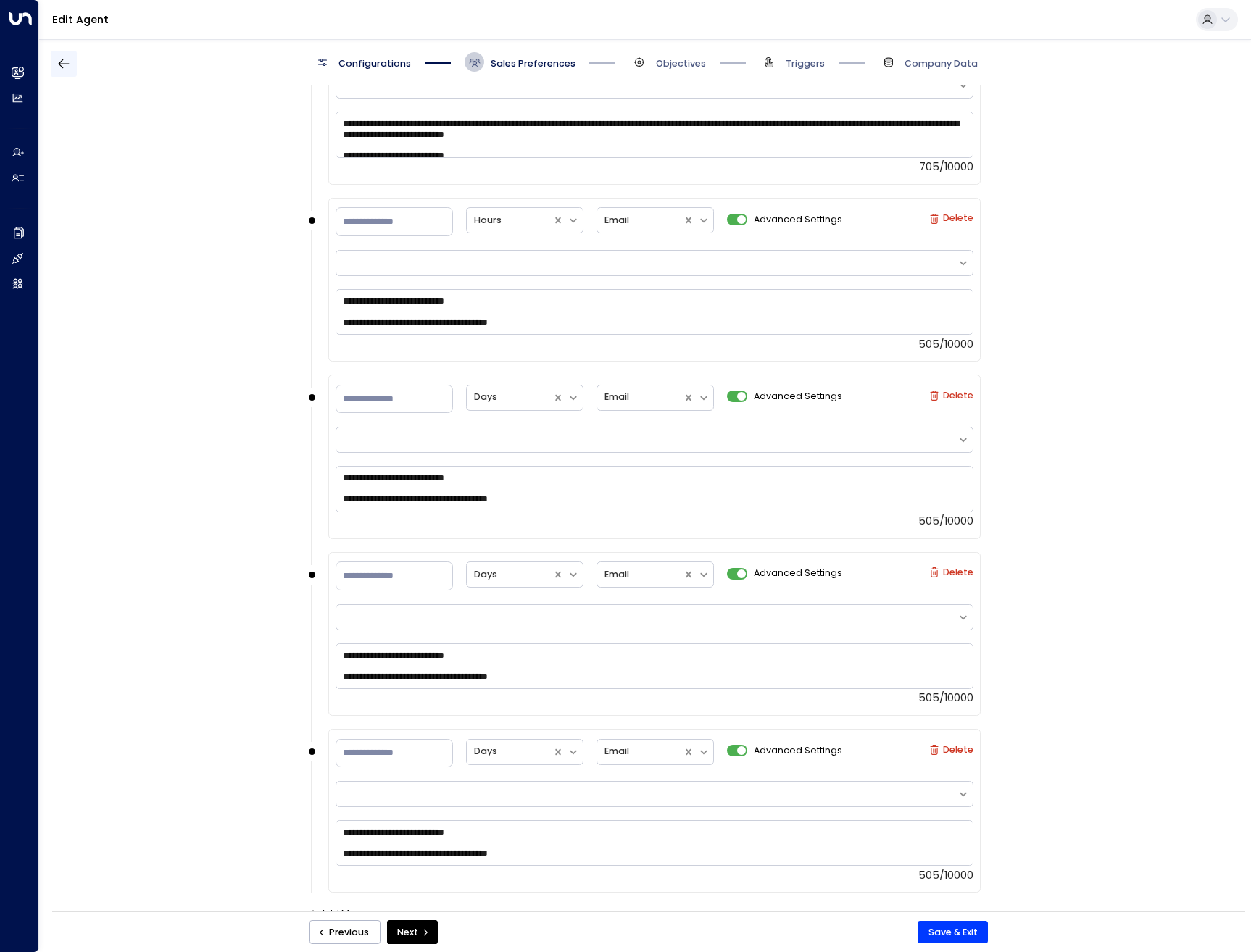
click at [66, 62] on icon "button" at bounding box center [63, 63] width 14 height 14
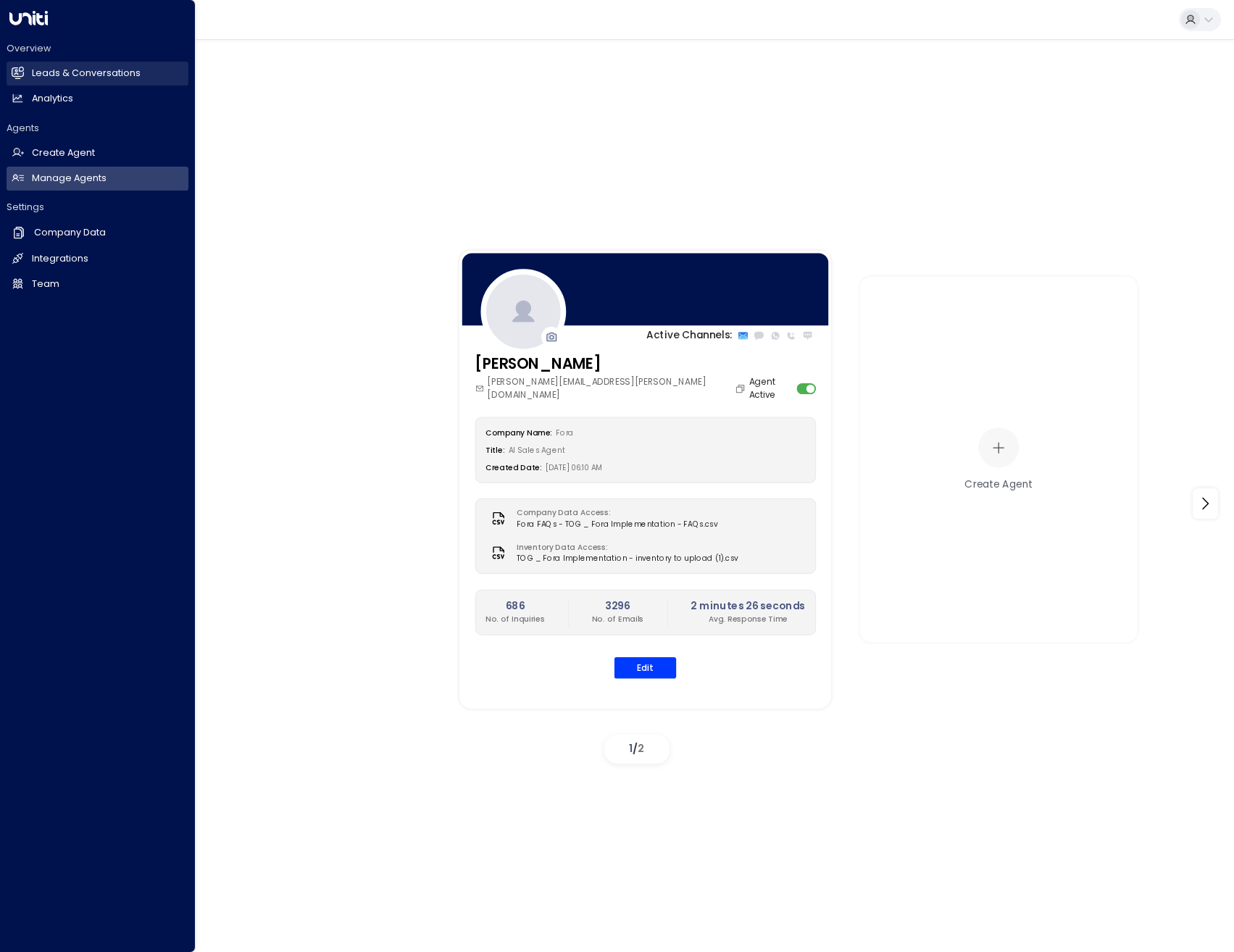
click at [66, 79] on h2 "Leads & Conversations" at bounding box center [85, 73] width 109 height 14
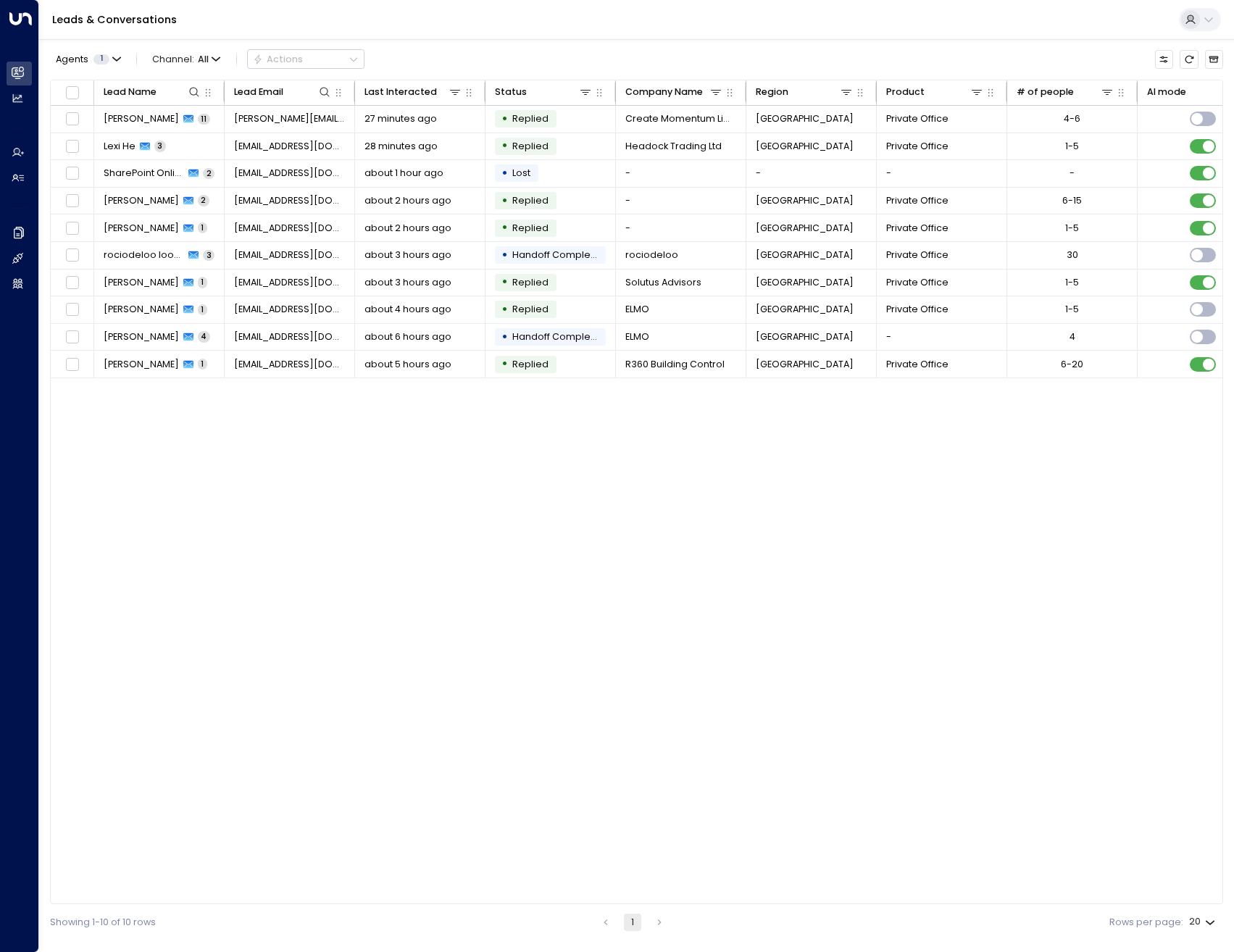
click at [367, 503] on div "Lead Name Lead Email Last Interacted Status Company Name Region Product # of pe…" at bounding box center [636, 492] width 1173 height 825
click at [134, 114] on span "[PERSON_NAME]" at bounding box center [141, 119] width 75 height 13
